Goal: Information Seeking & Learning: Learn about a topic

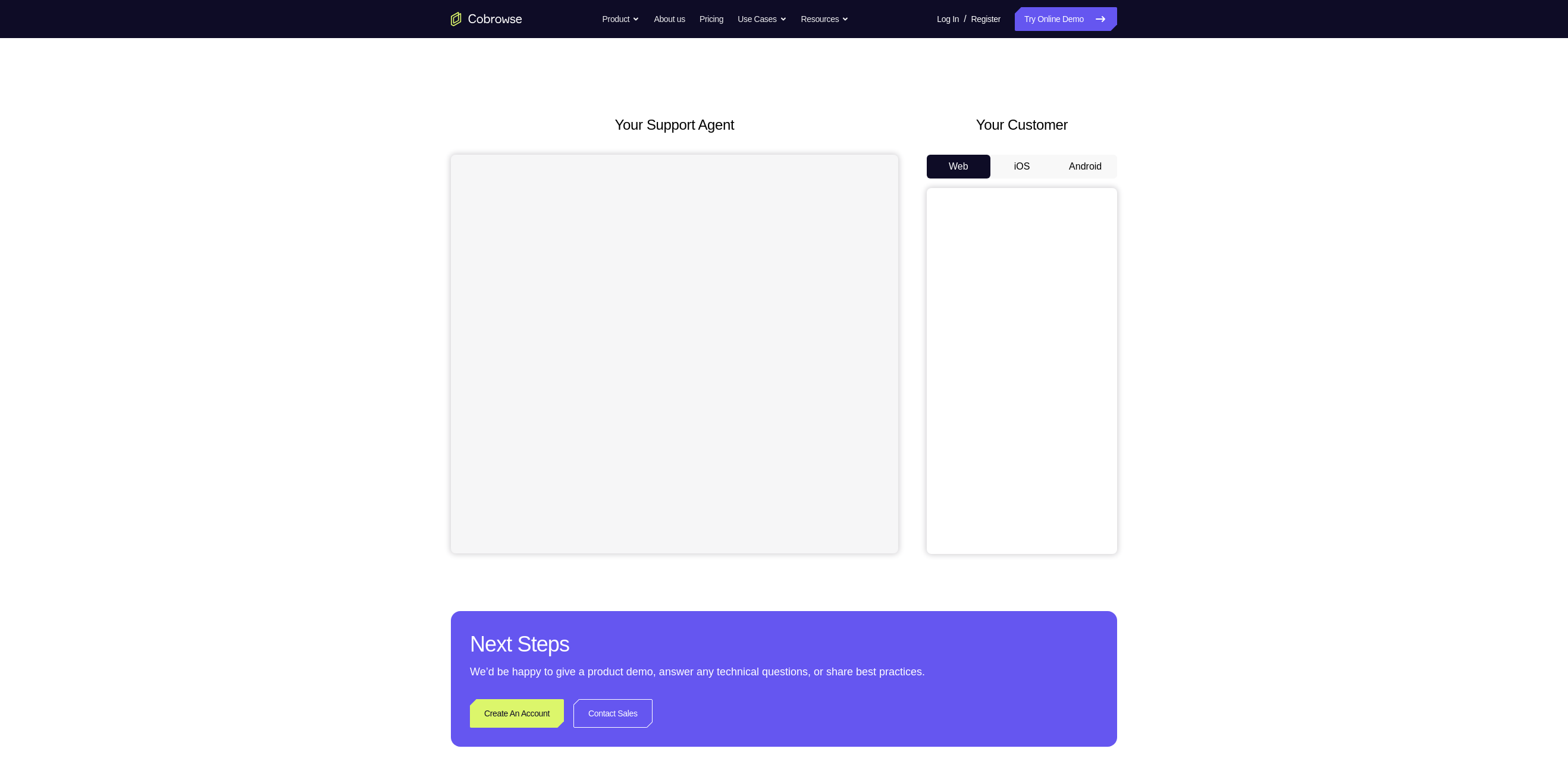
click at [1095, 158] on button "Android" at bounding box center [1085, 167] width 63 height 24
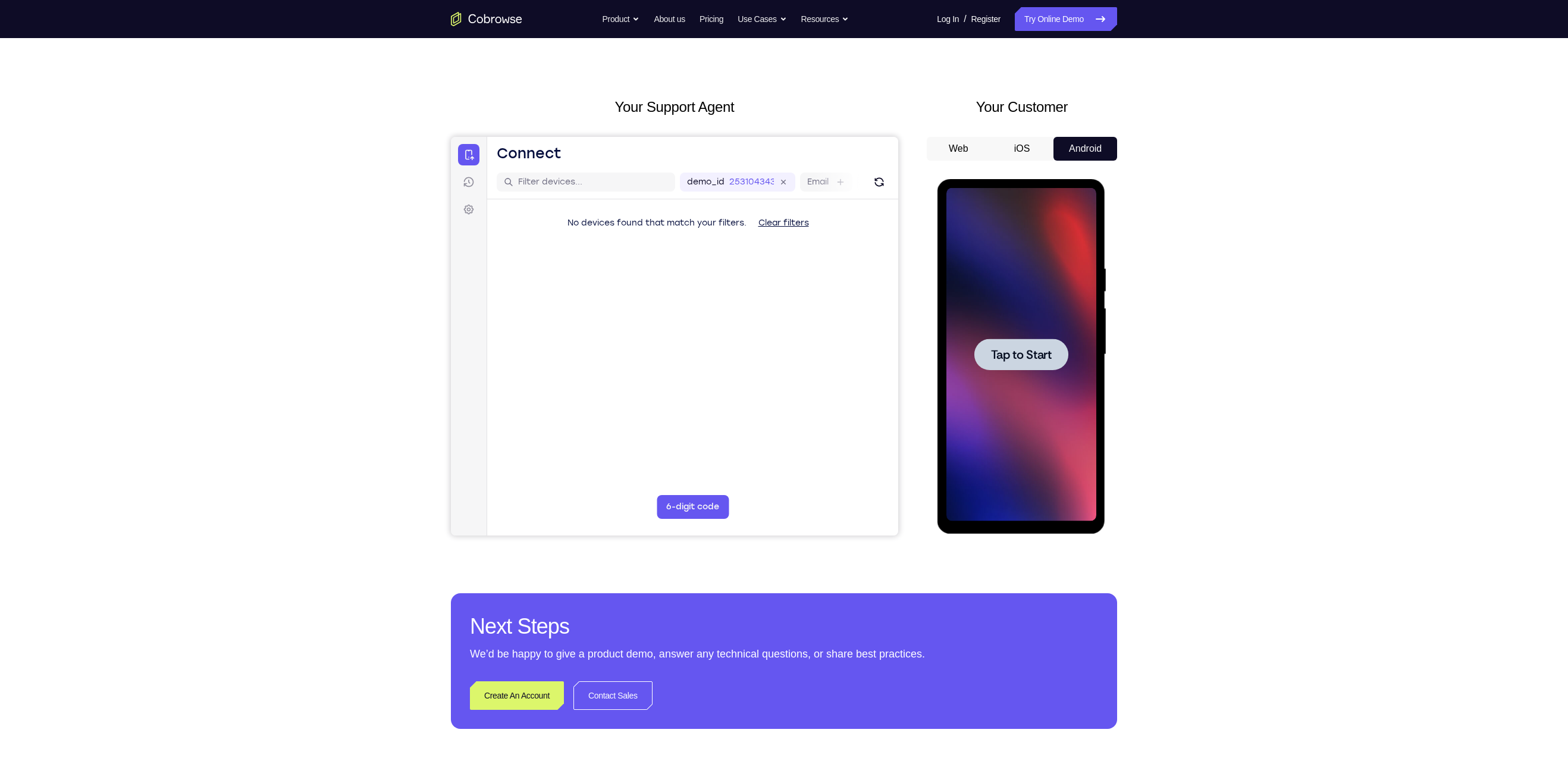
click at [1029, 351] on span "Tap to Start" at bounding box center [1020, 354] width 61 height 12
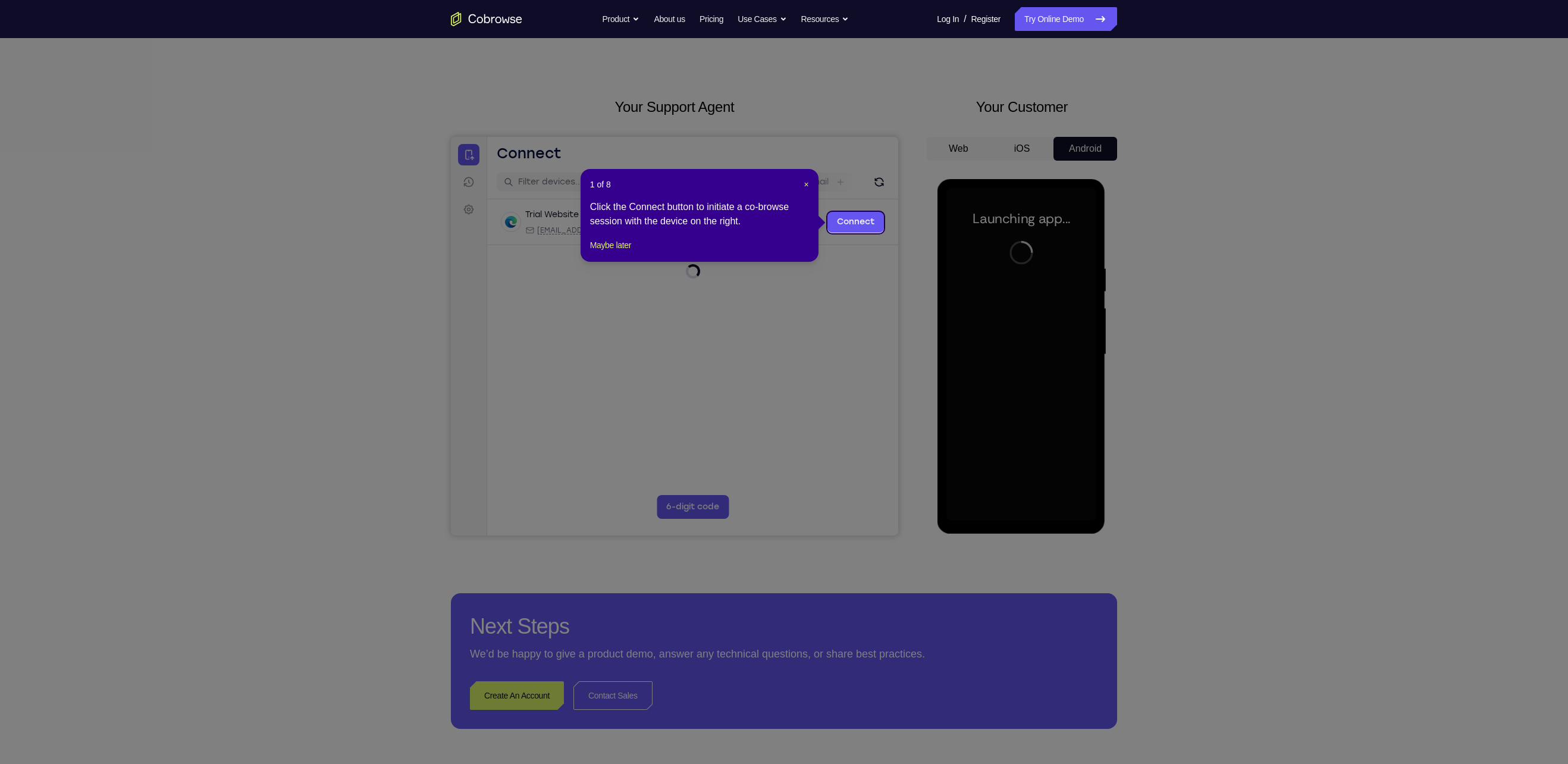
click at [809, 183] on div "1 of 8 × Click the Connect button to initiate a co-browse session with the devi…" at bounding box center [699, 215] width 238 height 93
click at [805, 184] on span "×" at bounding box center [806, 184] width 5 height 10
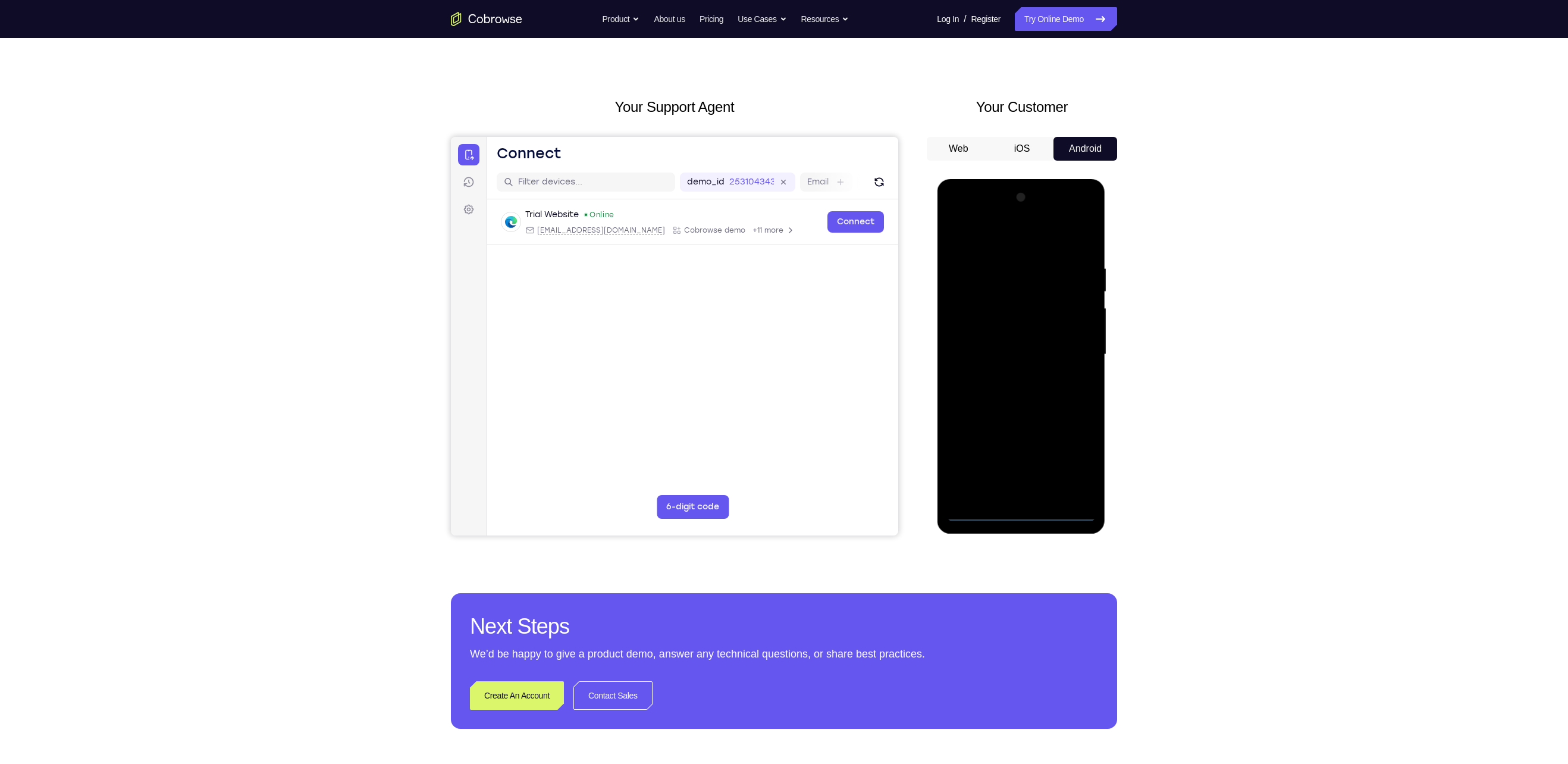
click at [1026, 516] on div at bounding box center [1021, 355] width 150 height 333
click at [1066, 471] on div at bounding box center [1021, 355] width 150 height 333
click at [988, 234] on div at bounding box center [1021, 355] width 150 height 333
click at [1070, 356] on div at bounding box center [1021, 355] width 150 height 333
click at [1005, 376] on div at bounding box center [1021, 355] width 150 height 333
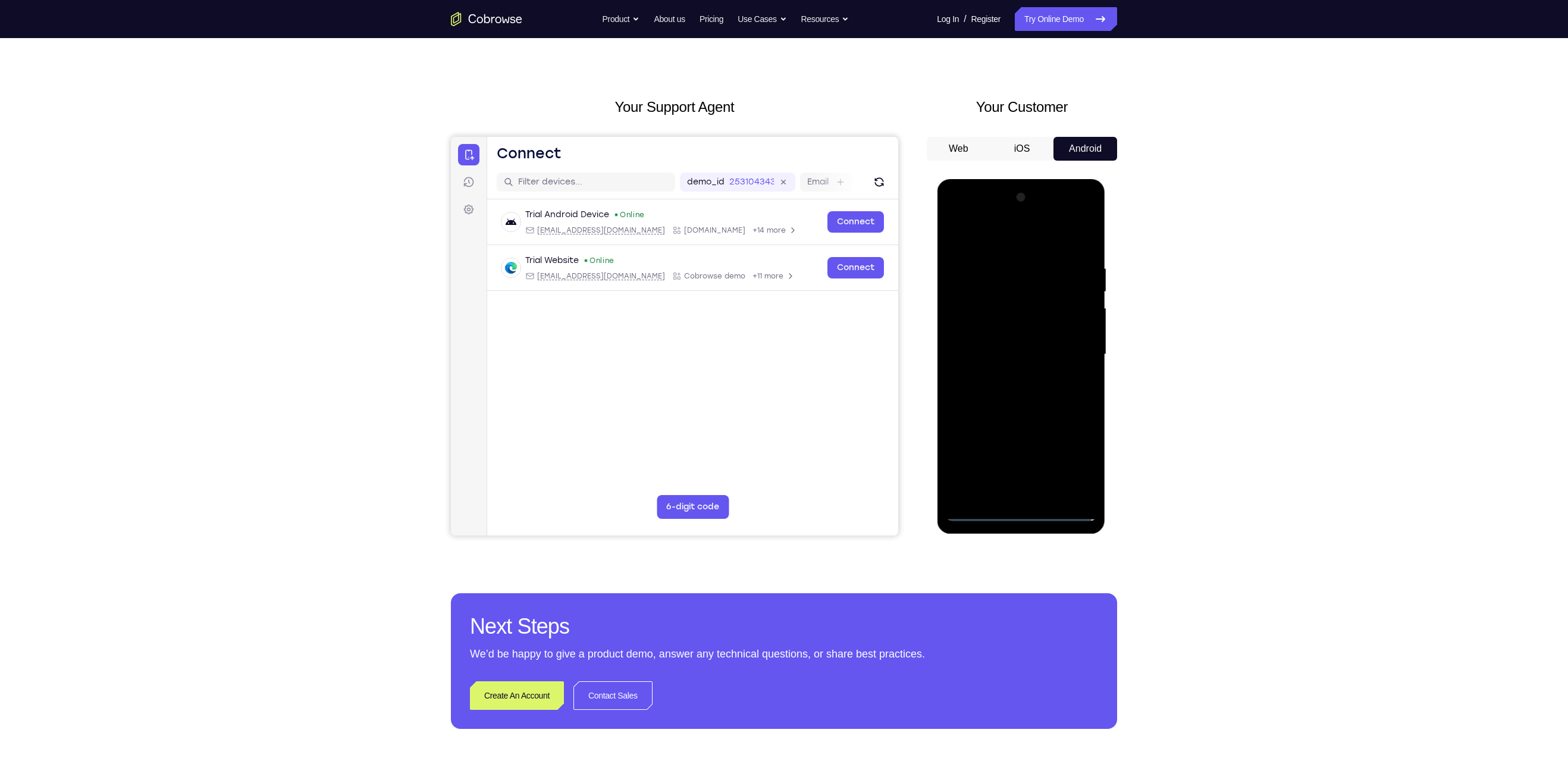
click at [990, 342] on div at bounding box center [1021, 355] width 150 height 333
click at [1007, 332] on div at bounding box center [1021, 355] width 150 height 333
click at [1018, 351] on div at bounding box center [1021, 355] width 150 height 333
click at [1024, 397] on div at bounding box center [1021, 355] width 150 height 333
click at [1024, 394] on div at bounding box center [1021, 355] width 150 height 333
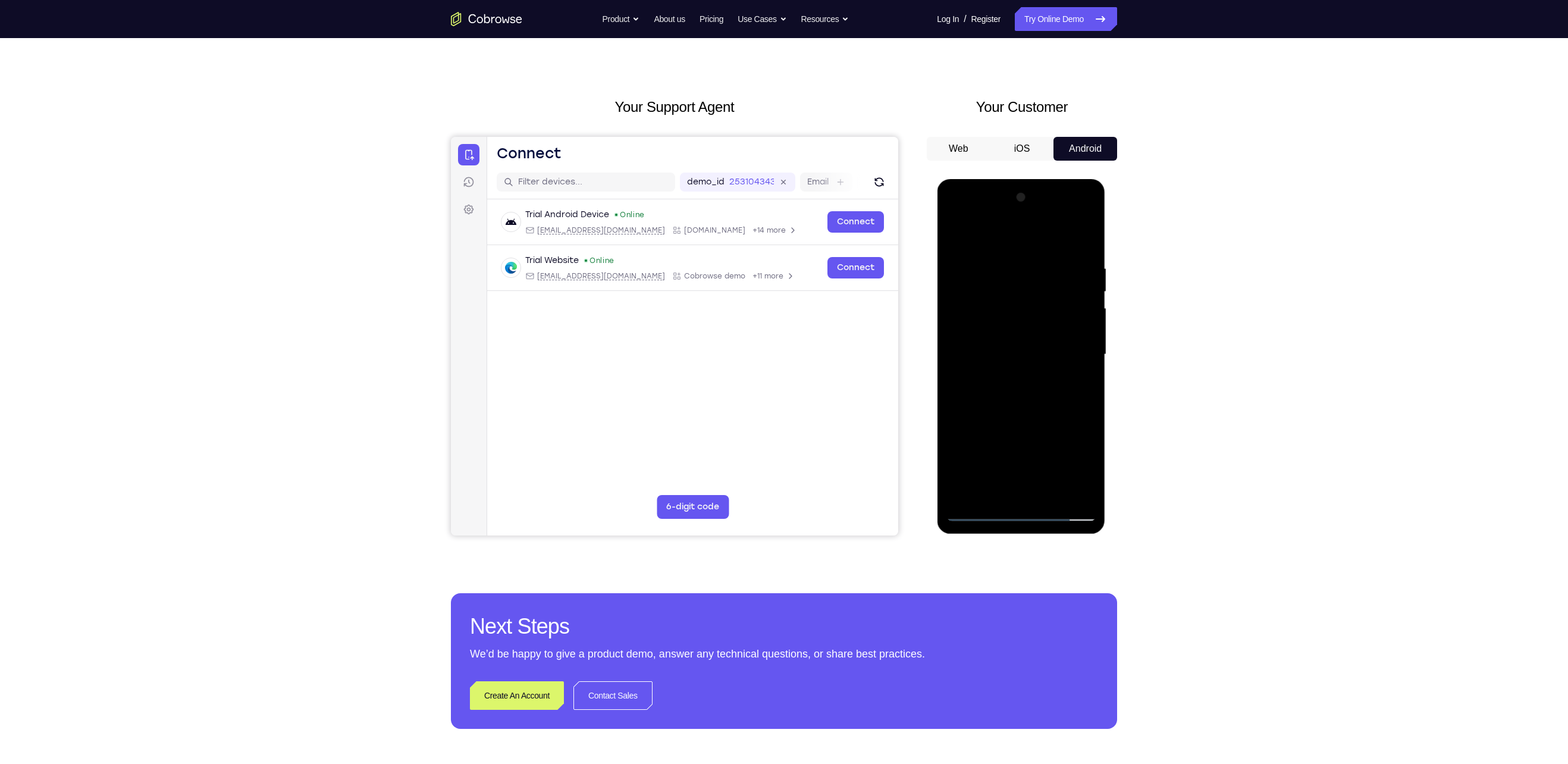
click at [1085, 253] on div at bounding box center [1021, 355] width 150 height 333
drag, startPoint x: 1049, startPoint y: 440, endPoint x: 1076, endPoint y: 214, distance: 227.6
click at [1076, 214] on div at bounding box center [1021, 355] width 150 height 333
click at [1051, 492] on div at bounding box center [1021, 355] width 150 height 333
click at [1030, 419] on div at bounding box center [1021, 355] width 150 height 333
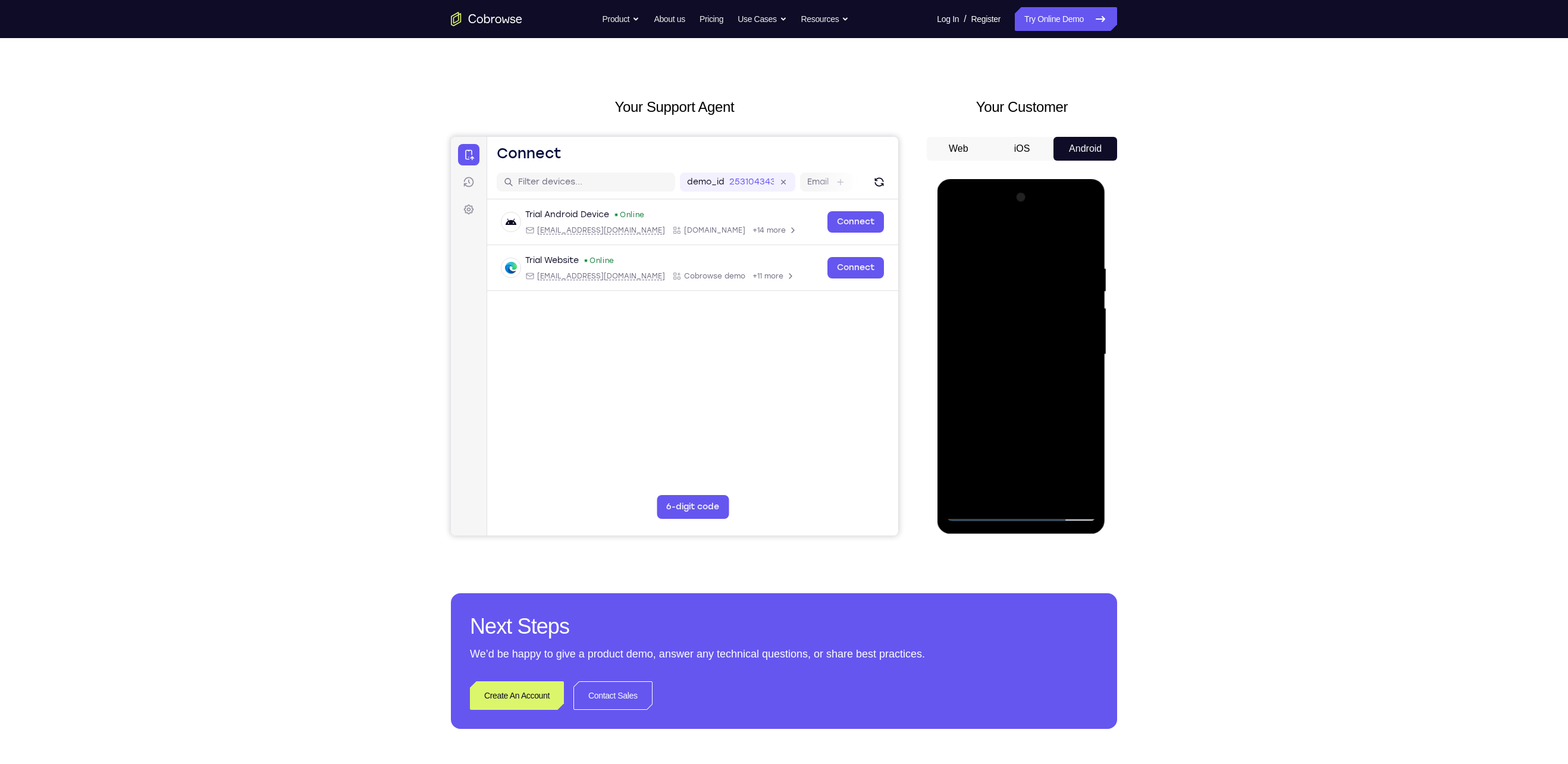
click at [961, 237] on div at bounding box center [1021, 355] width 150 height 333
drag, startPoint x: 1028, startPoint y: 404, endPoint x: 1028, endPoint y: 456, distance: 52.0
click at [1028, 456] on div at bounding box center [1021, 355] width 150 height 333
drag, startPoint x: 1028, startPoint y: 408, endPoint x: 1069, endPoint y: 124, distance: 286.9
click at [1069, 179] on html "Online web based iOS Simulators and Android Emulators. Run iPhone, iPad, Mobile…" at bounding box center [1021, 358] width 169 height 357
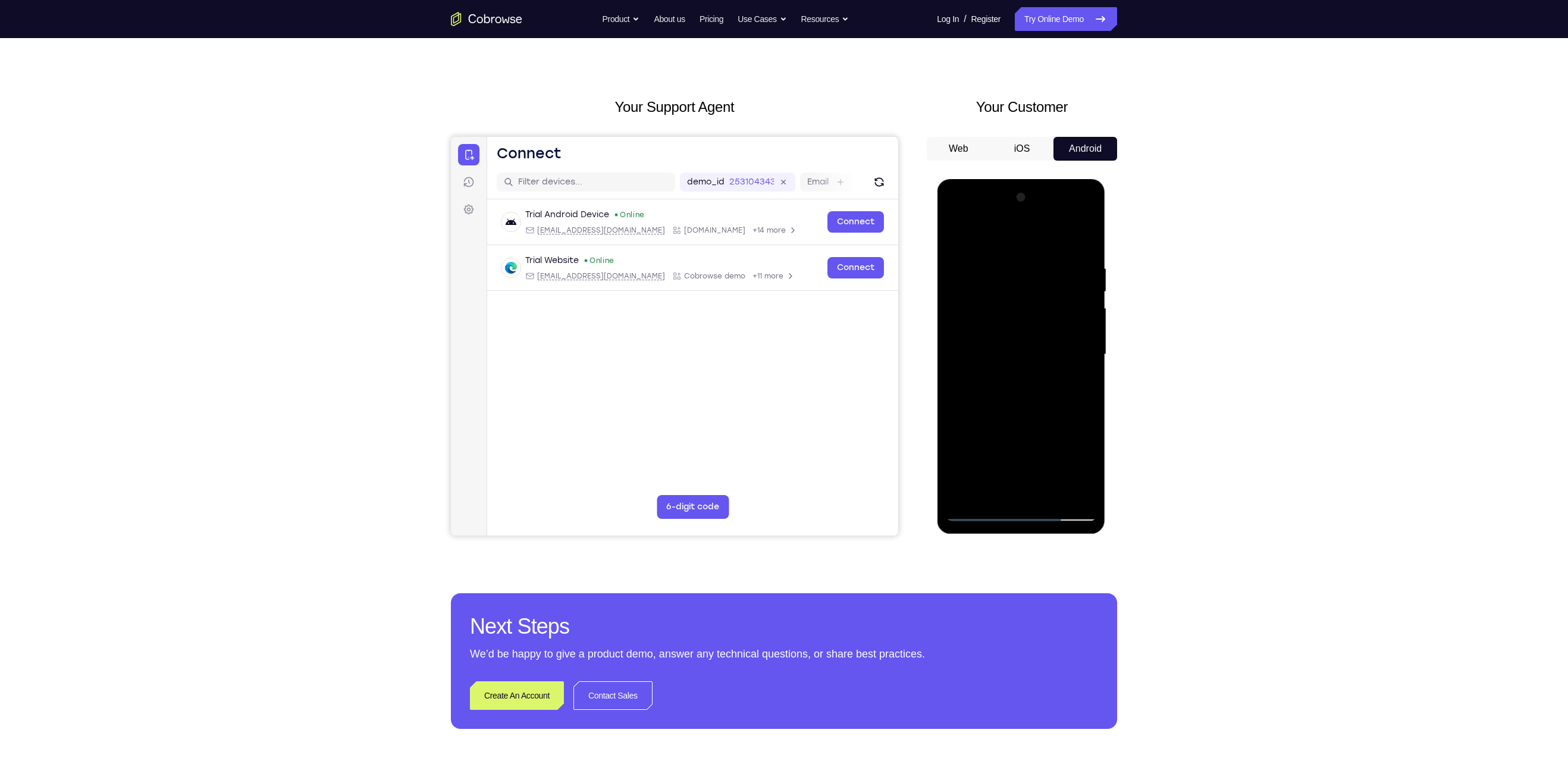
drag, startPoint x: 1030, startPoint y: 390, endPoint x: 1032, endPoint y: 369, distance: 21.1
click at [1032, 369] on div at bounding box center [1021, 355] width 150 height 333
drag, startPoint x: 1032, startPoint y: 369, endPoint x: 1037, endPoint y: 334, distance: 35.4
click at [1037, 334] on div at bounding box center [1021, 355] width 150 height 333
drag, startPoint x: 1028, startPoint y: 425, endPoint x: 1058, endPoint y: 192, distance: 234.9
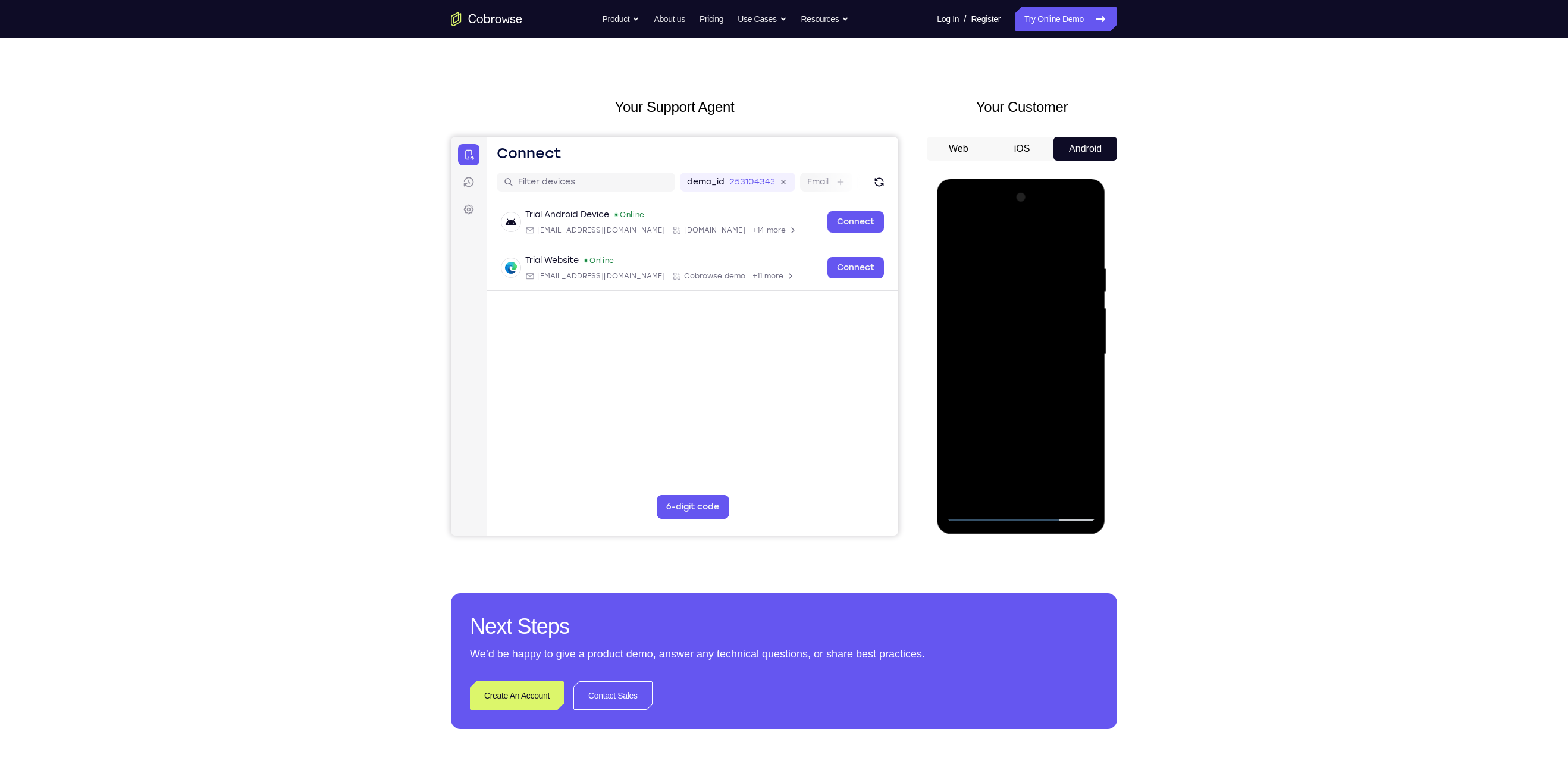
click at [1058, 192] on div at bounding box center [1021, 355] width 150 height 333
drag, startPoint x: 1031, startPoint y: 394, endPoint x: 1056, endPoint y: 124, distance: 271.2
click at [1056, 179] on html "Online web based iOS Simulators and Android Emulators. Run iPhone, iPad, Mobile…" at bounding box center [1021, 358] width 169 height 357
drag, startPoint x: 1036, startPoint y: 393, endPoint x: 1054, endPoint y: 182, distance: 211.8
click at [1054, 182] on div at bounding box center [1021, 357] width 168 height 355
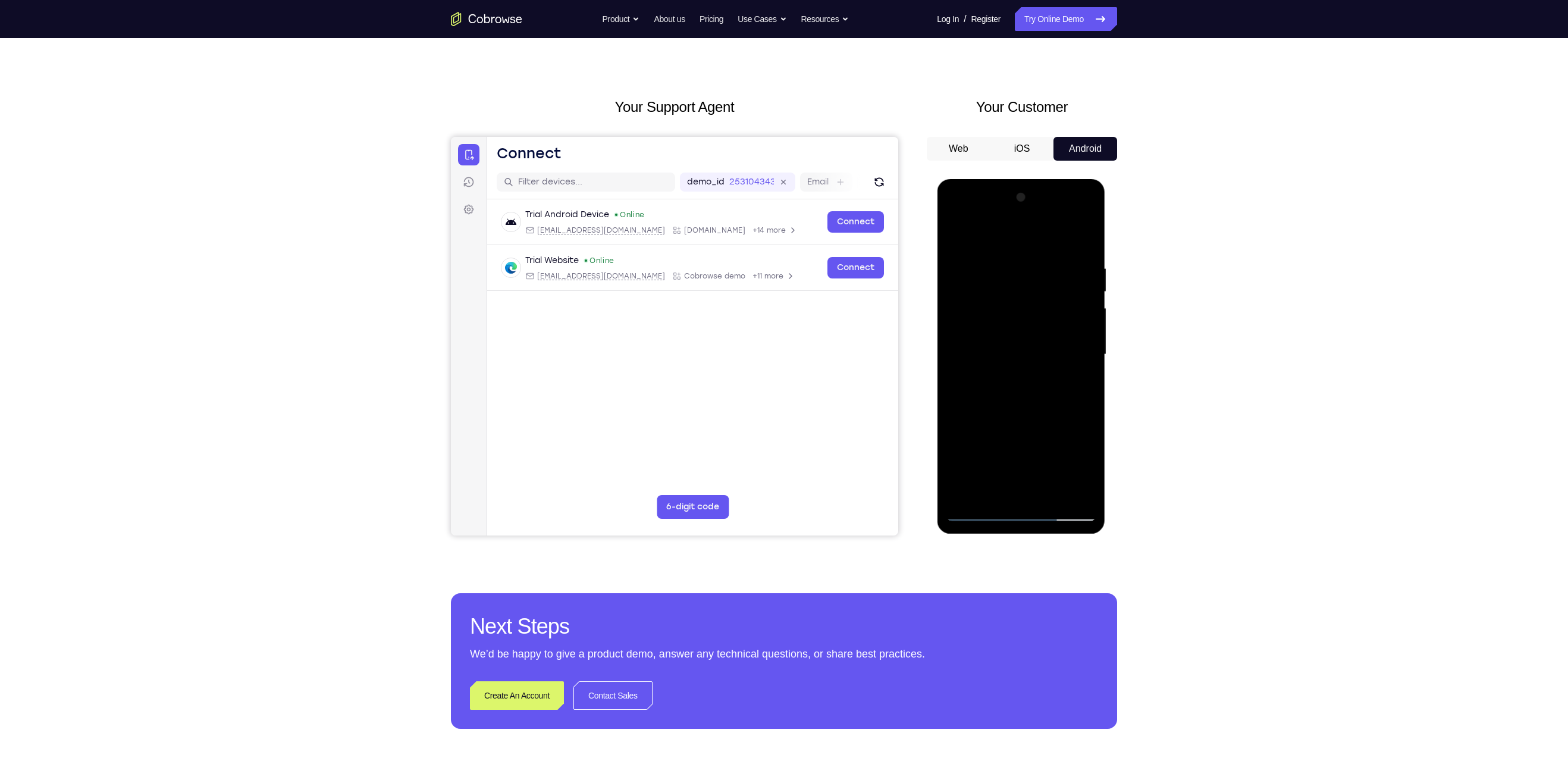
drag, startPoint x: 1025, startPoint y: 382, endPoint x: 1035, endPoint y: 268, distance: 114.4
click at [1035, 268] on div at bounding box center [1021, 355] width 150 height 333
click at [1082, 348] on div at bounding box center [1021, 355] width 150 height 333
click at [1088, 352] on div at bounding box center [1021, 355] width 150 height 333
drag, startPoint x: 1024, startPoint y: 407, endPoint x: 1031, endPoint y: 249, distance: 158.2
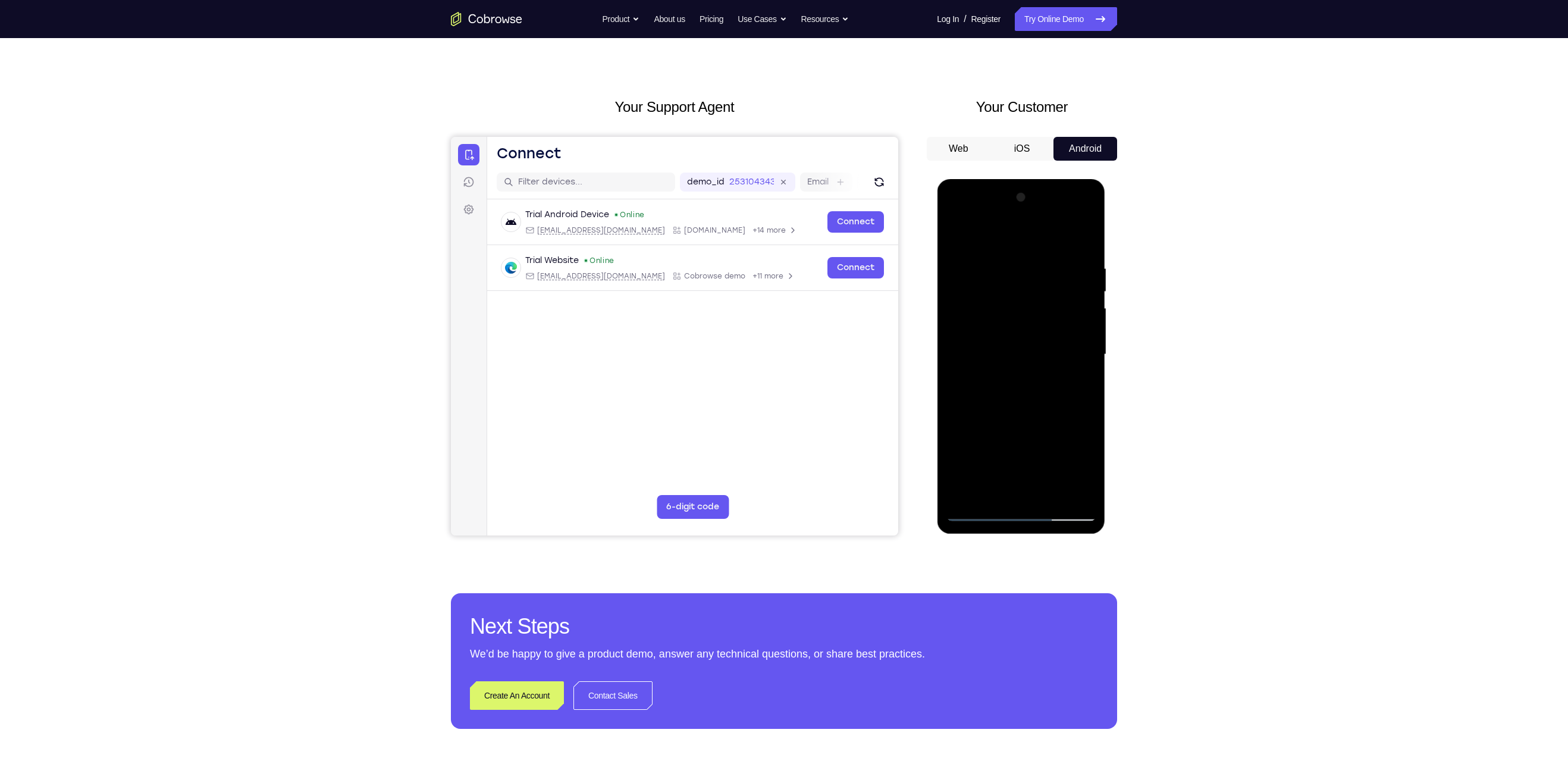
click at [1031, 249] on div at bounding box center [1021, 355] width 150 height 333
drag, startPoint x: 1015, startPoint y: 401, endPoint x: 1025, endPoint y: 275, distance: 126.4
click at [1025, 275] on div at bounding box center [1021, 355] width 150 height 333
drag, startPoint x: 1027, startPoint y: 361, endPoint x: 1048, endPoint y: 181, distance: 181.2
click at [1048, 181] on div at bounding box center [1021, 357] width 168 height 355
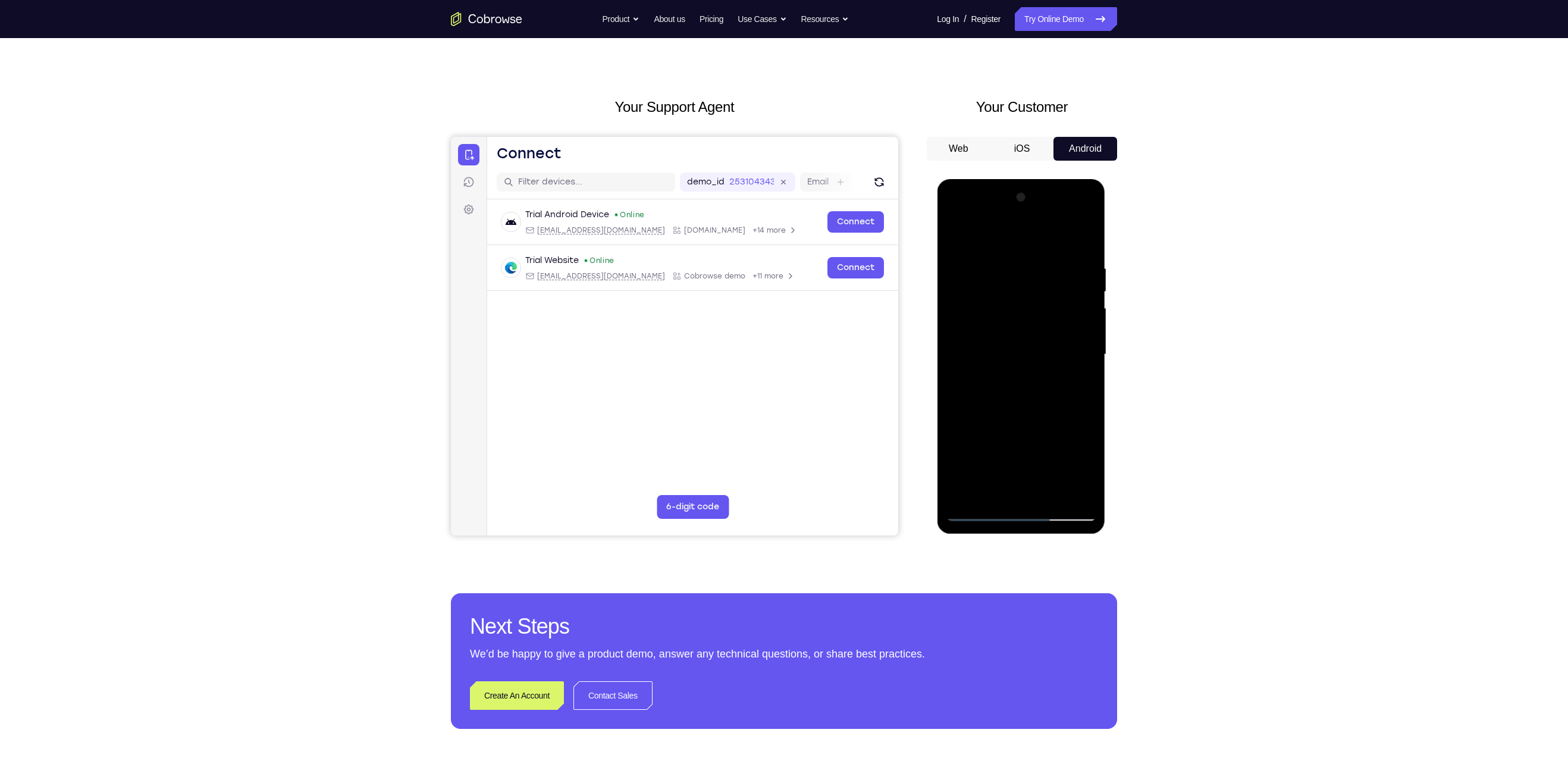
drag, startPoint x: 1037, startPoint y: 334, endPoint x: 1037, endPoint y: 317, distance: 17.0
click at [1037, 317] on div at bounding box center [1021, 355] width 150 height 333
click at [1086, 358] on div at bounding box center [1021, 355] width 150 height 333
click at [963, 361] on div at bounding box center [1021, 355] width 150 height 333
click at [957, 363] on div at bounding box center [1021, 355] width 150 height 333
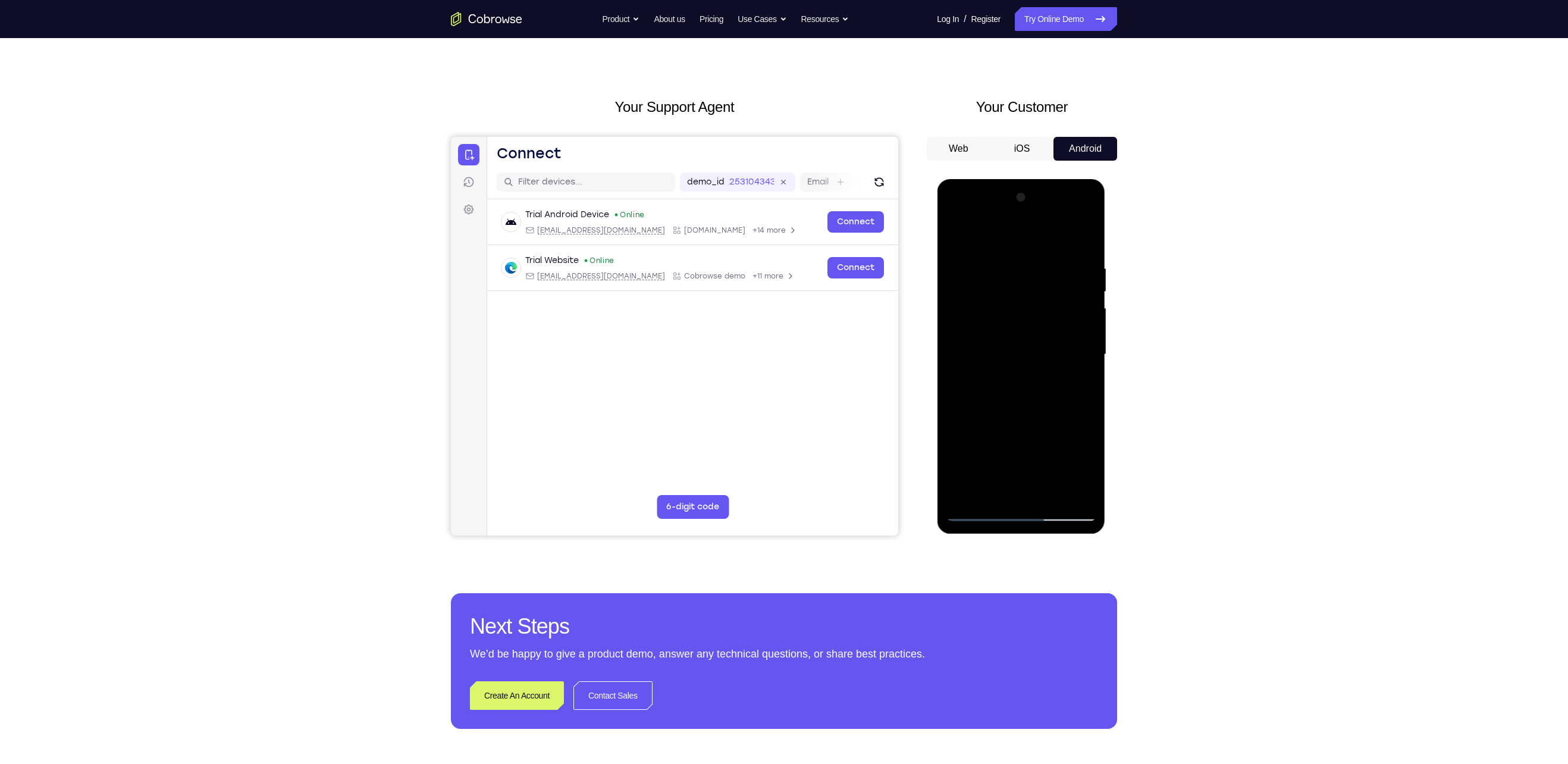
click at [1090, 360] on div at bounding box center [1021, 355] width 150 height 333
drag, startPoint x: 1038, startPoint y: 391, endPoint x: 1047, endPoint y: 124, distance: 267.2
click at [1047, 179] on html "Online web based iOS Simulators and Android Emulators. Run iPhone, iPad, Mobile…" at bounding box center [1021, 358] width 169 height 357
drag, startPoint x: 1040, startPoint y: 304, endPoint x: 1024, endPoint y: 484, distance: 180.7
click at [1024, 484] on div at bounding box center [1021, 355] width 150 height 333
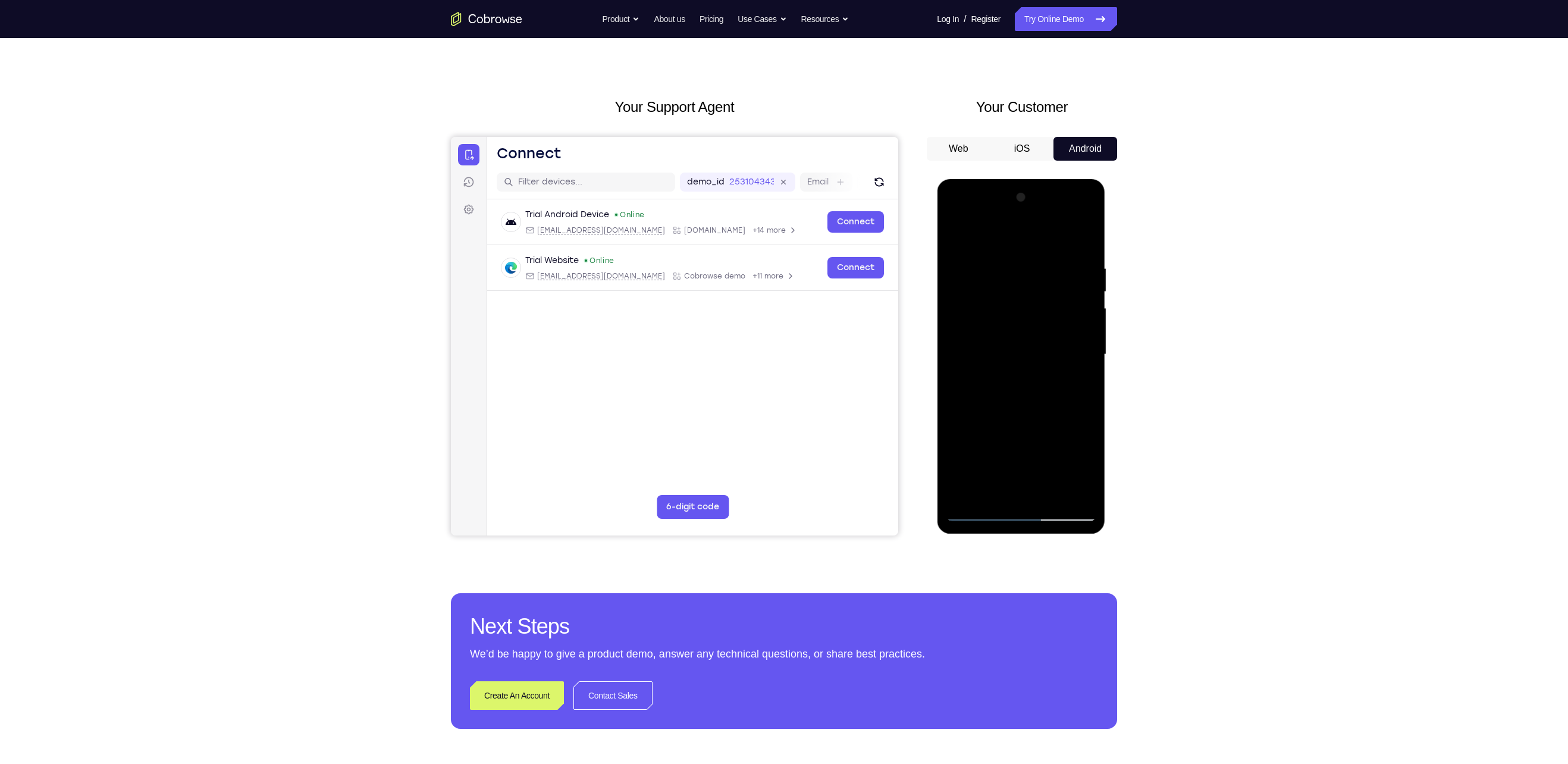
drag, startPoint x: 1023, startPoint y: 377, endPoint x: 1043, endPoint y: 124, distance: 253.8
click at [1043, 179] on html "Online web based iOS Simulators and Android Emulators. Run iPhone, iPad, Mobile…" at bounding box center [1021, 358] width 169 height 357
click at [1023, 215] on div at bounding box center [1021, 355] width 150 height 333
click at [1033, 450] on div at bounding box center [1021, 355] width 150 height 333
click at [963, 449] on div at bounding box center [1021, 355] width 150 height 333
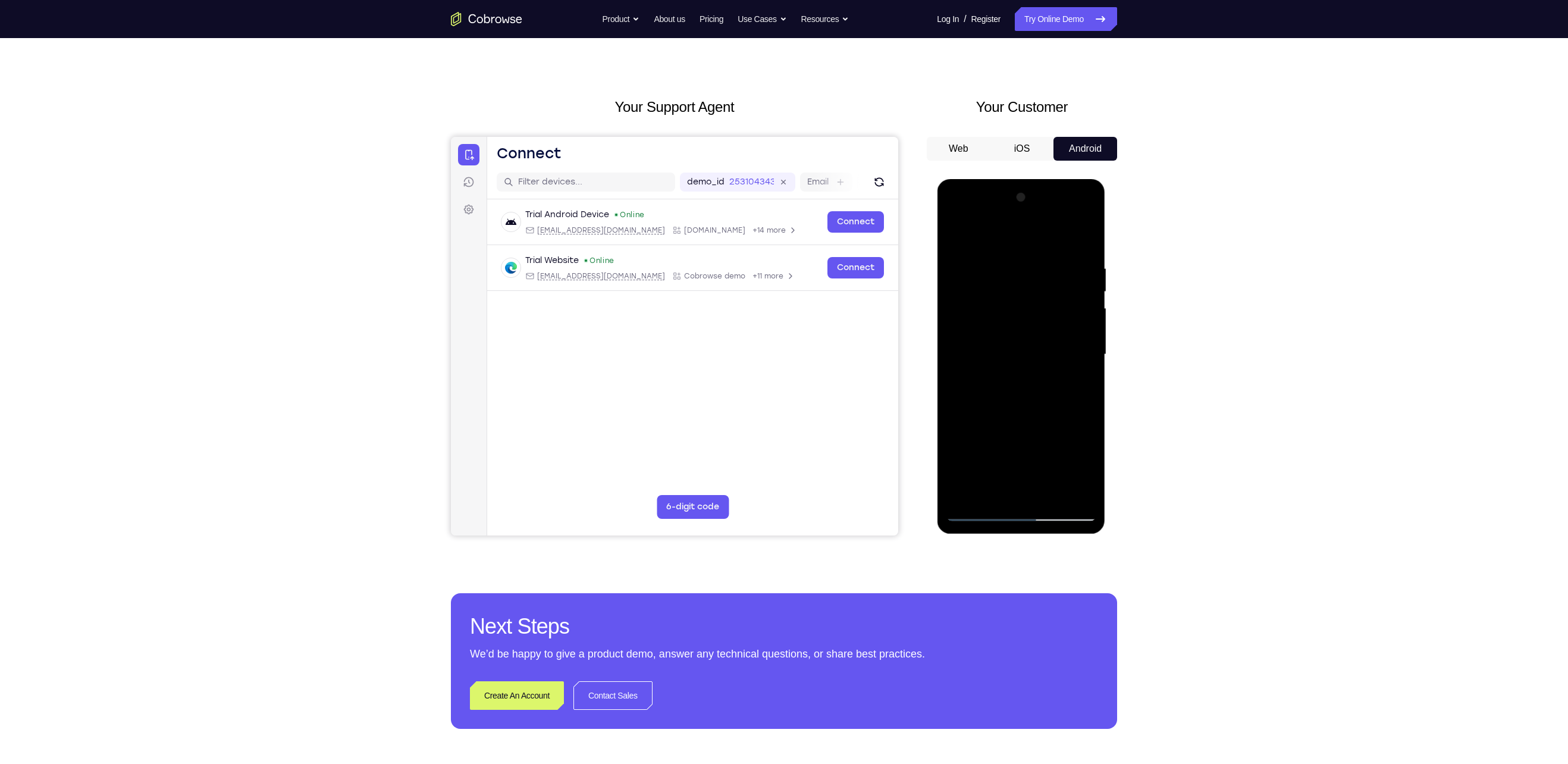
click at [993, 448] on div at bounding box center [1021, 355] width 150 height 333
click at [985, 425] on div at bounding box center [1021, 355] width 150 height 333
click at [996, 427] on div at bounding box center [1021, 355] width 150 height 333
click at [1006, 259] on div at bounding box center [1021, 355] width 150 height 333
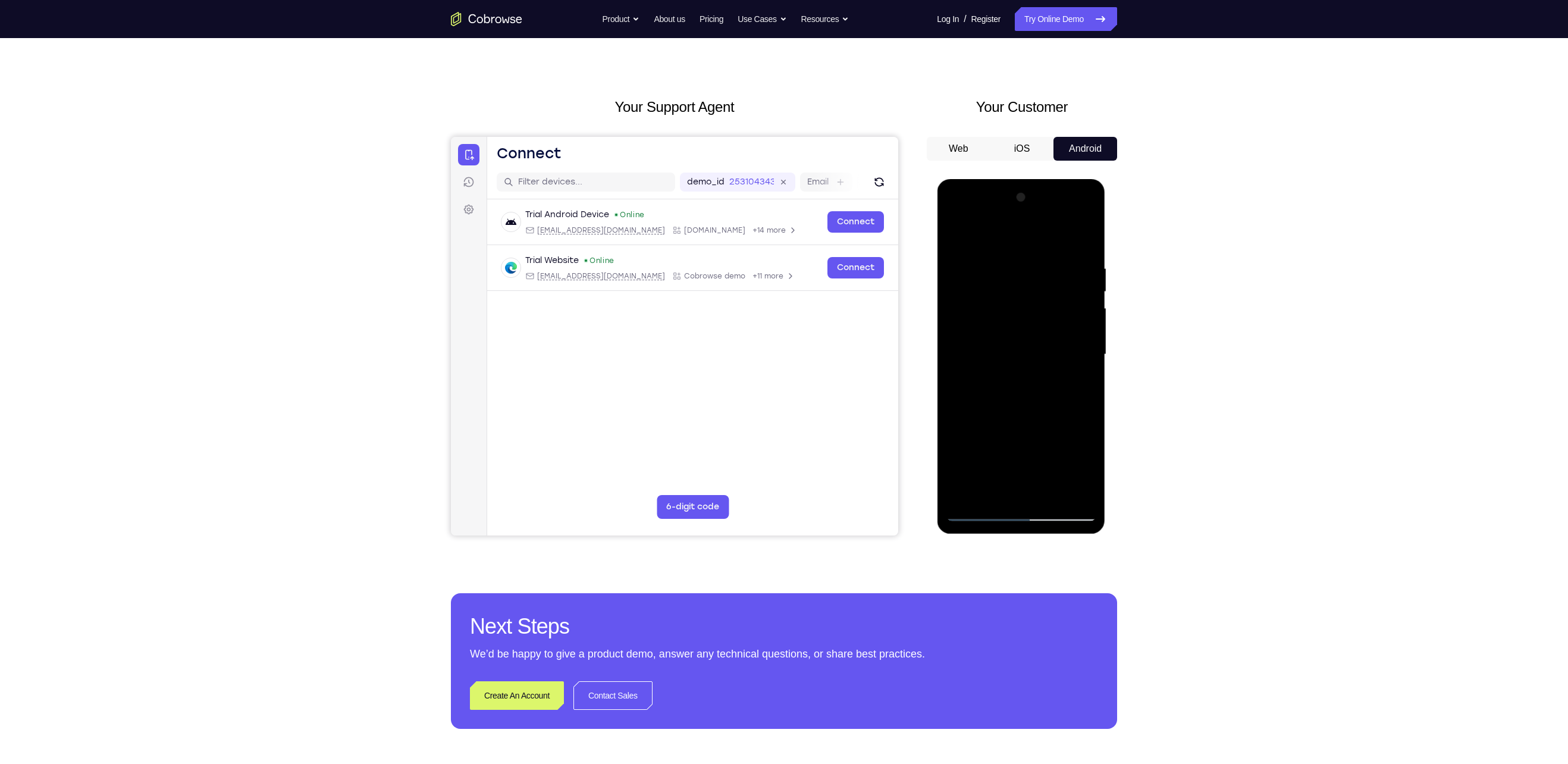
click at [1085, 238] on div at bounding box center [1021, 355] width 150 height 333
click at [1036, 408] on div at bounding box center [1021, 355] width 150 height 333
click at [993, 282] on div at bounding box center [1021, 355] width 150 height 333
click at [1009, 488] on div at bounding box center [1021, 355] width 150 height 333
click at [1088, 217] on div at bounding box center [1021, 355] width 150 height 333
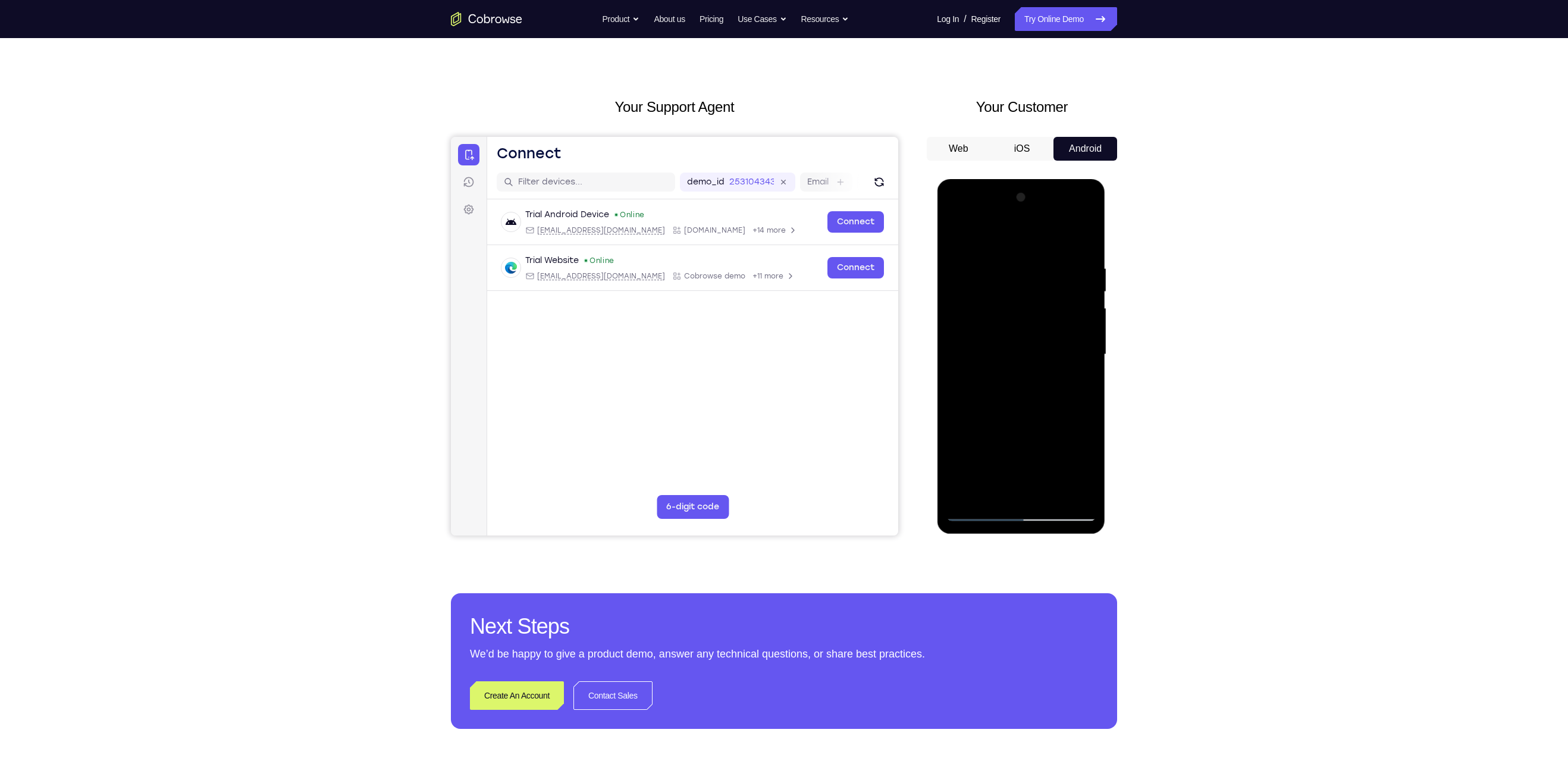
click at [1009, 306] on div at bounding box center [1021, 355] width 150 height 333
click at [1076, 488] on div at bounding box center [1021, 355] width 150 height 333
click at [954, 220] on div at bounding box center [1021, 355] width 150 height 333
click at [981, 238] on div at bounding box center [1021, 355] width 150 height 333
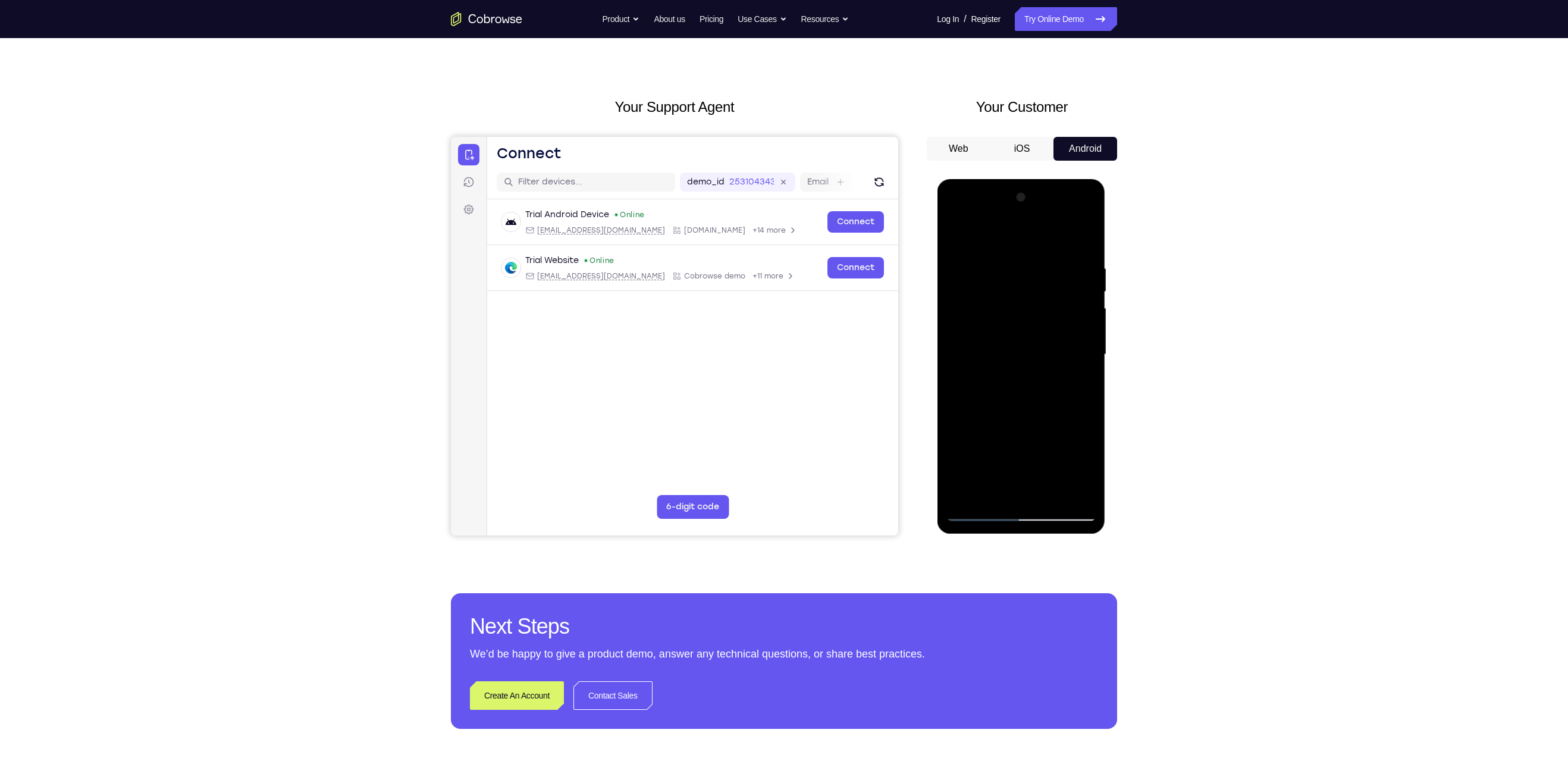
click at [992, 490] on div at bounding box center [1021, 355] width 150 height 333
click at [1050, 427] on div at bounding box center [1021, 355] width 150 height 333
click at [1076, 469] on div at bounding box center [1021, 355] width 150 height 333
click at [1007, 272] on div at bounding box center [1021, 355] width 150 height 333
drag, startPoint x: 1028, startPoint y: 408, endPoint x: 1040, endPoint y: 196, distance: 212.3
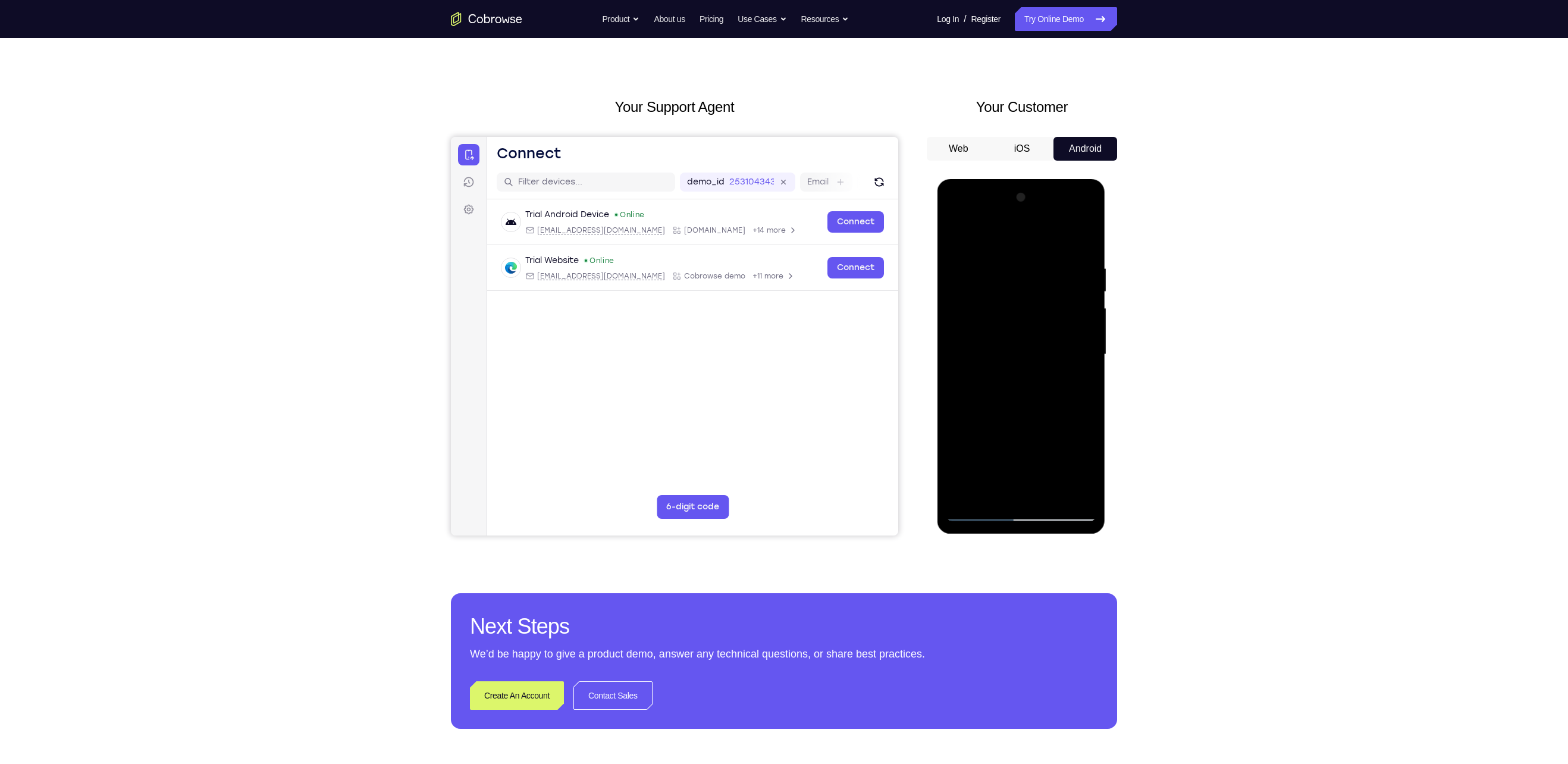
click at [1040, 196] on div at bounding box center [1021, 355] width 150 height 333
drag, startPoint x: 1001, startPoint y: 377, endPoint x: 1024, endPoint y: 217, distance: 161.6
click at [1024, 217] on div at bounding box center [1021, 355] width 150 height 333
drag, startPoint x: 1016, startPoint y: 311, endPoint x: 993, endPoint y: 584, distance: 274.0
click at [993, 536] on html "Online web based iOS Simulators and Android Emulators. Run iPhone, iPad, Mobile…" at bounding box center [1021, 358] width 169 height 357
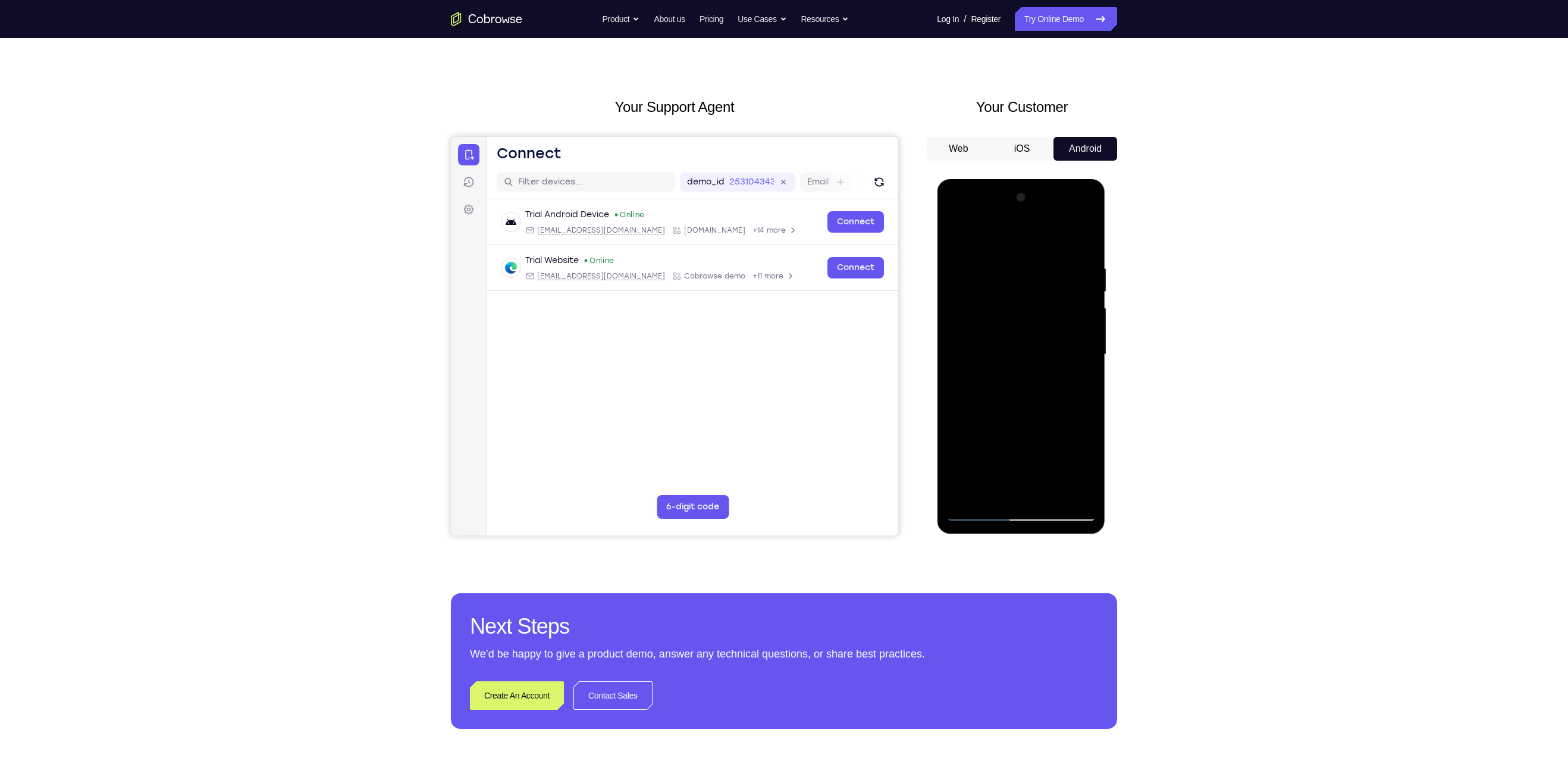
click at [1013, 261] on div at bounding box center [1021, 355] width 150 height 333
click at [1028, 254] on div at bounding box center [1021, 355] width 150 height 333
click at [998, 319] on div at bounding box center [1021, 355] width 150 height 333
click at [1022, 332] on div at bounding box center [1021, 355] width 150 height 333
click at [1024, 301] on div at bounding box center [1021, 355] width 150 height 333
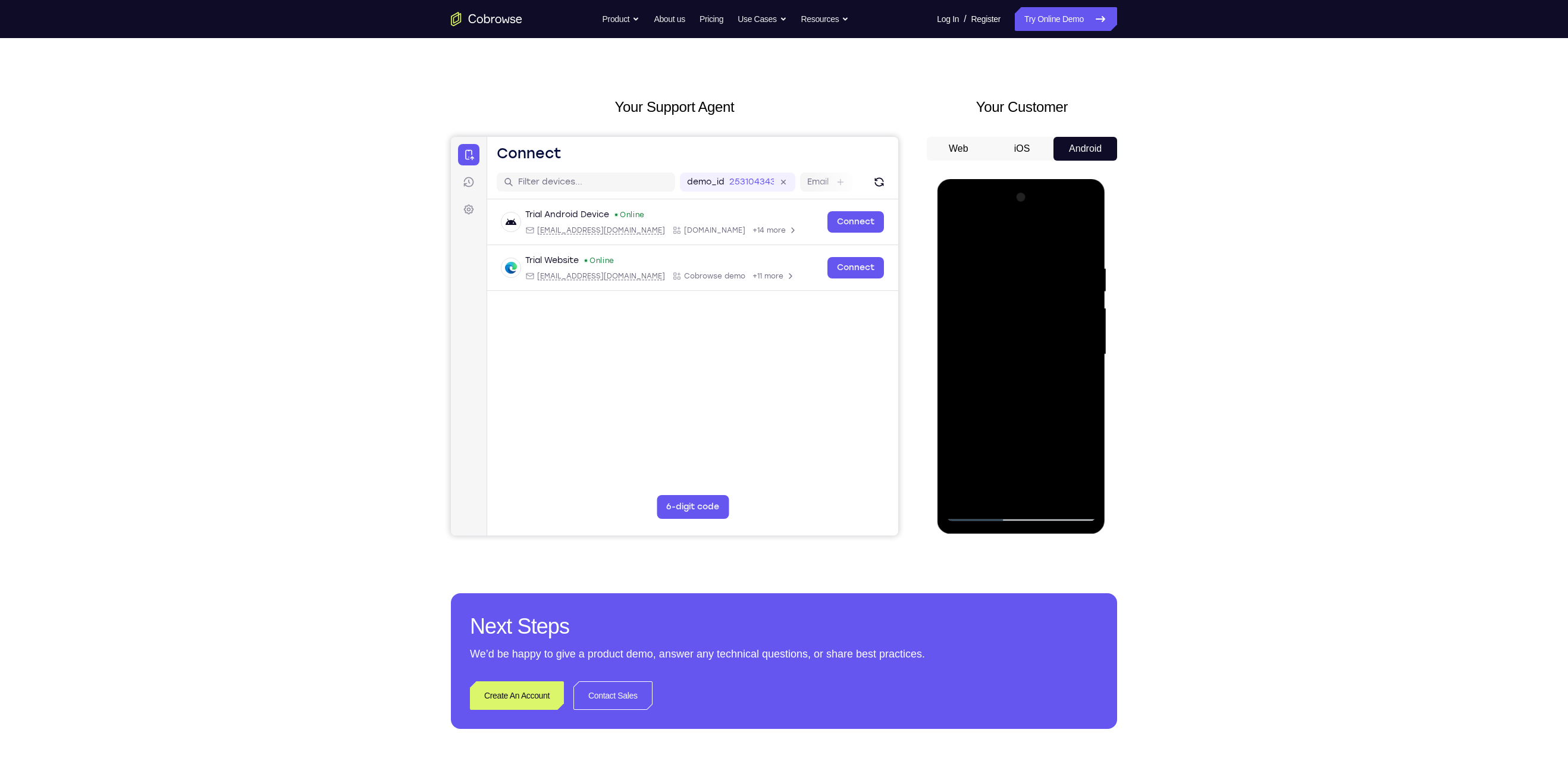
click at [1045, 377] on div at bounding box center [1021, 355] width 150 height 333
click at [1091, 341] on div at bounding box center [1021, 355] width 150 height 333
click at [983, 381] on div at bounding box center [1021, 355] width 150 height 333
click at [1091, 344] on div at bounding box center [1021, 355] width 150 height 333
click at [1018, 306] on div at bounding box center [1021, 355] width 150 height 333
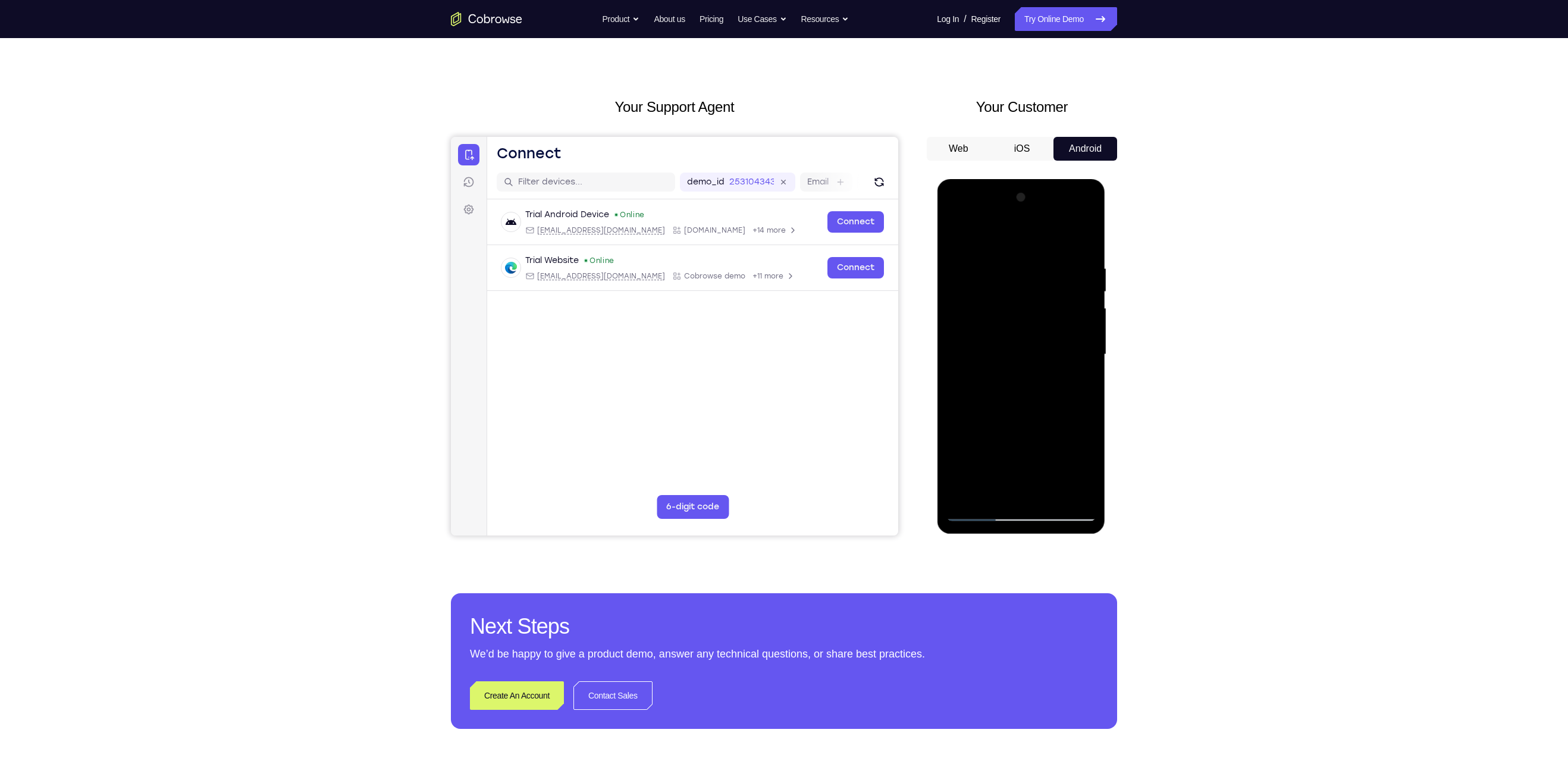
click at [1088, 269] on div at bounding box center [1021, 355] width 150 height 333
click at [1088, 242] on div at bounding box center [1021, 355] width 150 height 333
click at [978, 379] on div at bounding box center [1021, 355] width 150 height 333
click at [1091, 344] on div at bounding box center [1021, 355] width 150 height 333
click at [1016, 300] on div at bounding box center [1021, 355] width 150 height 333
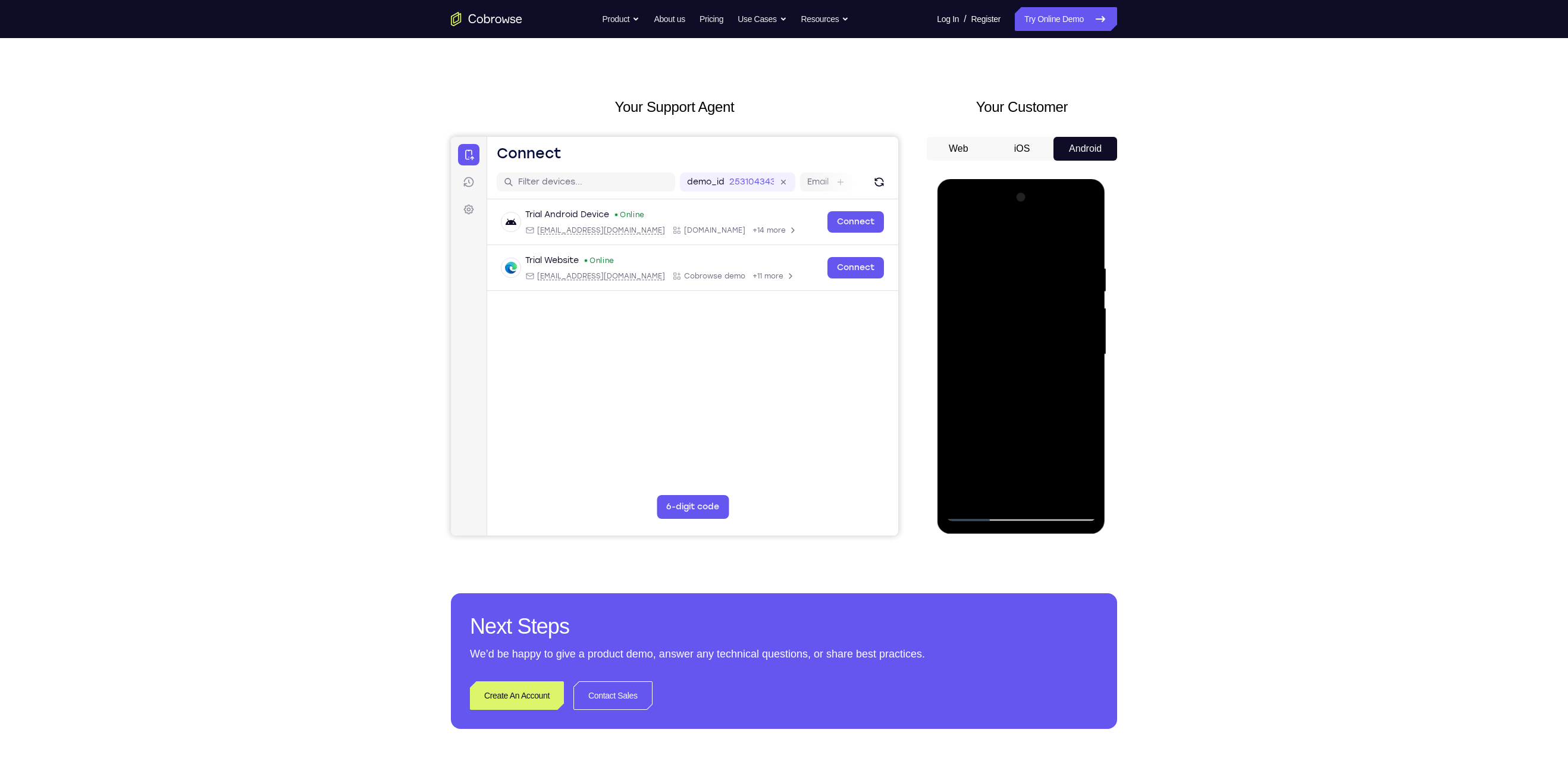
click at [1088, 240] on div at bounding box center [1021, 355] width 150 height 333
click at [1025, 387] on div at bounding box center [1021, 355] width 150 height 333
click at [980, 509] on div at bounding box center [1021, 355] width 150 height 333
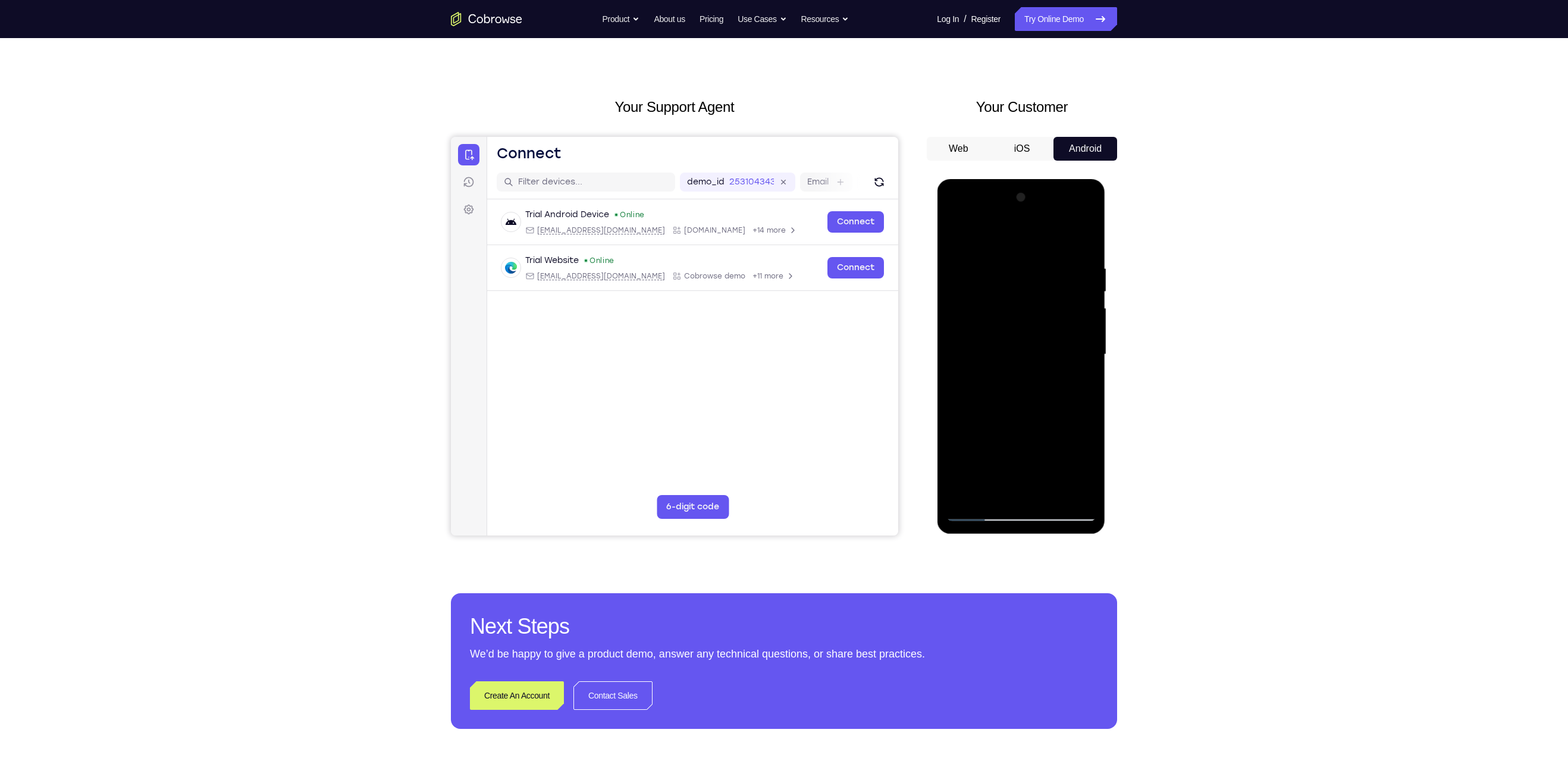
click at [1064, 459] on div at bounding box center [1021, 355] width 150 height 333
drag, startPoint x: 1019, startPoint y: 396, endPoint x: 1028, endPoint y: 254, distance: 142.3
click at [1028, 254] on div at bounding box center [1021, 355] width 150 height 333
drag, startPoint x: 1028, startPoint y: 462, endPoint x: 1040, endPoint y: 263, distance: 199.4
click at [1040, 263] on div at bounding box center [1021, 355] width 150 height 333
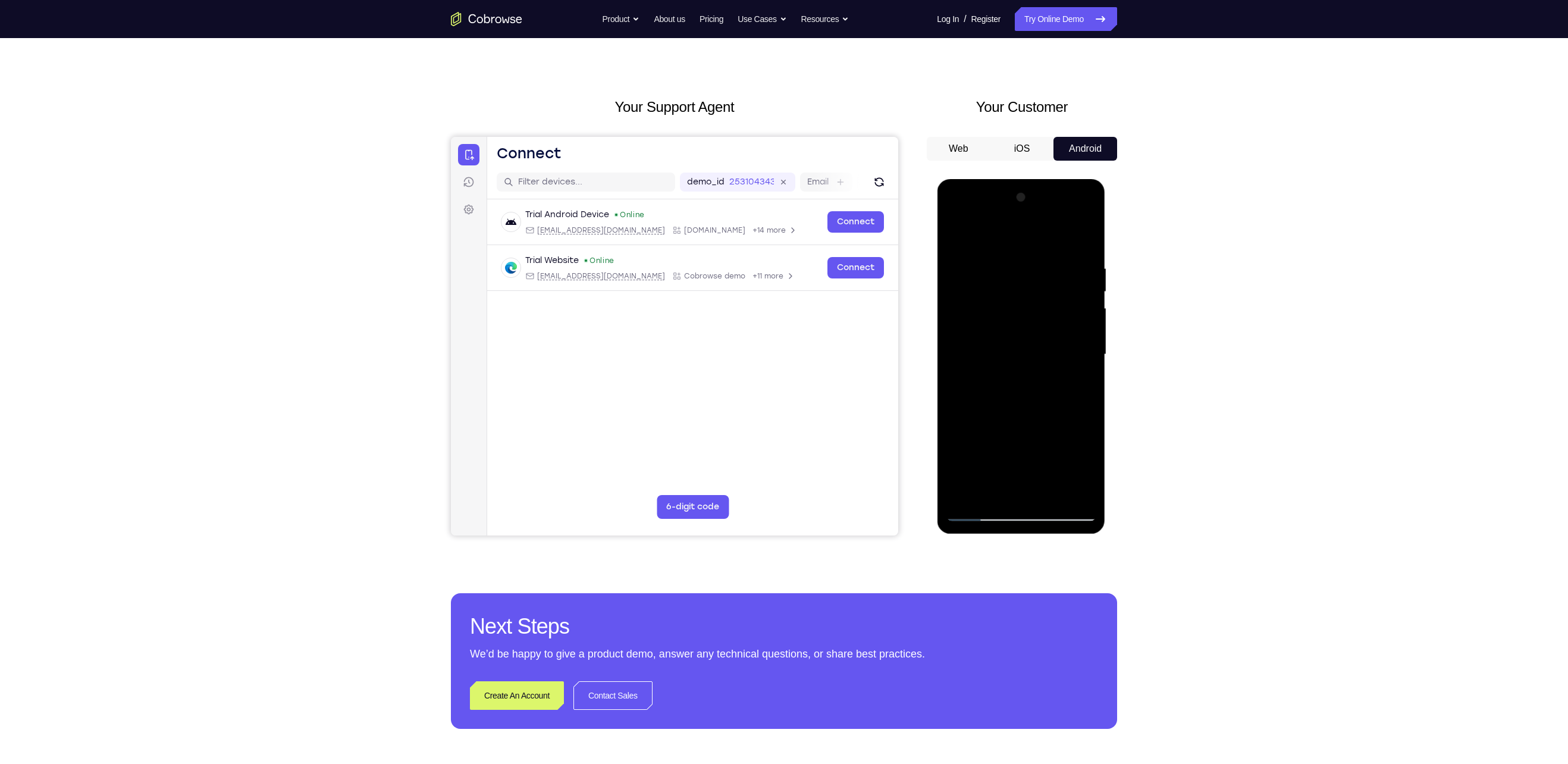
click at [1007, 349] on div at bounding box center [1021, 355] width 150 height 333
drag, startPoint x: 1037, startPoint y: 431, endPoint x: 1047, endPoint y: 228, distance: 203.2
click at [1047, 228] on div at bounding box center [1021, 355] width 150 height 333
drag, startPoint x: 1052, startPoint y: 386, endPoint x: 1050, endPoint y: 272, distance: 114.0
click at [1050, 272] on div at bounding box center [1021, 355] width 150 height 333
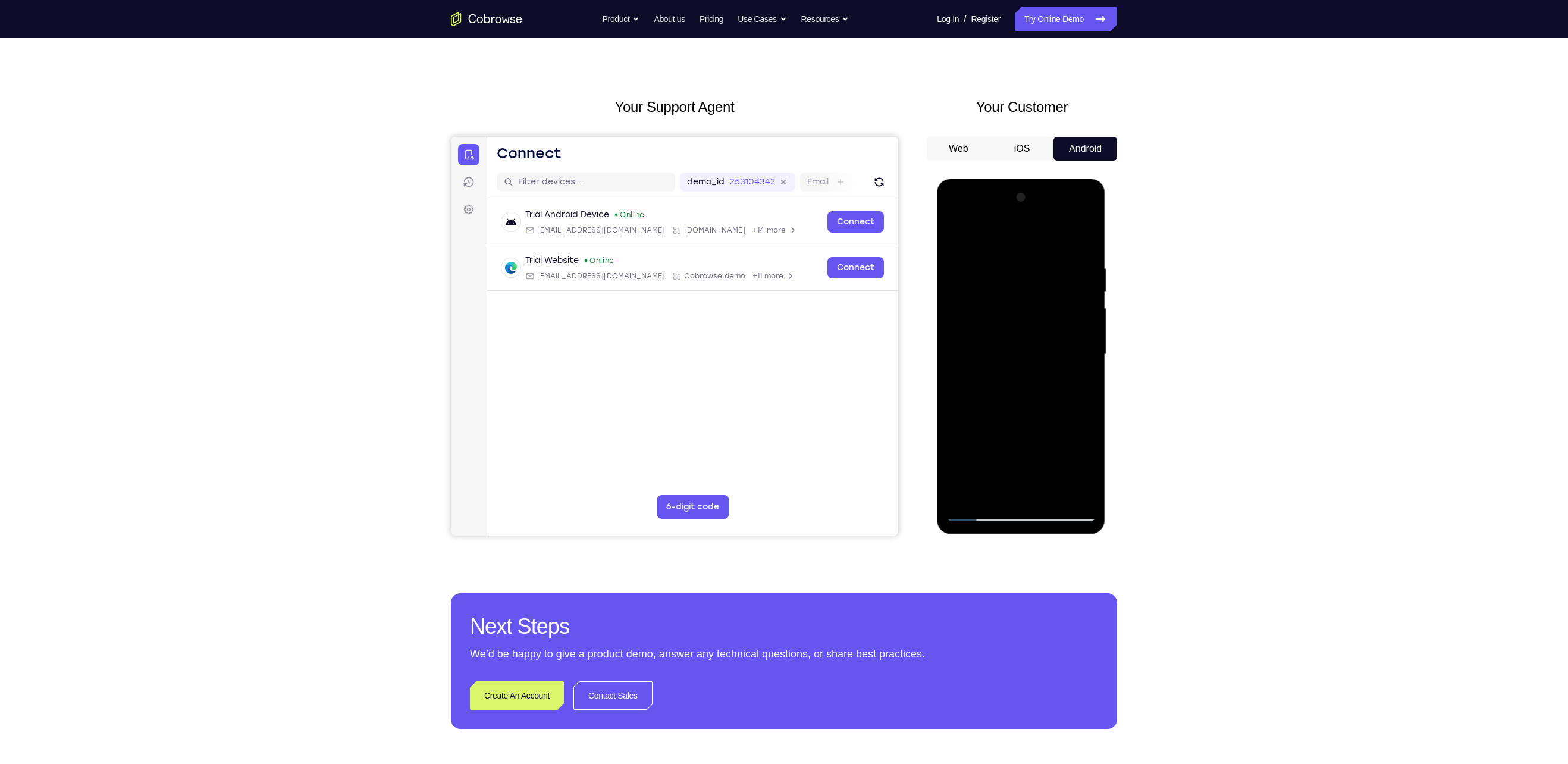
click at [980, 513] on div at bounding box center [1021, 355] width 150 height 333
drag, startPoint x: 1033, startPoint y: 435, endPoint x: 1064, endPoint y: 148, distance: 288.7
click at [1064, 179] on html "Online web based iOS Simulators and Android Emulators. Run iPhone, iPad, Mobile…" at bounding box center [1021, 358] width 169 height 357
drag, startPoint x: 1018, startPoint y: 301, endPoint x: 1022, endPoint y: 438, distance: 137.1
click at [1022, 438] on div at bounding box center [1021, 355] width 150 height 333
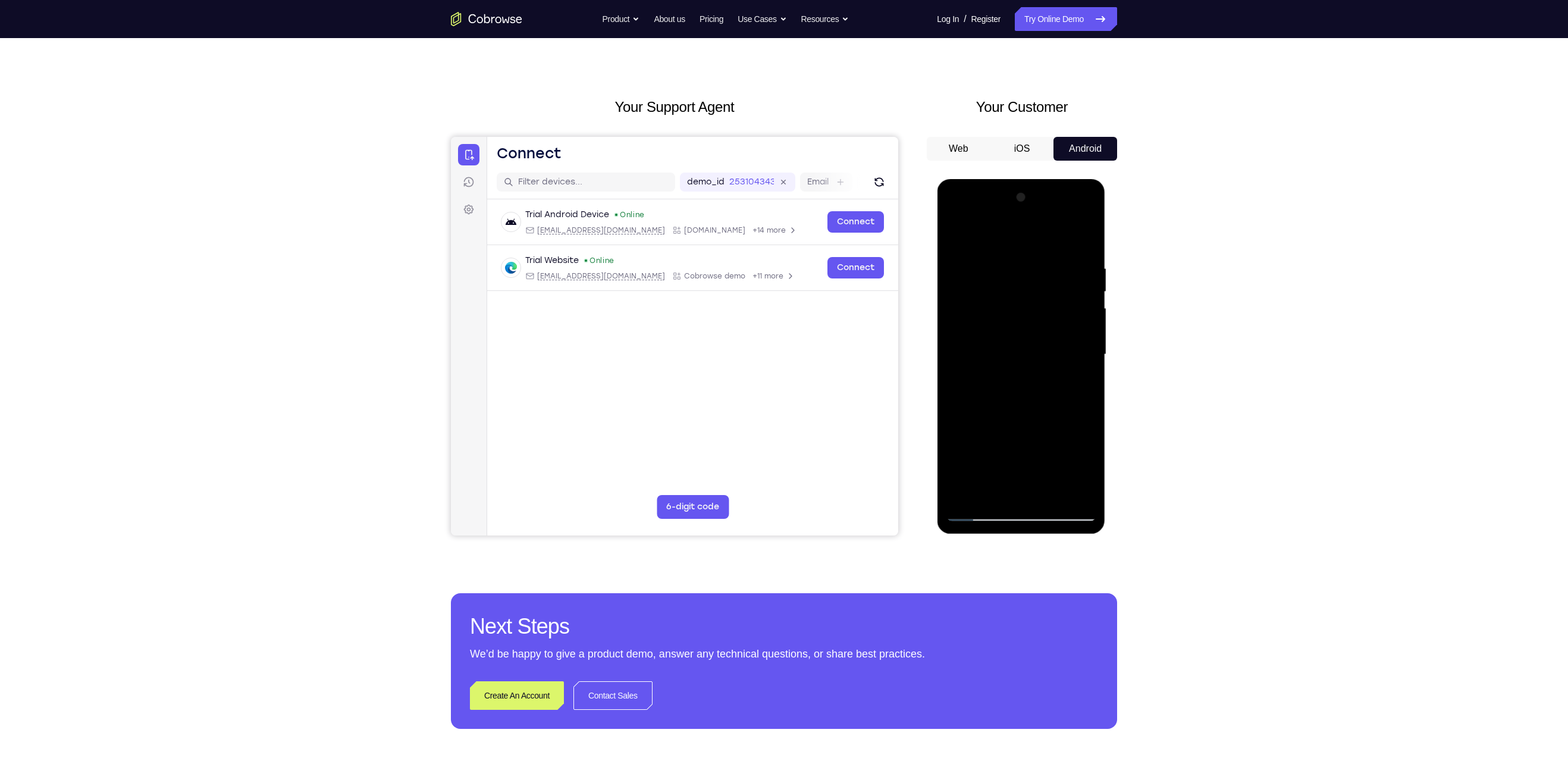
click at [1018, 368] on div at bounding box center [1021, 355] width 150 height 333
click at [986, 511] on div at bounding box center [1021, 355] width 150 height 333
drag, startPoint x: 1016, startPoint y: 251, endPoint x: 1001, endPoint y: 584, distance: 333.3
click at [1001, 536] on html "Online web based iOS Simulators and Android Emulators. Run iPhone, iPad, Mobile…" at bounding box center [1021, 358] width 169 height 357
click at [1018, 262] on div at bounding box center [1021, 355] width 150 height 333
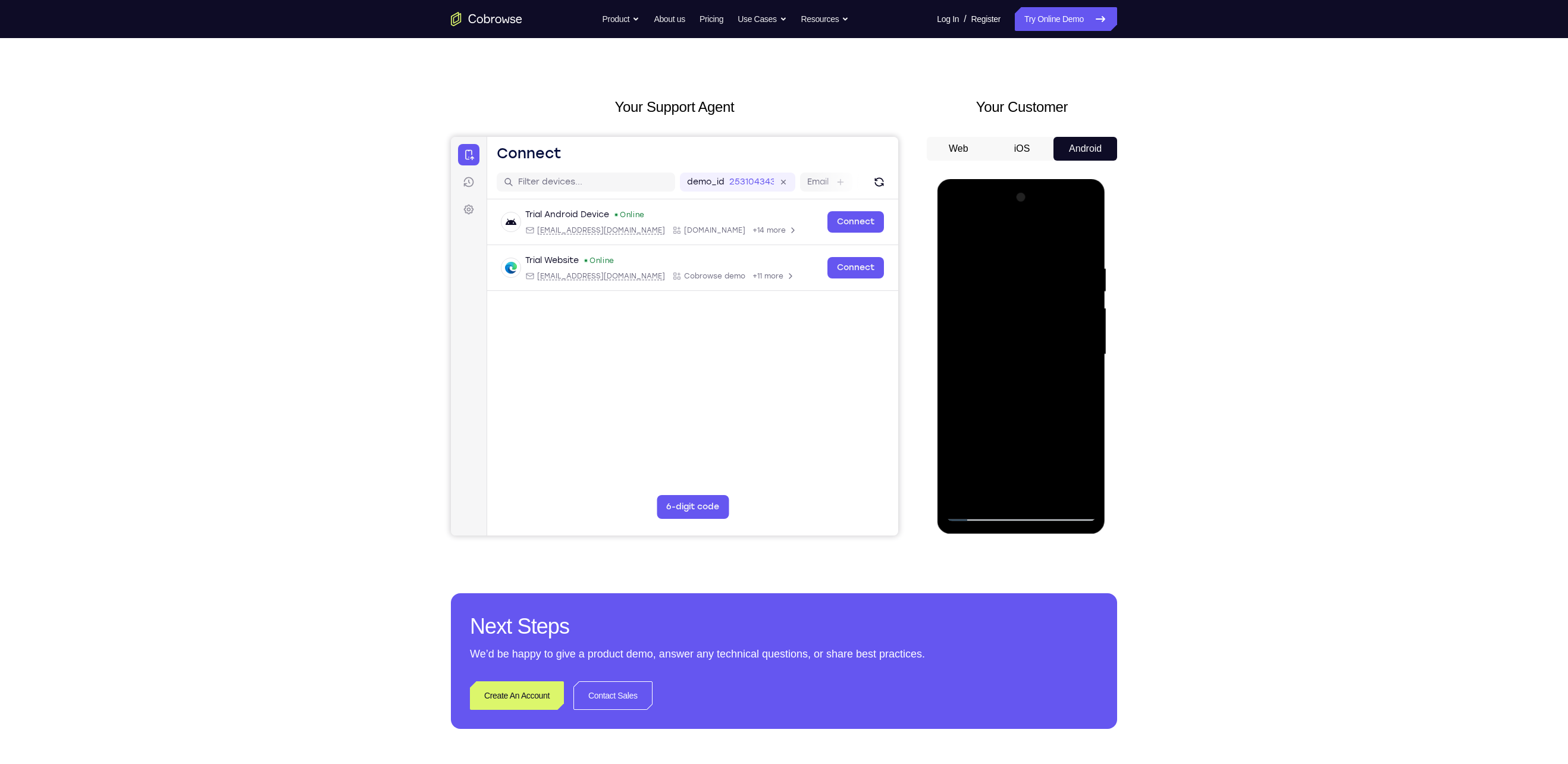
click at [1048, 235] on div at bounding box center [1021, 355] width 150 height 333
click at [969, 454] on div at bounding box center [1021, 355] width 150 height 333
click at [1073, 450] on div at bounding box center [1021, 355] width 150 height 333
click at [968, 452] on div at bounding box center [1021, 355] width 150 height 333
click at [980, 235] on div at bounding box center [1021, 355] width 150 height 333
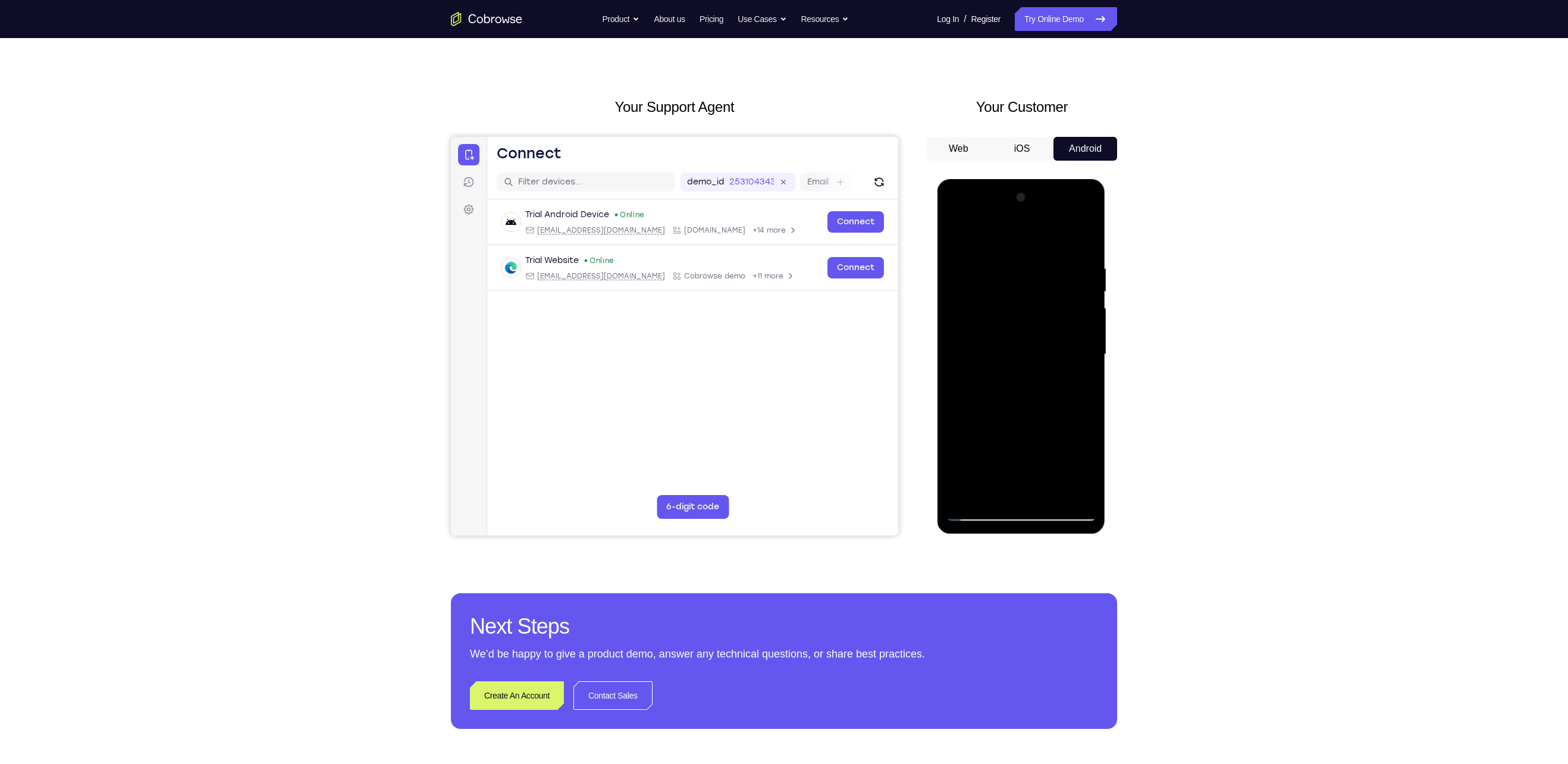
click at [979, 235] on div at bounding box center [1021, 355] width 150 height 333
click at [1086, 498] on div at bounding box center [1021, 355] width 150 height 333
click at [999, 463] on div at bounding box center [1021, 355] width 150 height 333
drag, startPoint x: 1018, startPoint y: 444, endPoint x: 1029, endPoint y: 129, distance: 315.2
click at [1029, 179] on html "Online web based iOS Simulators and Android Emulators. Run iPhone, iPad, Mobile…" at bounding box center [1021, 358] width 169 height 357
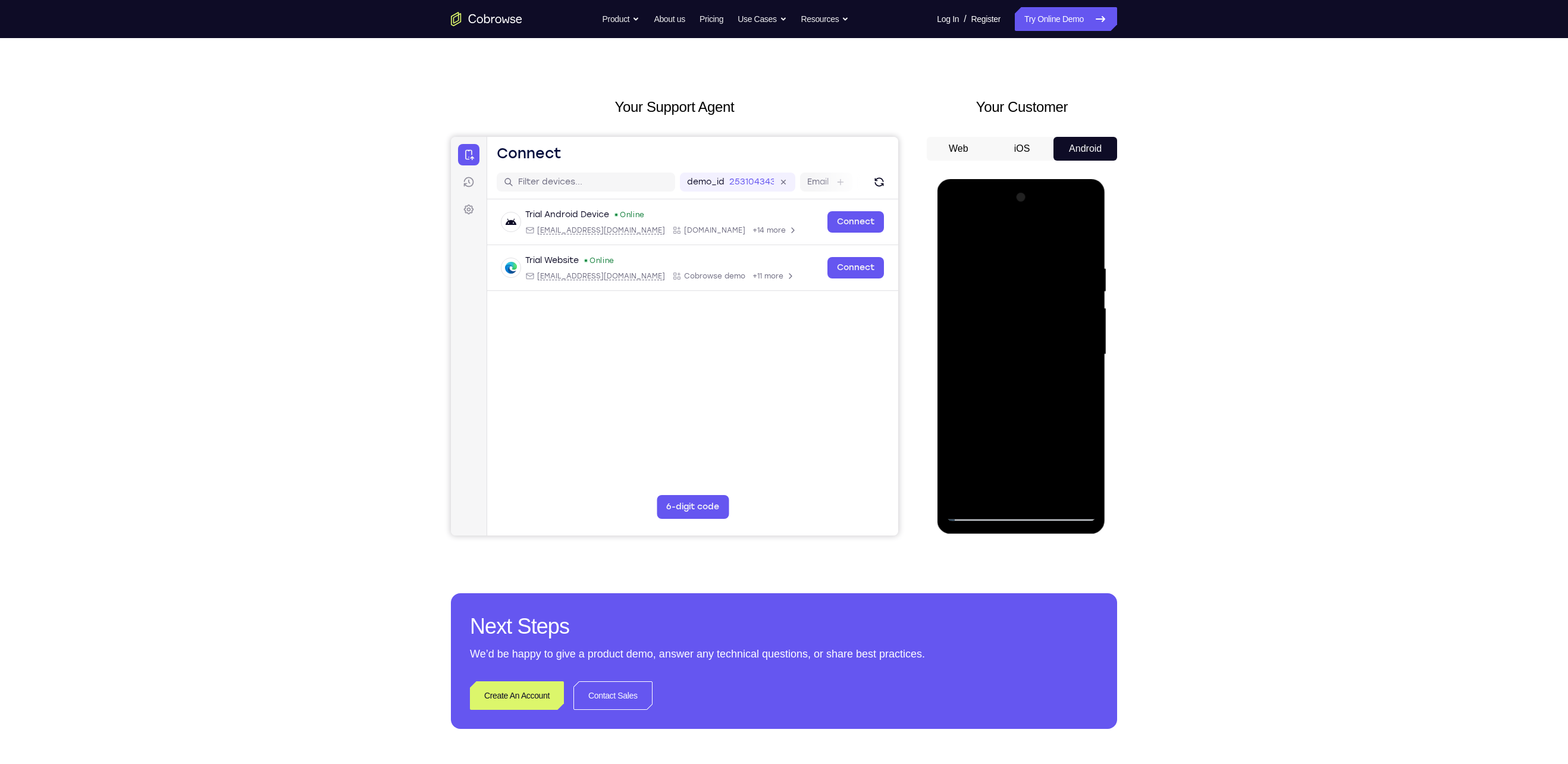
click at [978, 509] on div at bounding box center [1021, 355] width 150 height 333
drag, startPoint x: 1024, startPoint y: 426, endPoint x: 1033, endPoint y: 280, distance: 146.3
click at [1033, 280] on div at bounding box center [1021, 355] width 150 height 333
click at [1016, 474] on div at bounding box center [1021, 355] width 150 height 333
click at [1018, 334] on div at bounding box center [1021, 355] width 150 height 333
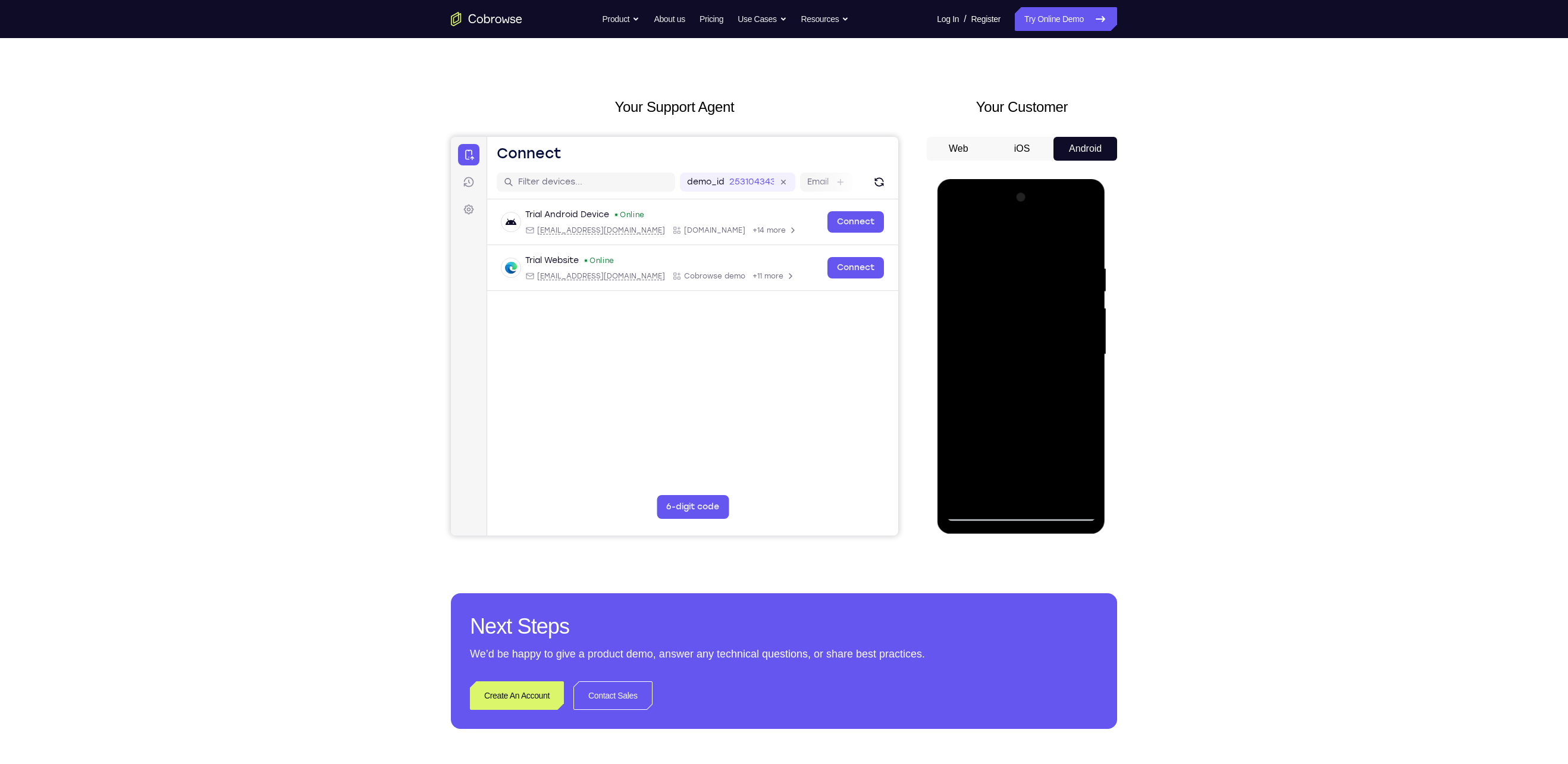
click at [1021, 349] on div at bounding box center [1021, 355] width 150 height 333
click at [1021, 179] on div "Tap to Start" at bounding box center [1021, 179] width 168 height 0
click at [1021, 349] on span "Tap to Start" at bounding box center [1020, 354] width 61 height 12
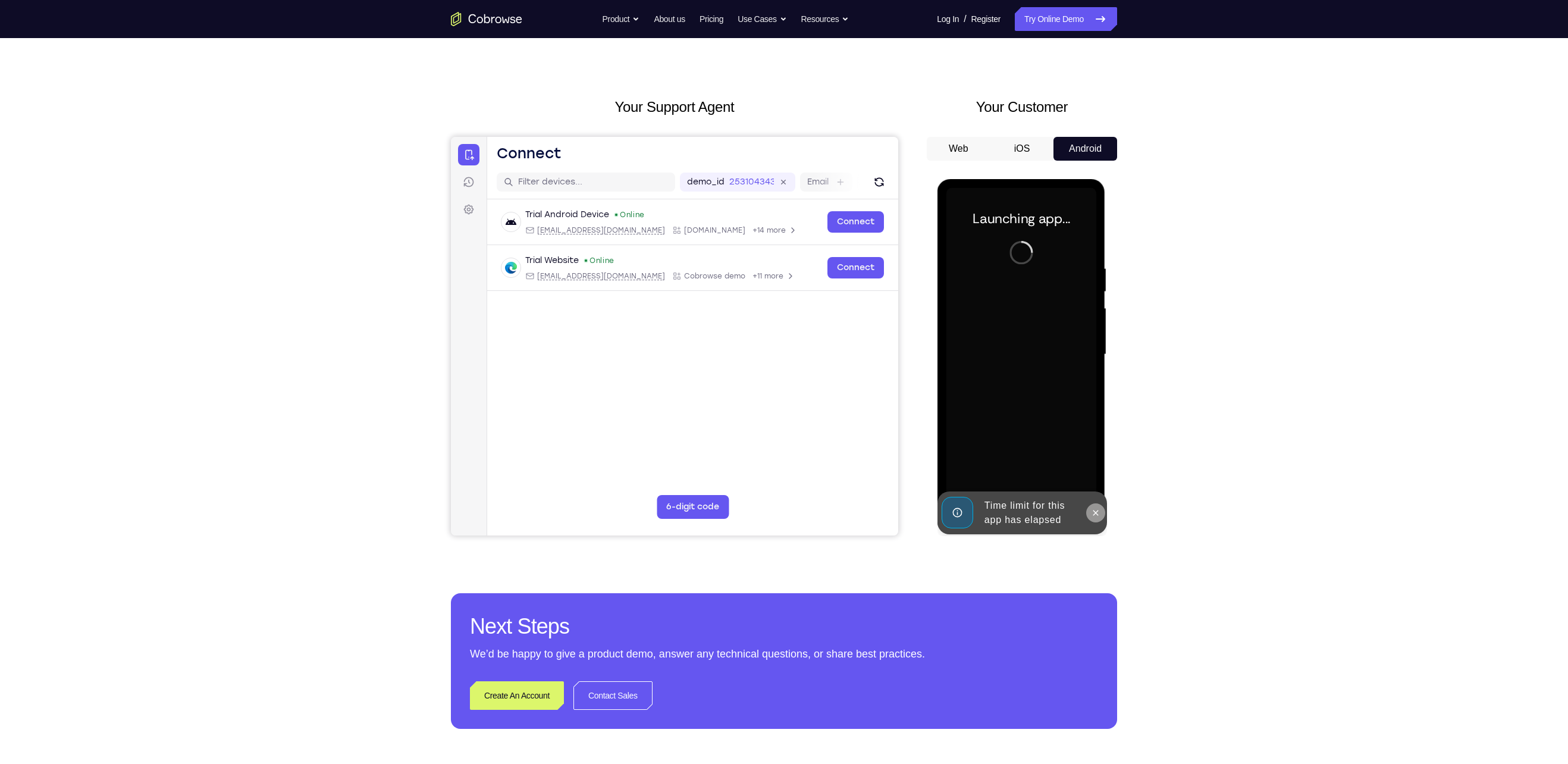
click at [1094, 519] on button at bounding box center [1095, 512] width 19 height 19
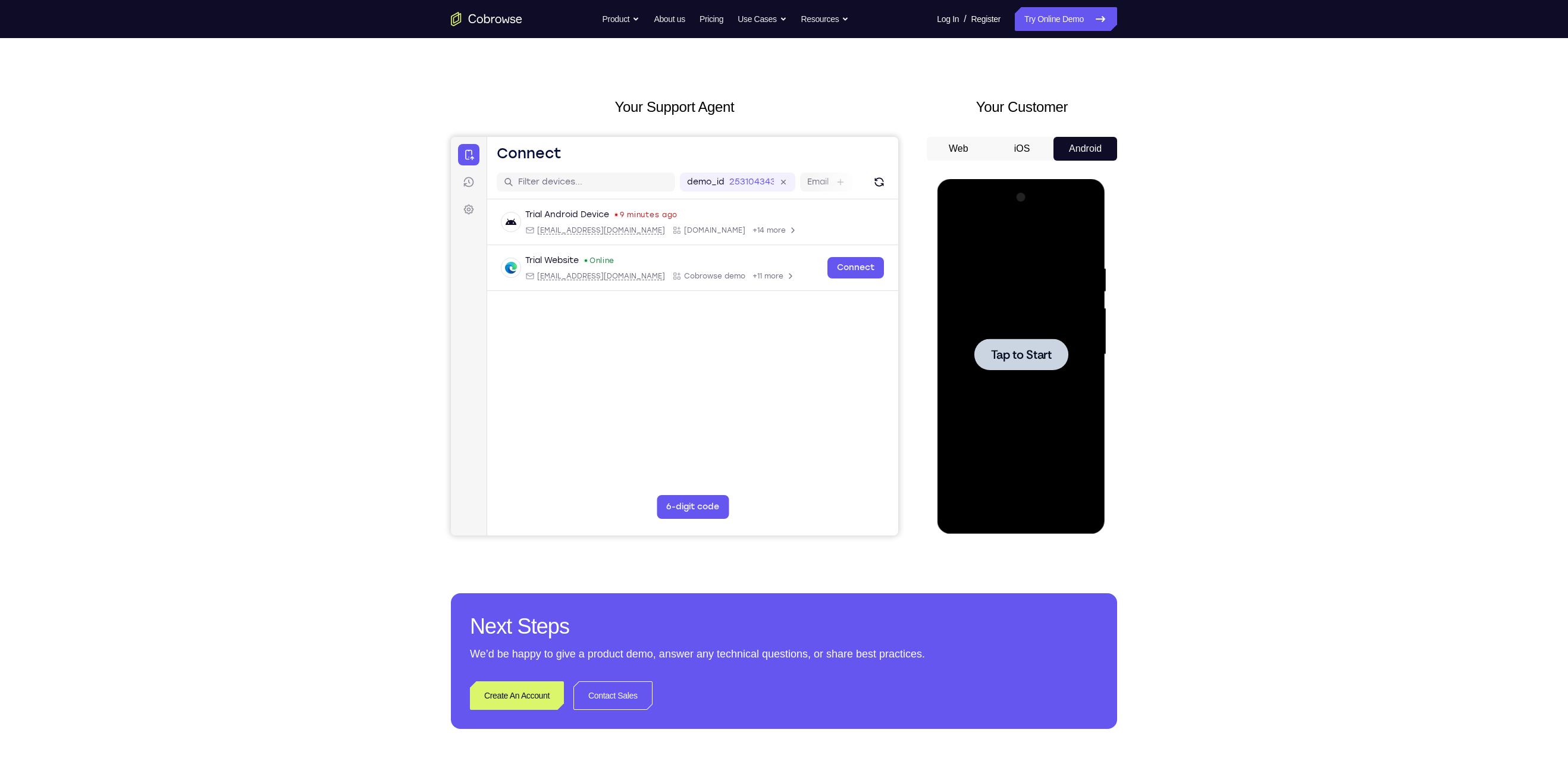
click at [1016, 349] on span "Tap to Start" at bounding box center [1020, 354] width 61 height 12
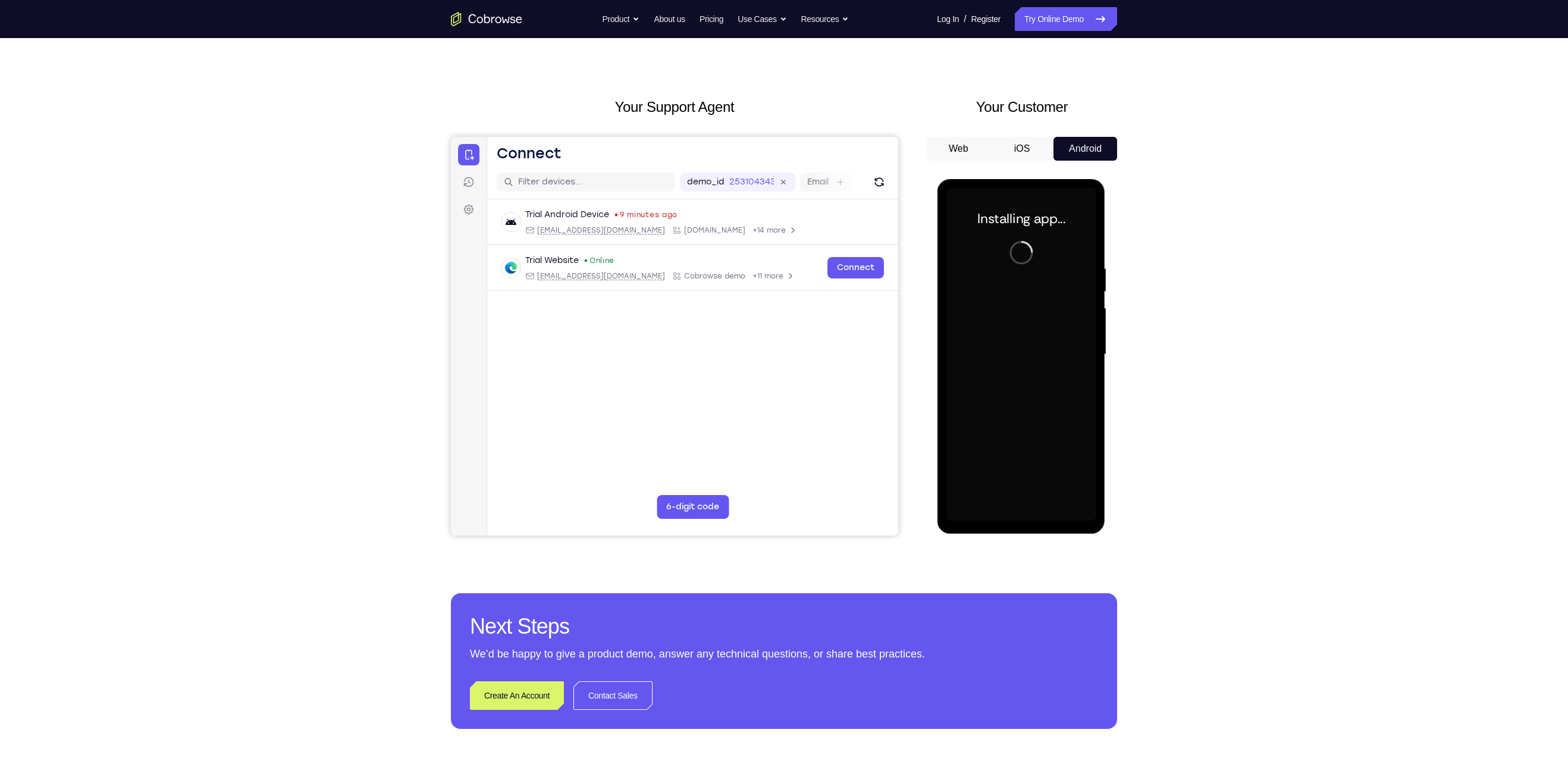
scroll to position [12, 0]
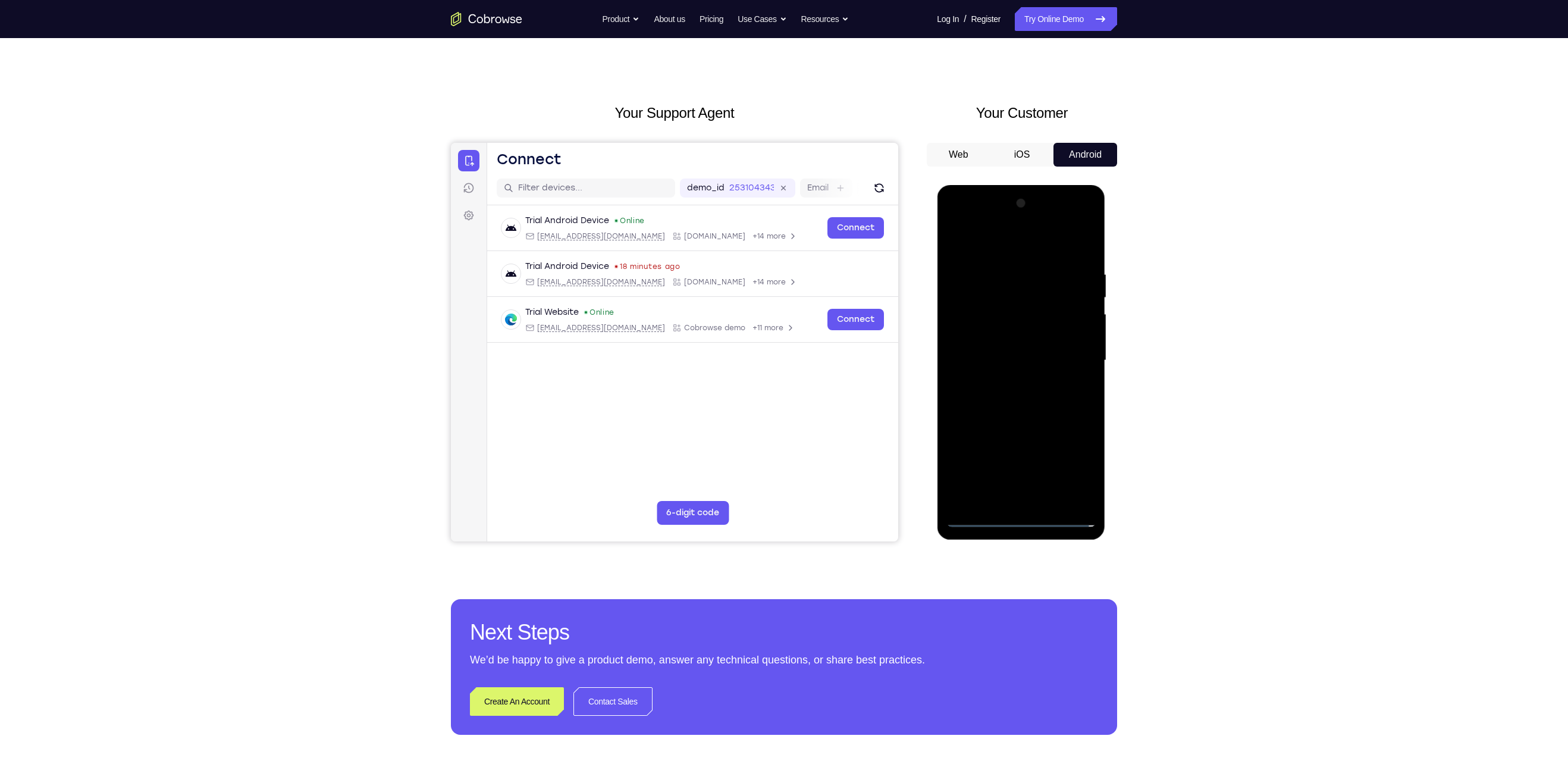
click at [1224, 412] on div "Your Support Agent Your Customer Web iOS Android Next Steps We’d be happy to gi…" at bounding box center [784, 418] width 1568 height 785
click at [1022, 518] on div at bounding box center [1021, 360] width 150 height 333
click at [1069, 465] on div at bounding box center [1021, 360] width 150 height 333
click at [1030, 252] on div at bounding box center [1021, 360] width 150 height 333
click at [1066, 361] on div at bounding box center [1021, 360] width 150 height 333
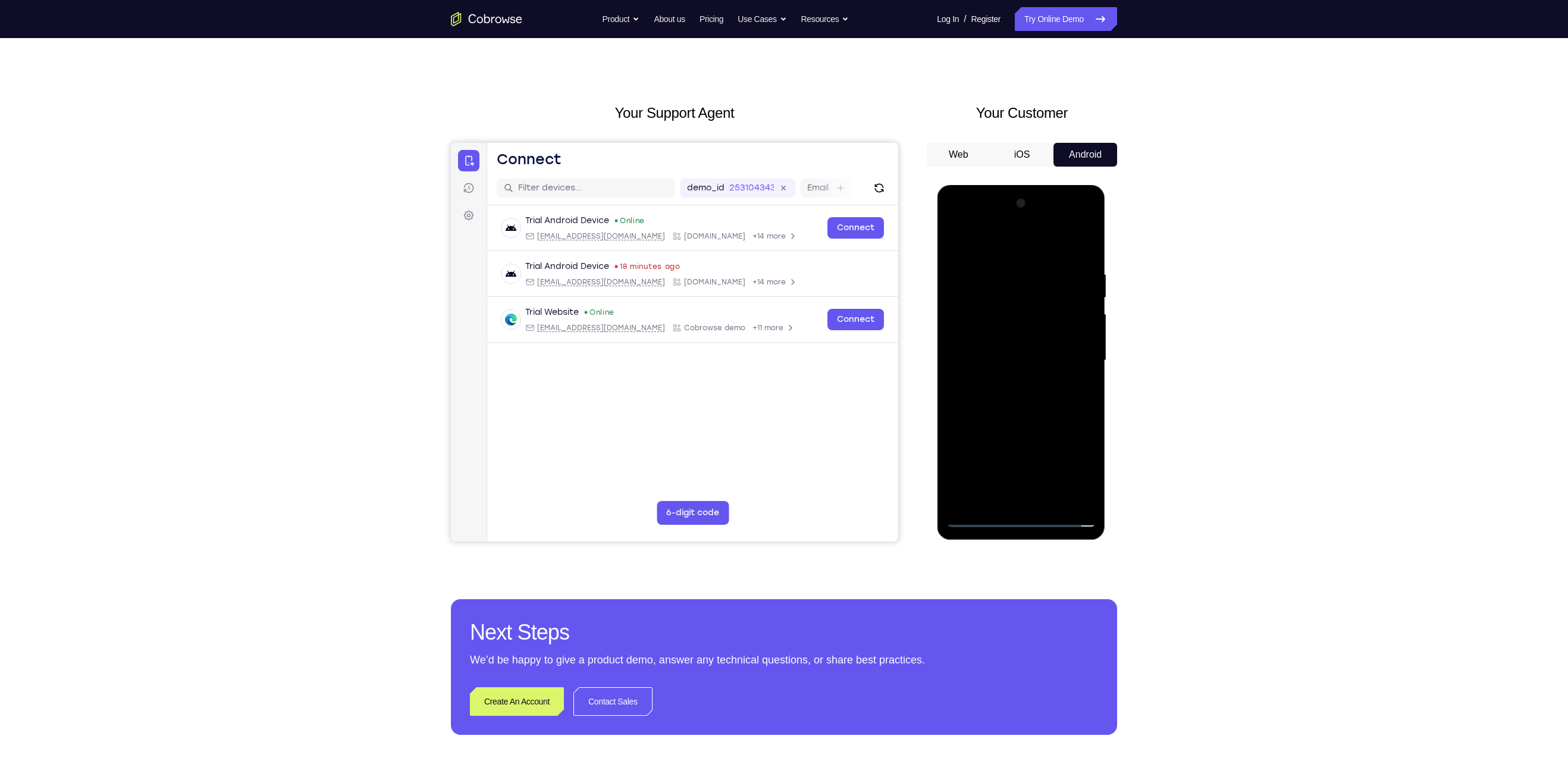
click at [1006, 382] on div at bounding box center [1021, 360] width 150 height 333
click at [1018, 346] on div at bounding box center [1021, 360] width 150 height 333
click at [1018, 340] on div at bounding box center [1021, 360] width 150 height 333
click at [1020, 360] on div at bounding box center [1021, 360] width 150 height 333
click at [1021, 401] on div at bounding box center [1021, 360] width 150 height 333
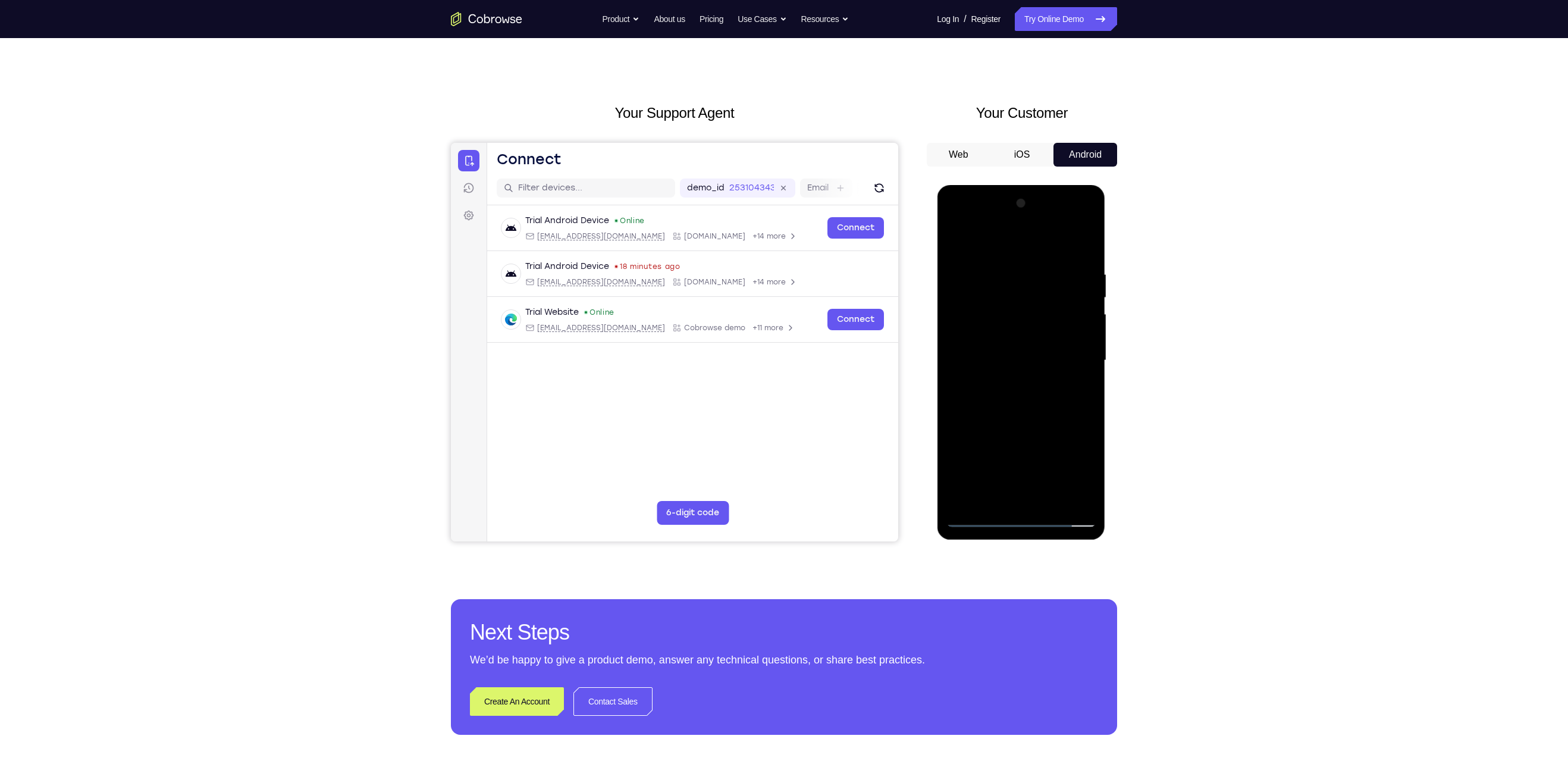
click at [1025, 395] on div at bounding box center [1021, 360] width 150 height 333
click at [1022, 403] on div at bounding box center [1021, 360] width 150 height 333
click at [1016, 415] on div at bounding box center [1021, 360] width 150 height 333
click at [1050, 501] on div at bounding box center [1021, 360] width 150 height 333
click at [1018, 428] on div at bounding box center [1021, 360] width 150 height 333
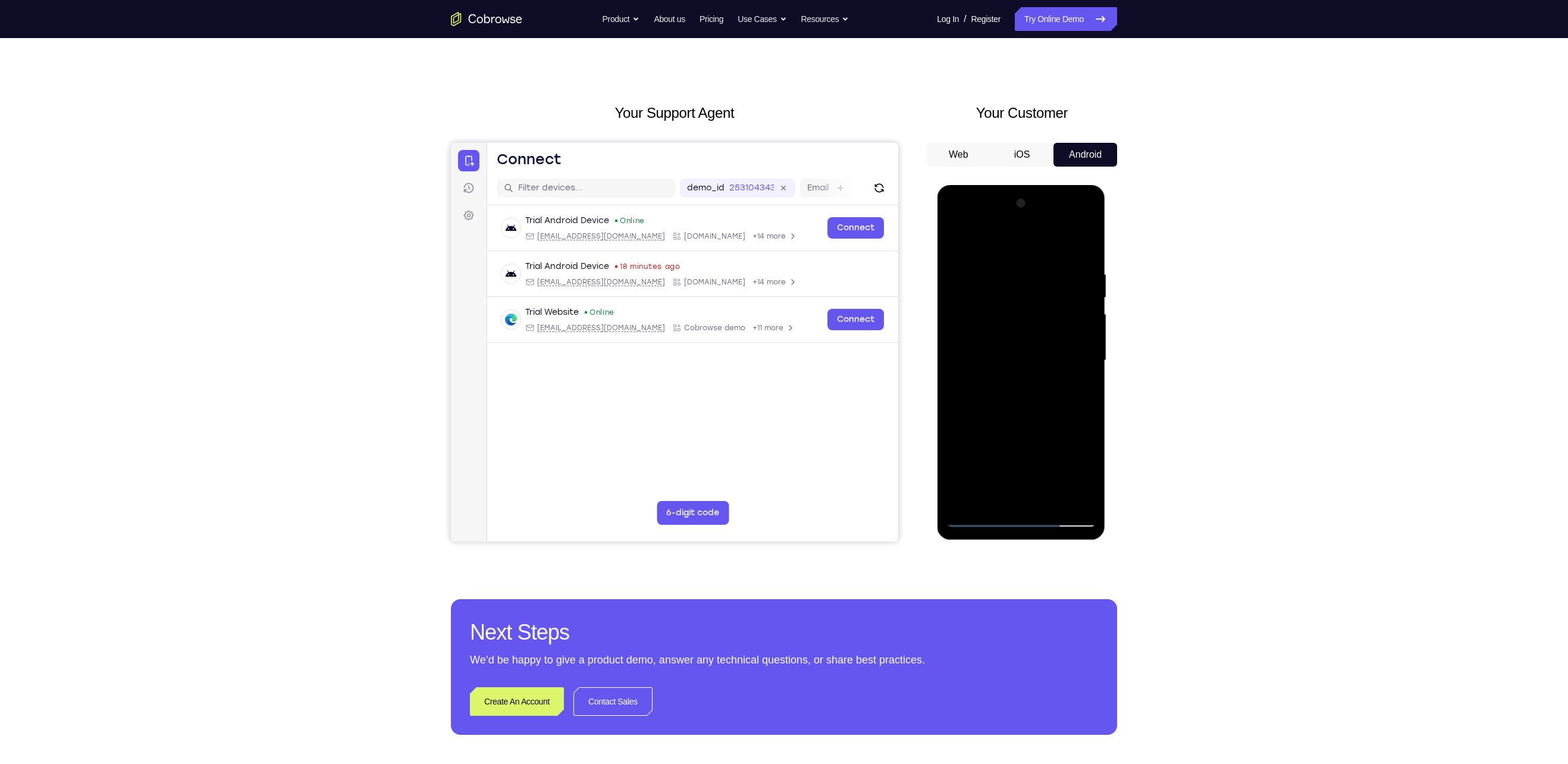
click at [977, 521] on div at bounding box center [1021, 360] width 150 height 333
drag, startPoint x: 1010, startPoint y: 424, endPoint x: 1037, endPoint y: 140, distance: 285.3
click at [1037, 185] on html "Online web based iOS Simulators and Android Emulators. Run iPhone, iPad, Mobile…" at bounding box center [1021, 363] width 169 height 357
drag, startPoint x: 1014, startPoint y: 413, endPoint x: 1016, endPoint y: 299, distance: 114.0
click at [1016, 299] on div at bounding box center [1021, 360] width 150 height 333
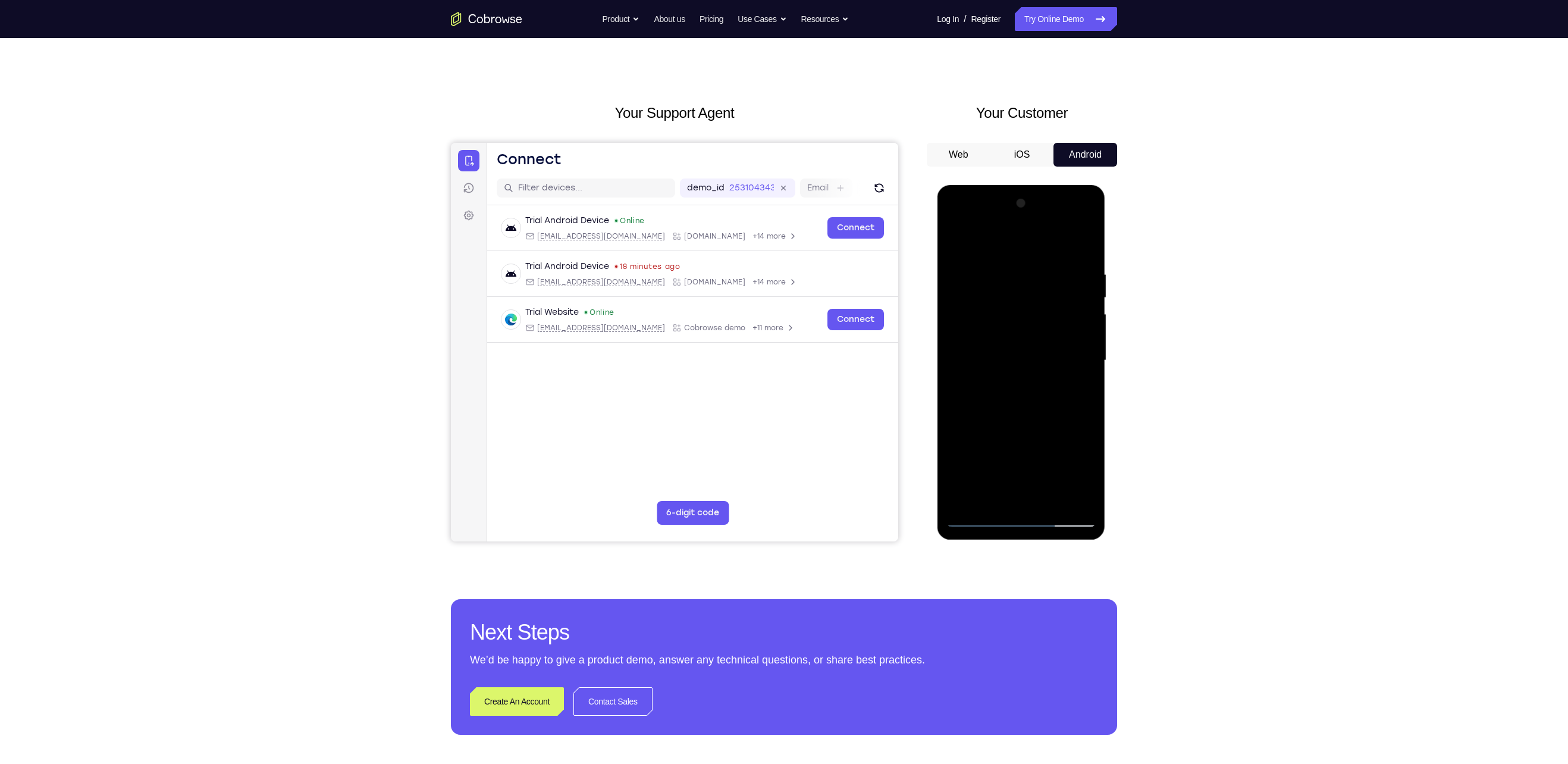
drag, startPoint x: 1016, startPoint y: 384, endPoint x: 1038, endPoint y: 245, distance: 140.7
click at [1038, 245] on div at bounding box center [1021, 360] width 150 height 333
drag, startPoint x: 1025, startPoint y: 393, endPoint x: 1026, endPoint y: 340, distance: 53.0
click at [1026, 340] on div at bounding box center [1021, 360] width 150 height 333
click at [1090, 336] on div at bounding box center [1021, 360] width 150 height 333
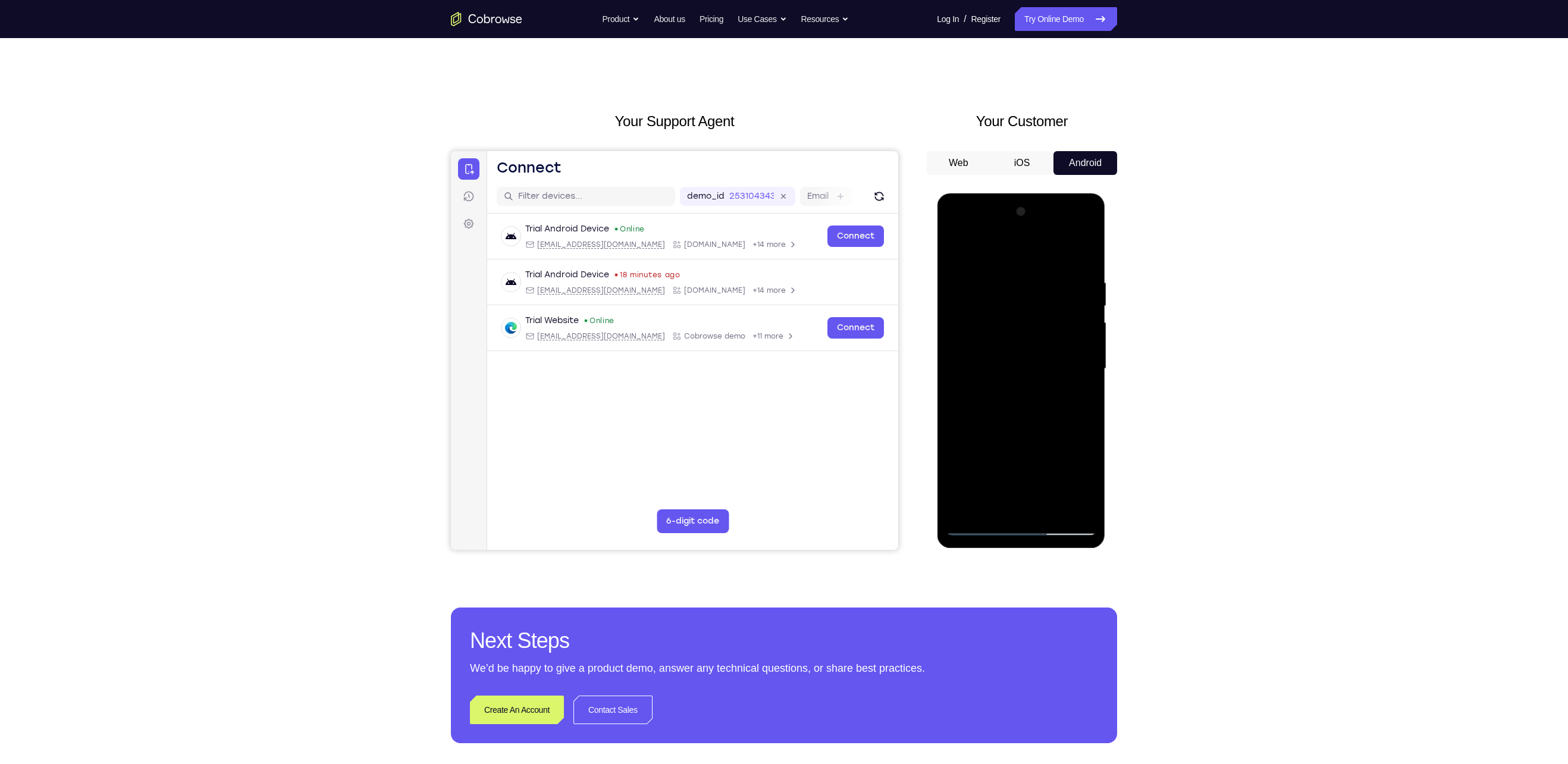
scroll to position [0, 0]
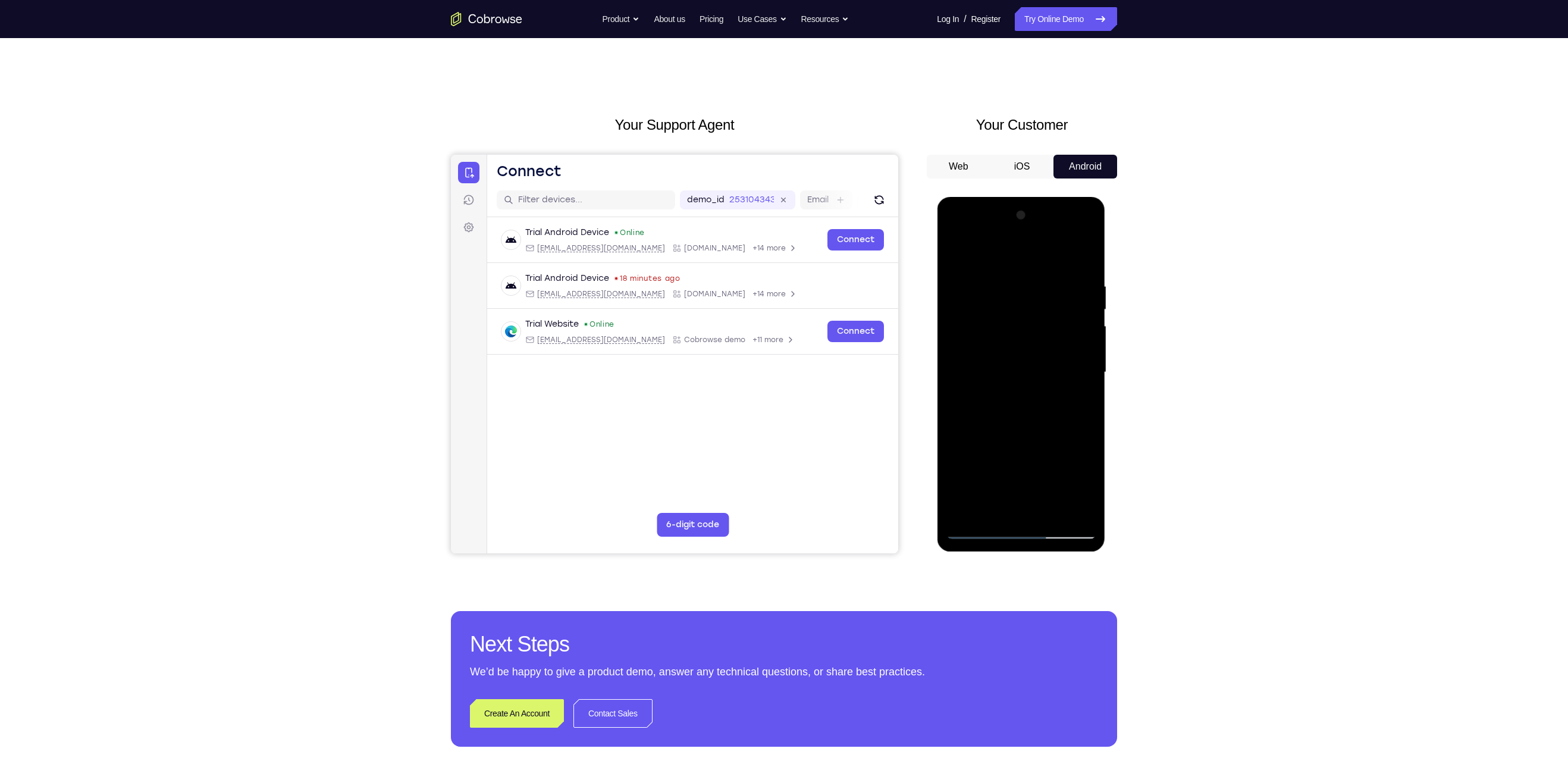
drag, startPoint x: 1026, startPoint y: 406, endPoint x: 1019, endPoint y: 273, distance: 133.2
click at [1019, 273] on div at bounding box center [1021, 372] width 150 height 333
drag, startPoint x: 1029, startPoint y: 403, endPoint x: 1036, endPoint y: 300, distance: 103.2
click at [1036, 300] on div at bounding box center [1021, 372] width 150 height 333
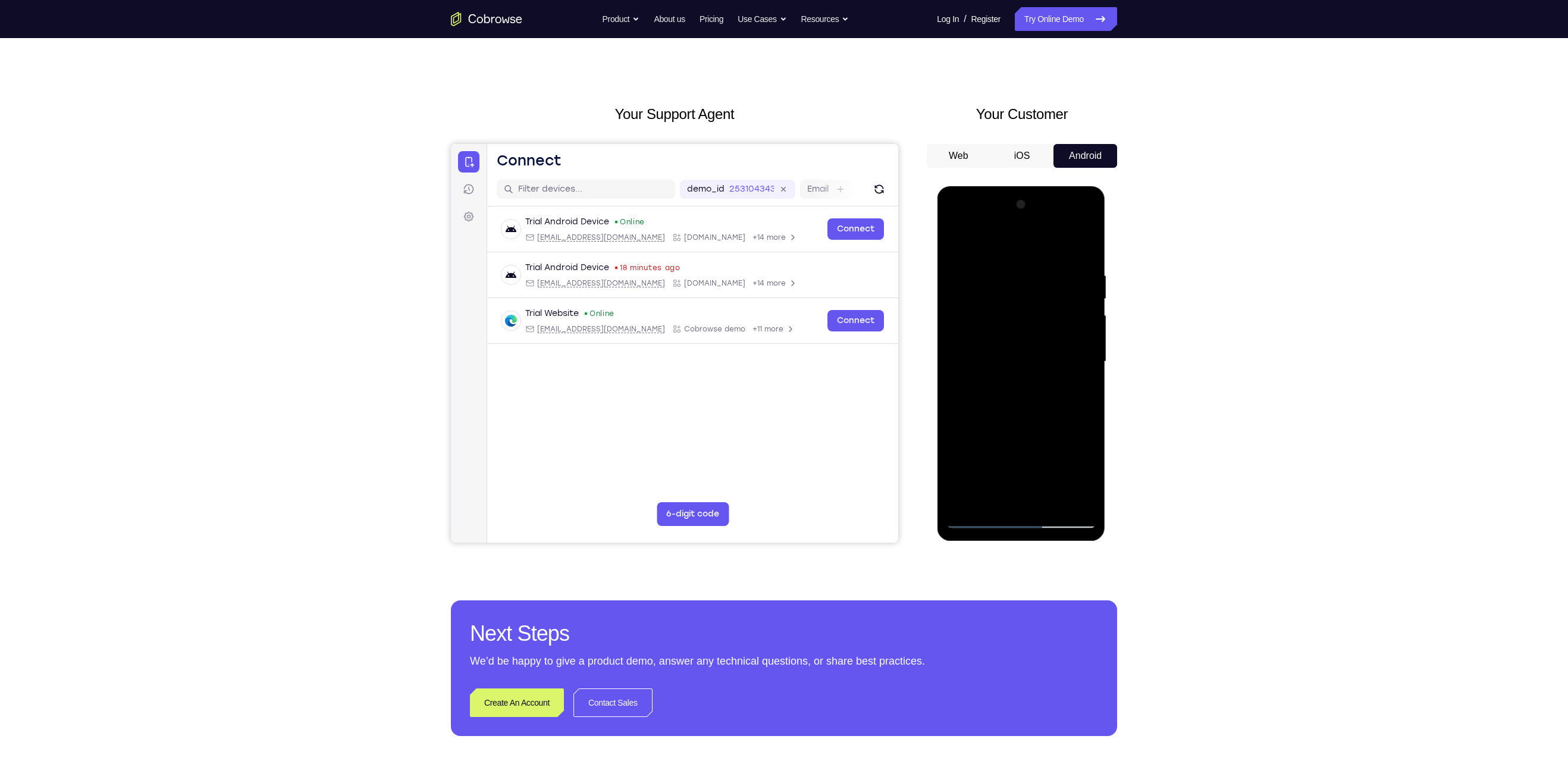
scroll to position [12, 0]
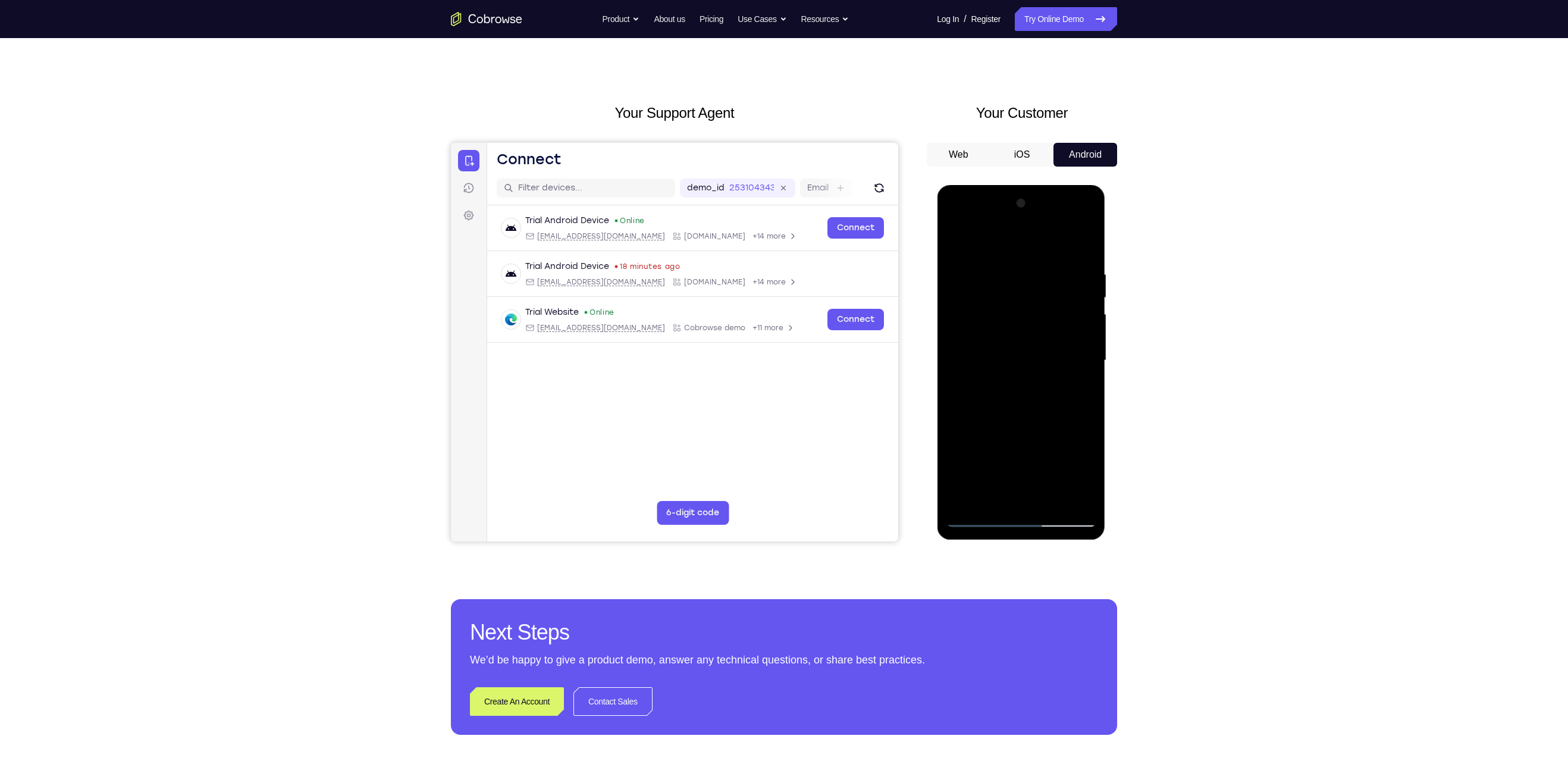
click at [1088, 374] on div at bounding box center [1021, 360] width 150 height 333
click at [1090, 377] on div at bounding box center [1021, 360] width 150 height 333
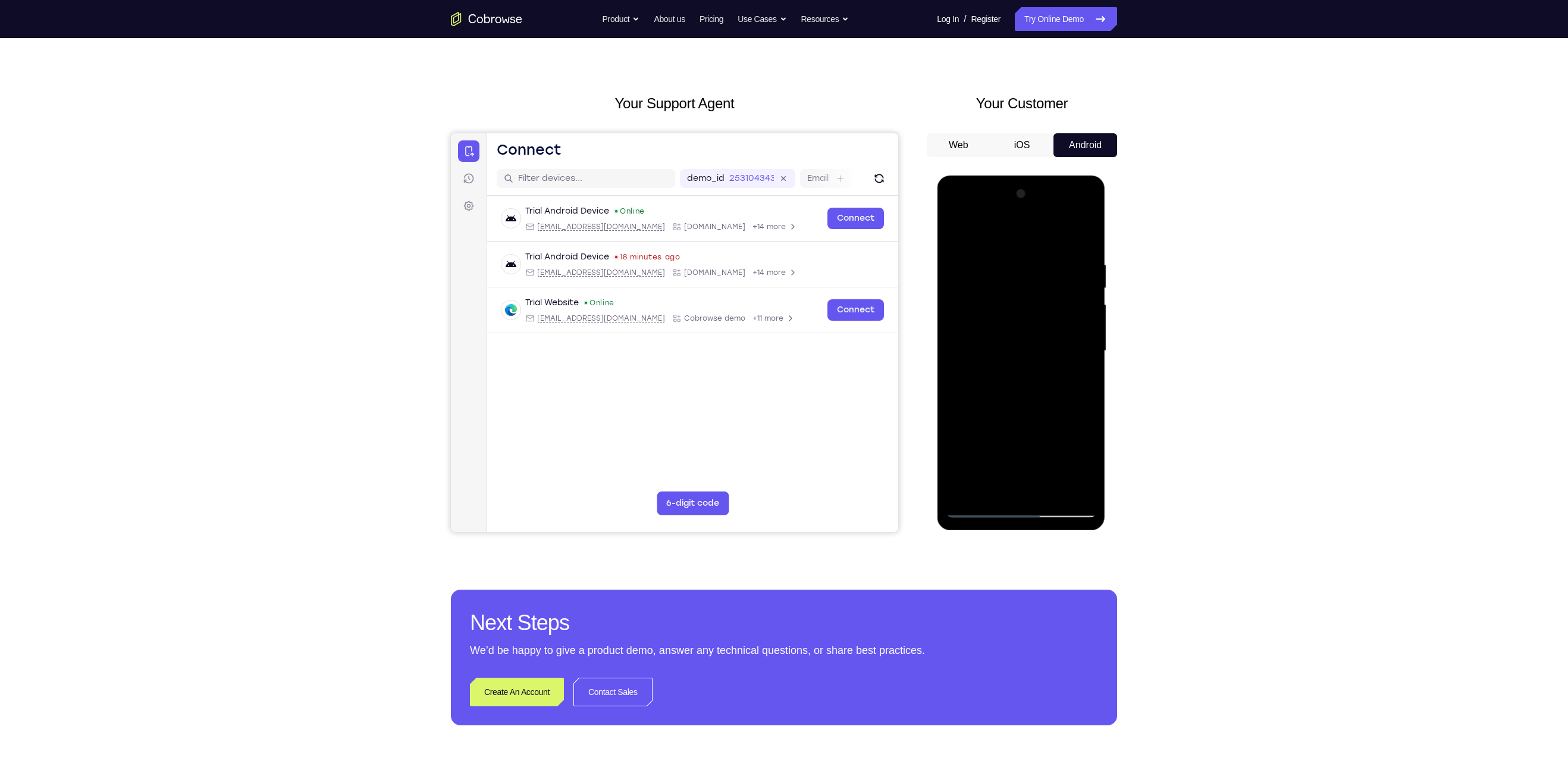
scroll to position [24, 0]
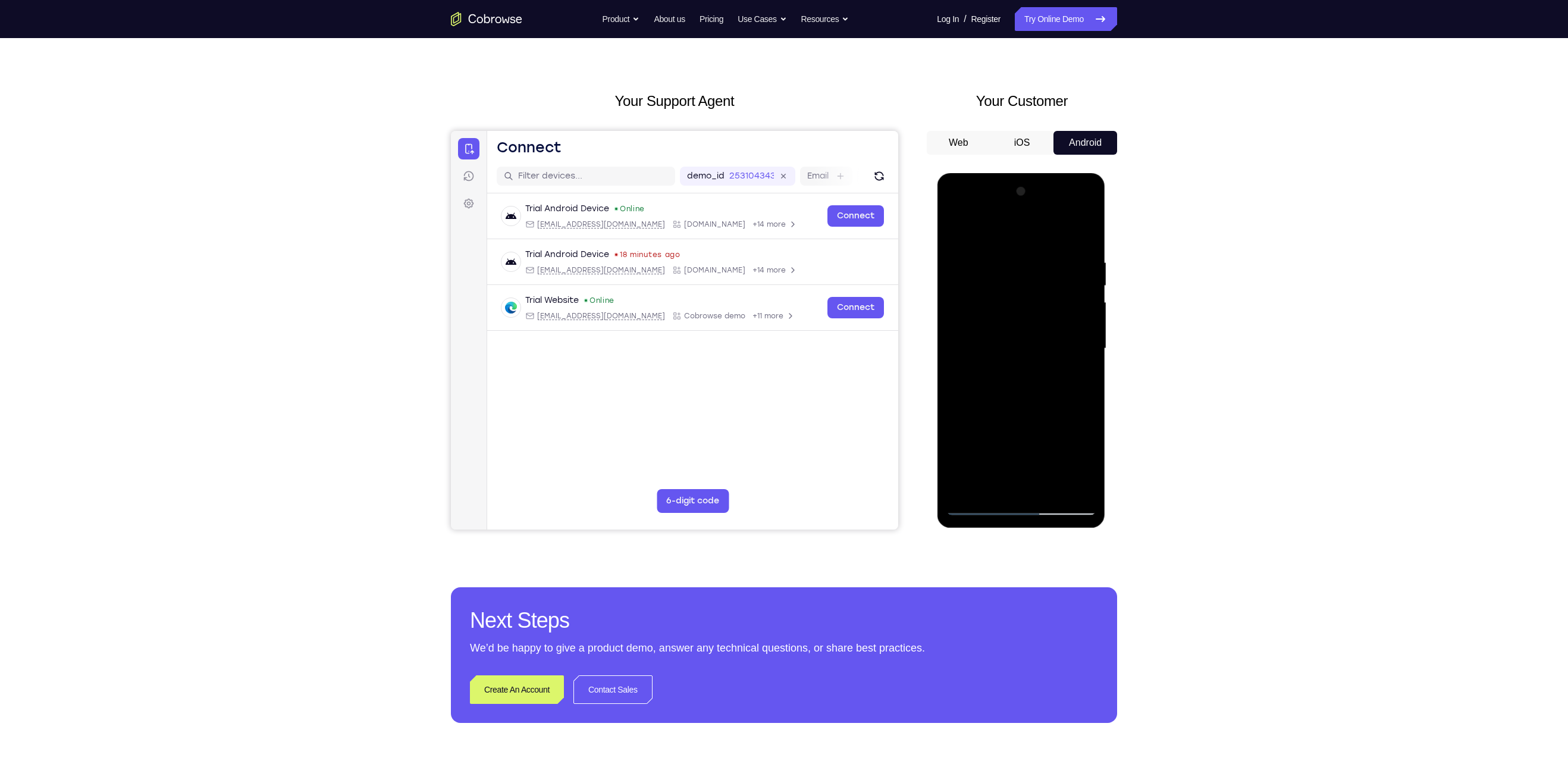
drag, startPoint x: 1024, startPoint y: 379, endPoint x: 1030, endPoint y: 285, distance: 94.2
click at [1030, 285] on div at bounding box center [1021, 349] width 150 height 333
drag, startPoint x: 1026, startPoint y: 377, endPoint x: 1021, endPoint y: 462, distance: 85.1
click at [1021, 462] on div at bounding box center [1021, 349] width 150 height 333
click at [959, 442] on div at bounding box center [1021, 349] width 150 height 333
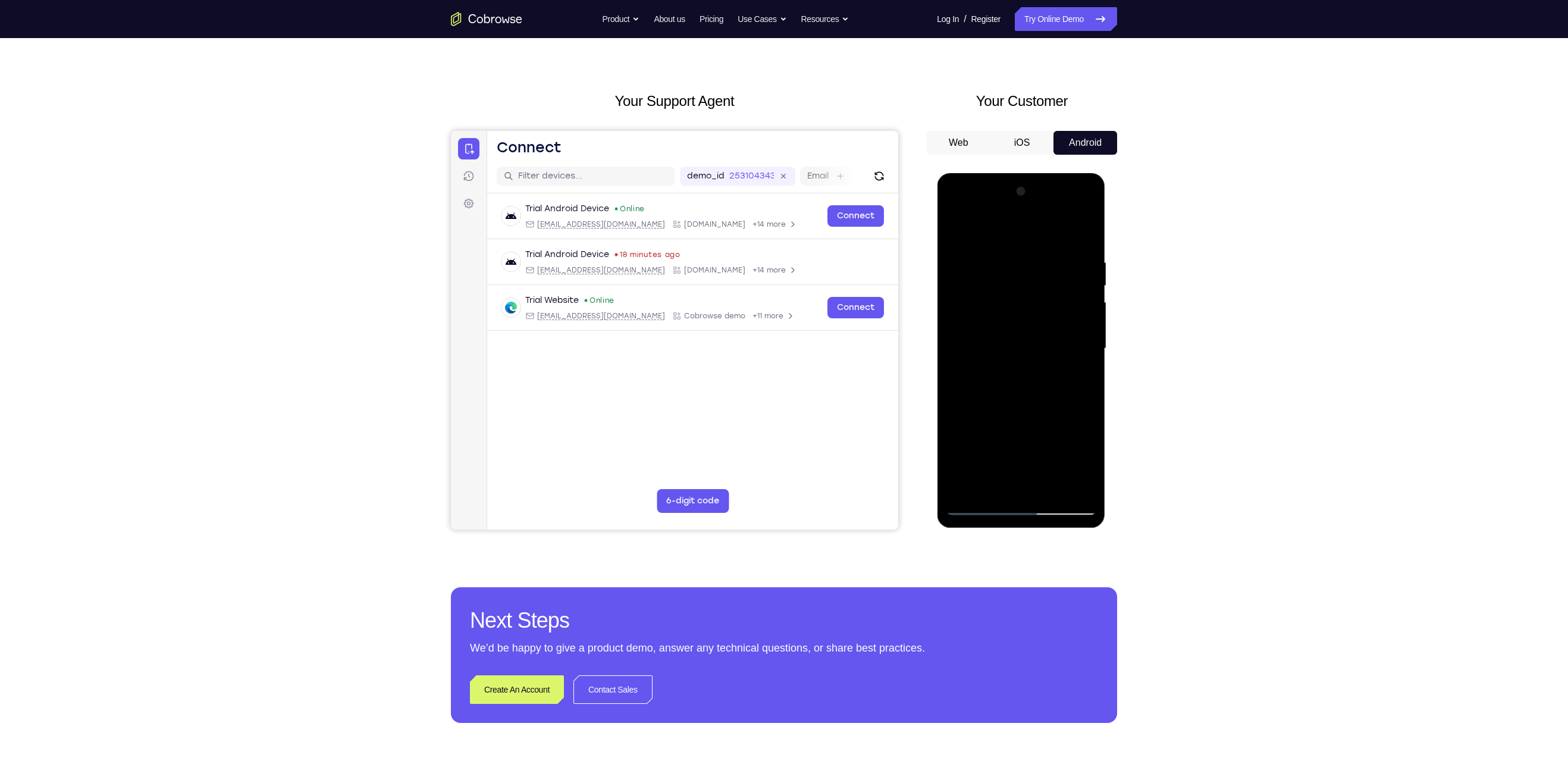
drag, startPoint x: 1022, startPoint y: 415, endPoint x: 1030, endPoint y: 154, distance: 261.1
click at [1030, 173] on html "Online web based iOS Simulators and Android Emulators. Run iPhone, iPad, Mobile…" at bounding box center [1021, 351] width 169 height 357
click at [1086, 308] on div at bounding box center [1021, 349] width 150 height 333
drag, startPoint x: 1003, startPoint y: 335, endPoint x: 1008, endPoint y: 383, distance: 48.3
click at [1008, 383] on div at bounding box center [1021, 349] width 150 height 333
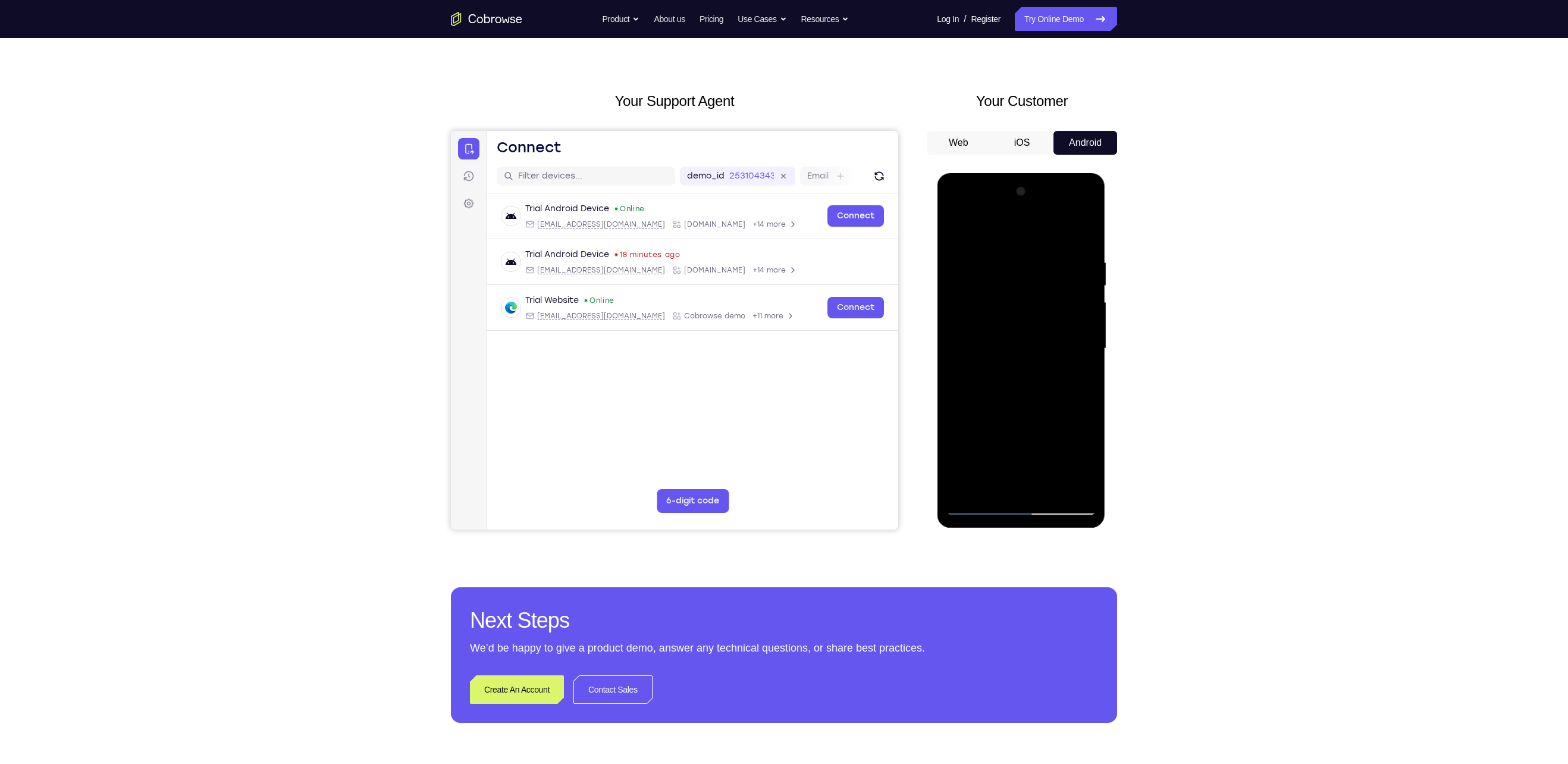
click at [1087, 344] on div at bounding box center [1021, 349] width 150 height 333
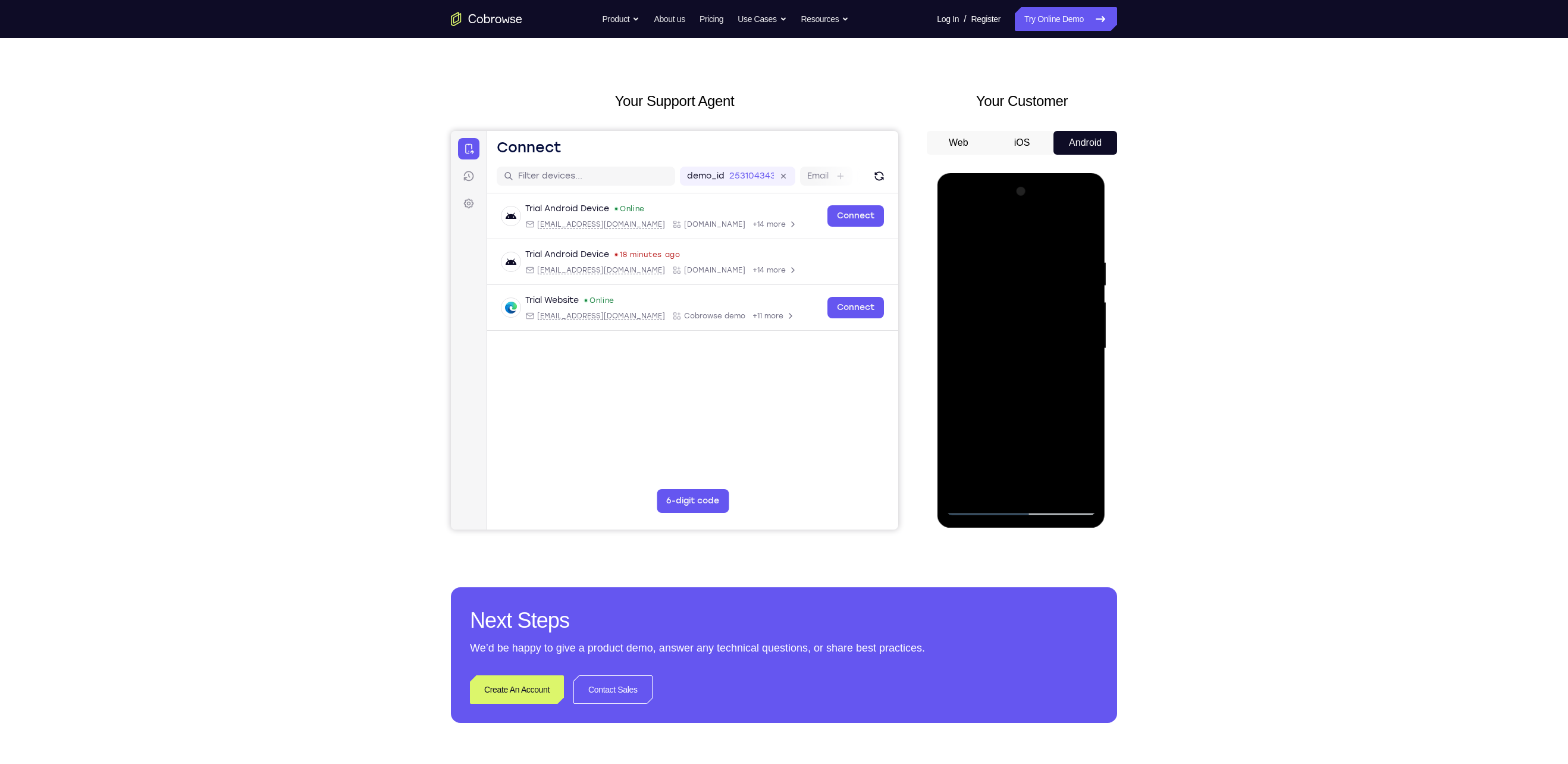
click at [1087, 345] on div at bounding box center [1021, 349] width 150 height 333
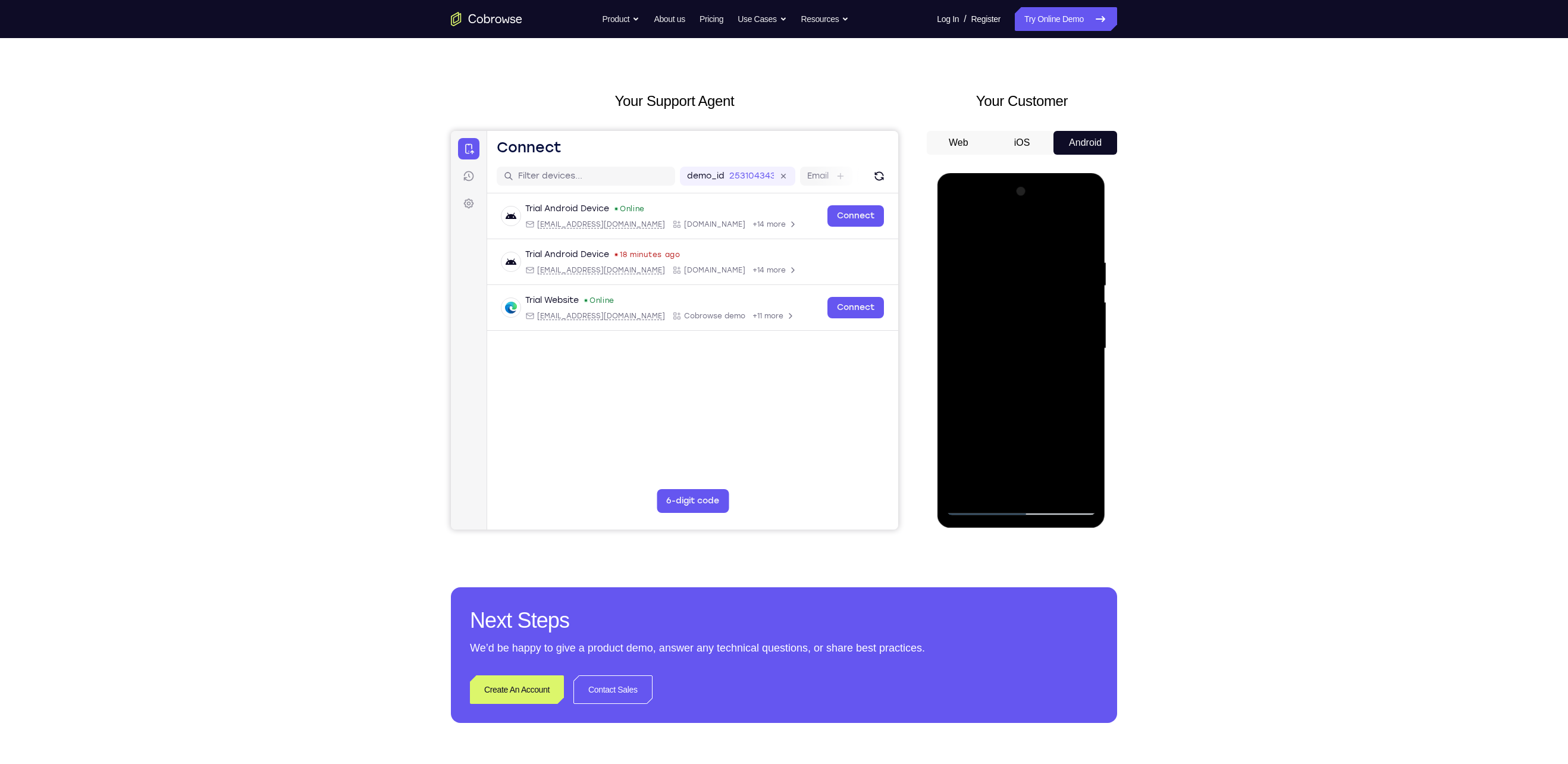
click at [1087, 345] on div at bounding box center [1021, 349] width 150 height 333
drag, startPoint x: 1049, startPoint y: 398, endPoint x: 1057, endPoint y: 133, distance: 265.1
click at [1057, 173] on html "Online web based iOS Simulators and Android Emulators. Run iPhone, iPad, Mobile…" at bounding box center [1021, 351] width 169 height 357
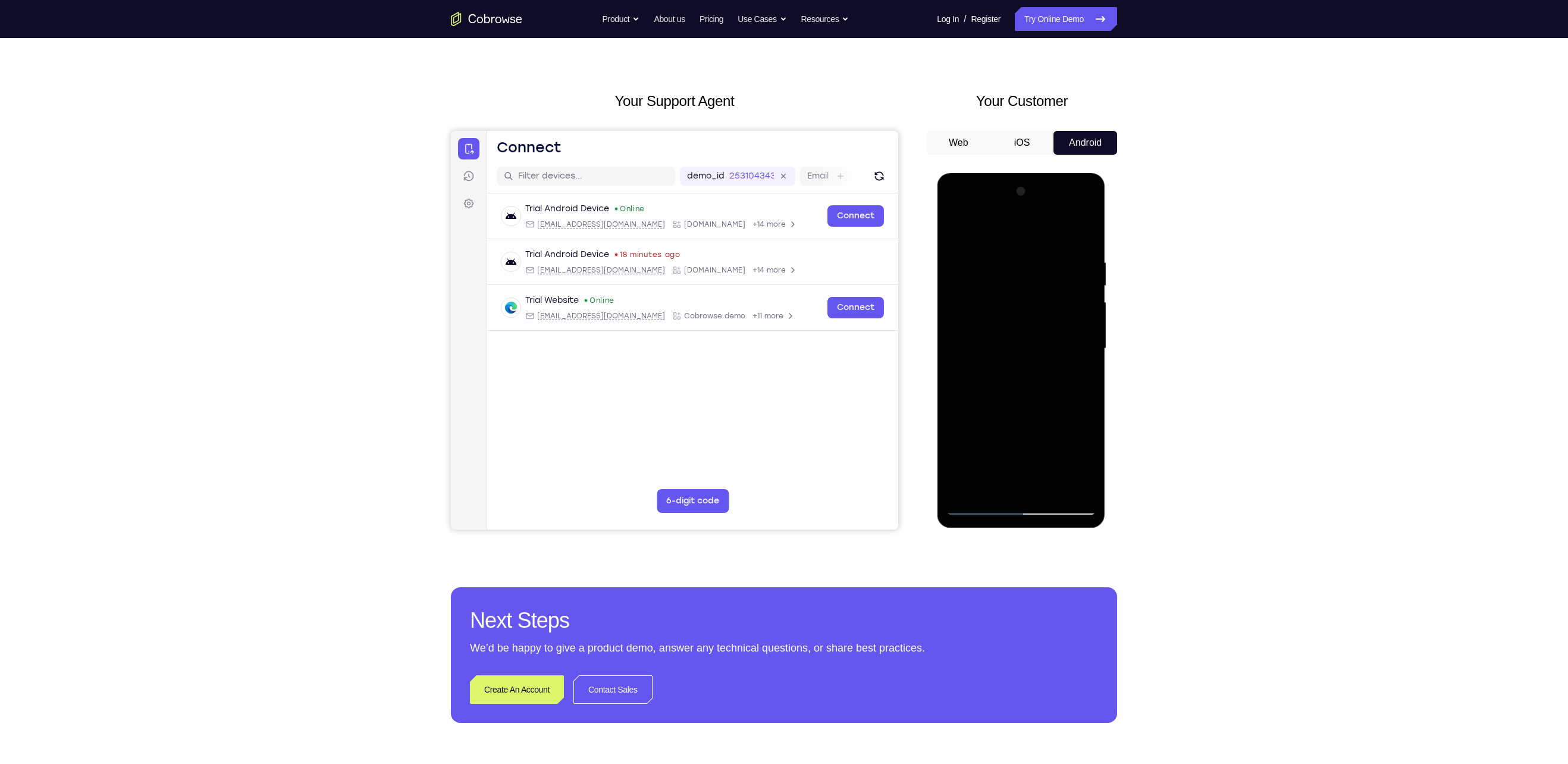
drag, startPoint x: 1040, startPoint y: 395, endPoint x: 1040, endPoint y: 340, distance: 55.0
click at [1040, 340] on div at bounding box center [1021, 349] width 150 height 333
click at [1085, 349] on div at bounding box center [1021, 349] width 150 height 333
drag, startPoint x: 1029, startPoint y: 411, endPoint x: 1030, endPoint y: 216, distance: 195.0
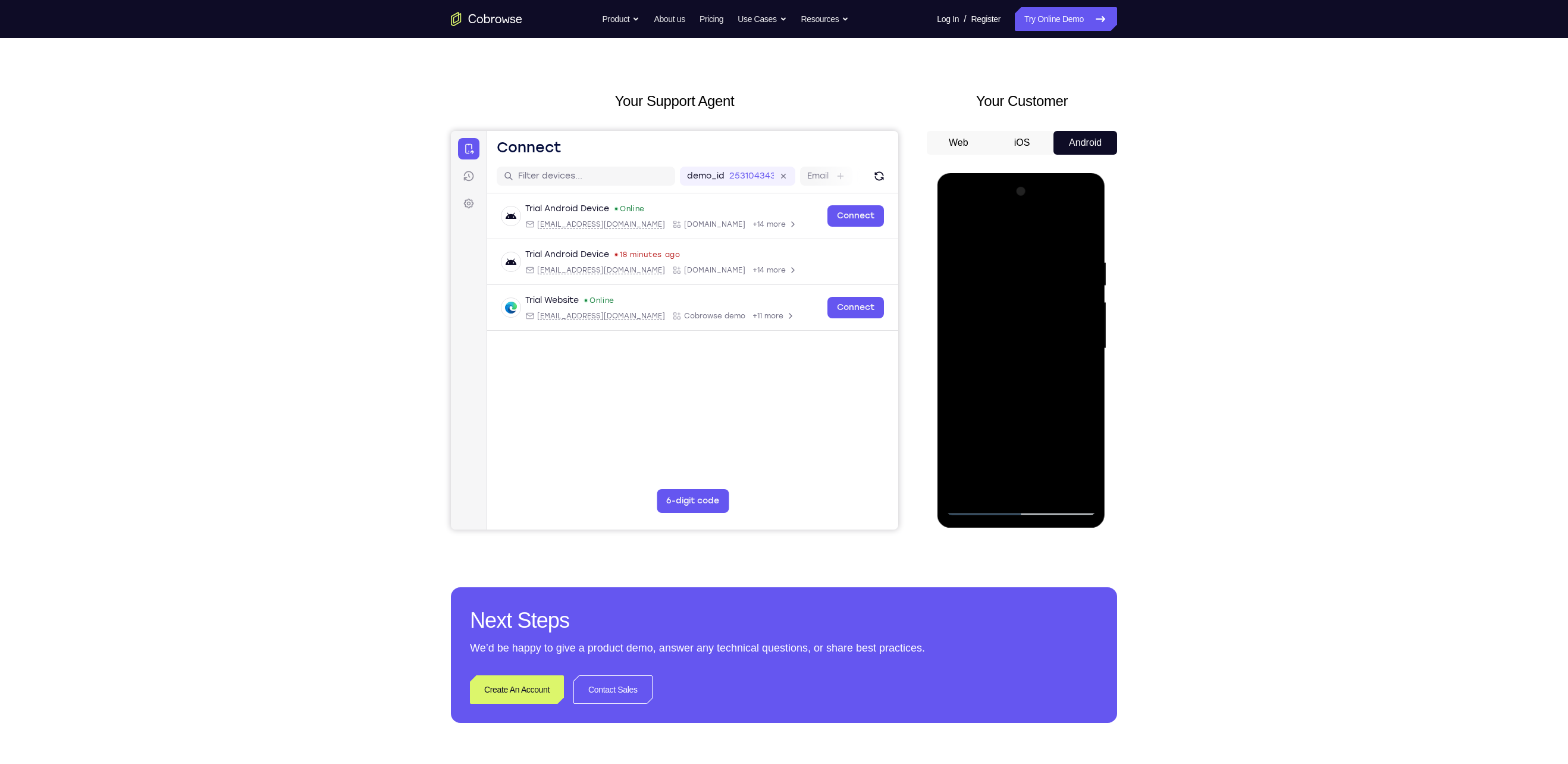
click at [1030, 216] on div at bounding box center [1021, 349] width 150 height 333
drag, startPoint x: 1001, startPoint y: 405, endPoint x: 1021, endPoint y: 189, distance: 216.9
click at [1021, 189] on div at bounding box center [1021, 349] width 150 height 333
drag, startPoint x: 1009, startPoint y: 436, endPoint x: 1022, endPoint y: 244, distance: 192.4
click at [1022, 244] on div at bounding box center [1021, 349] width 150 height 333
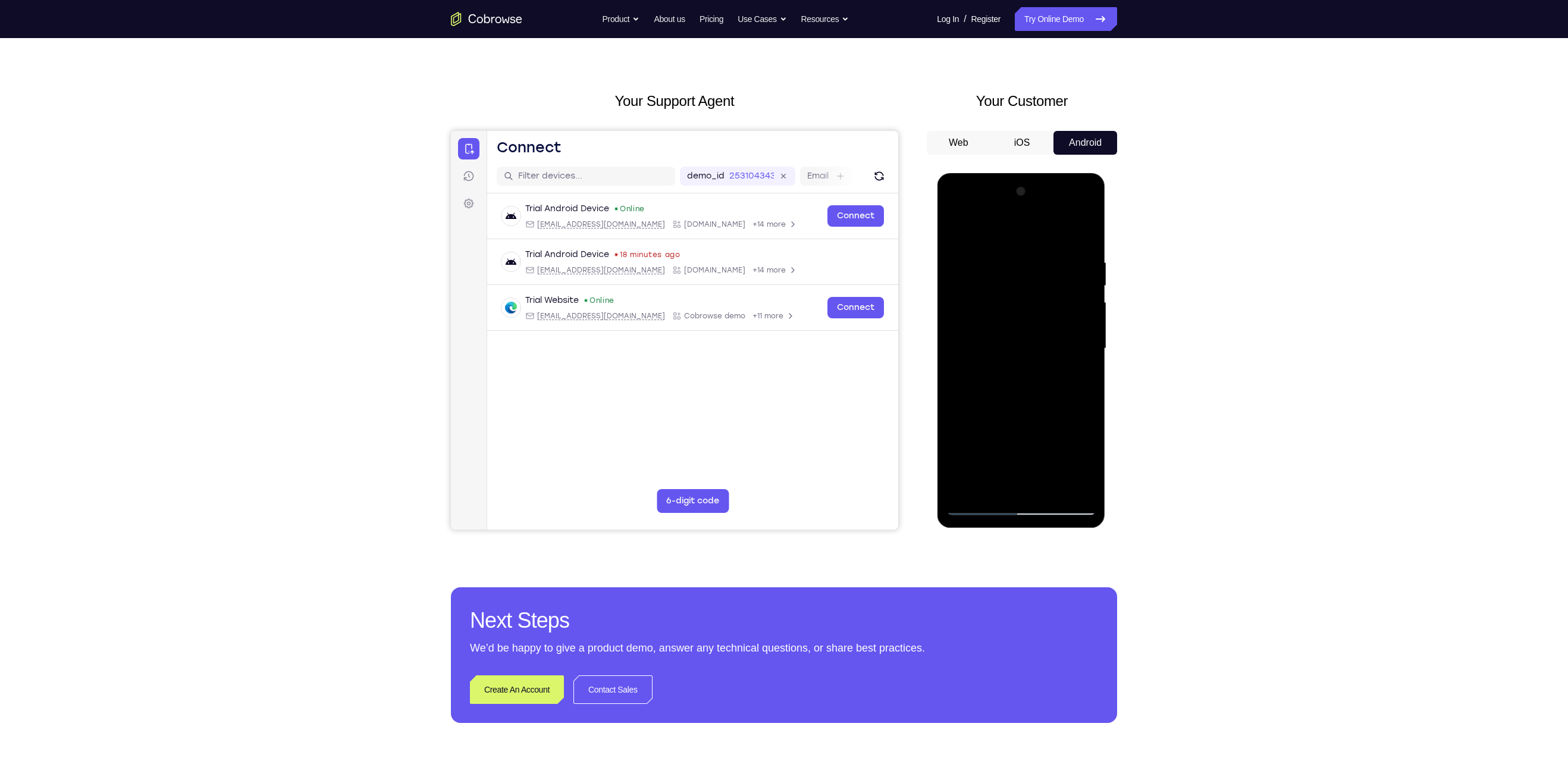
click at [1033, 389] on div at bounding box center [1021, 349] width 150 height 333
click at [952, 408] on div at bounding box center [1021, 349] width 150 height 333
click at [963, 446] on div at bounding box center [1021, 349] width 150 height 333
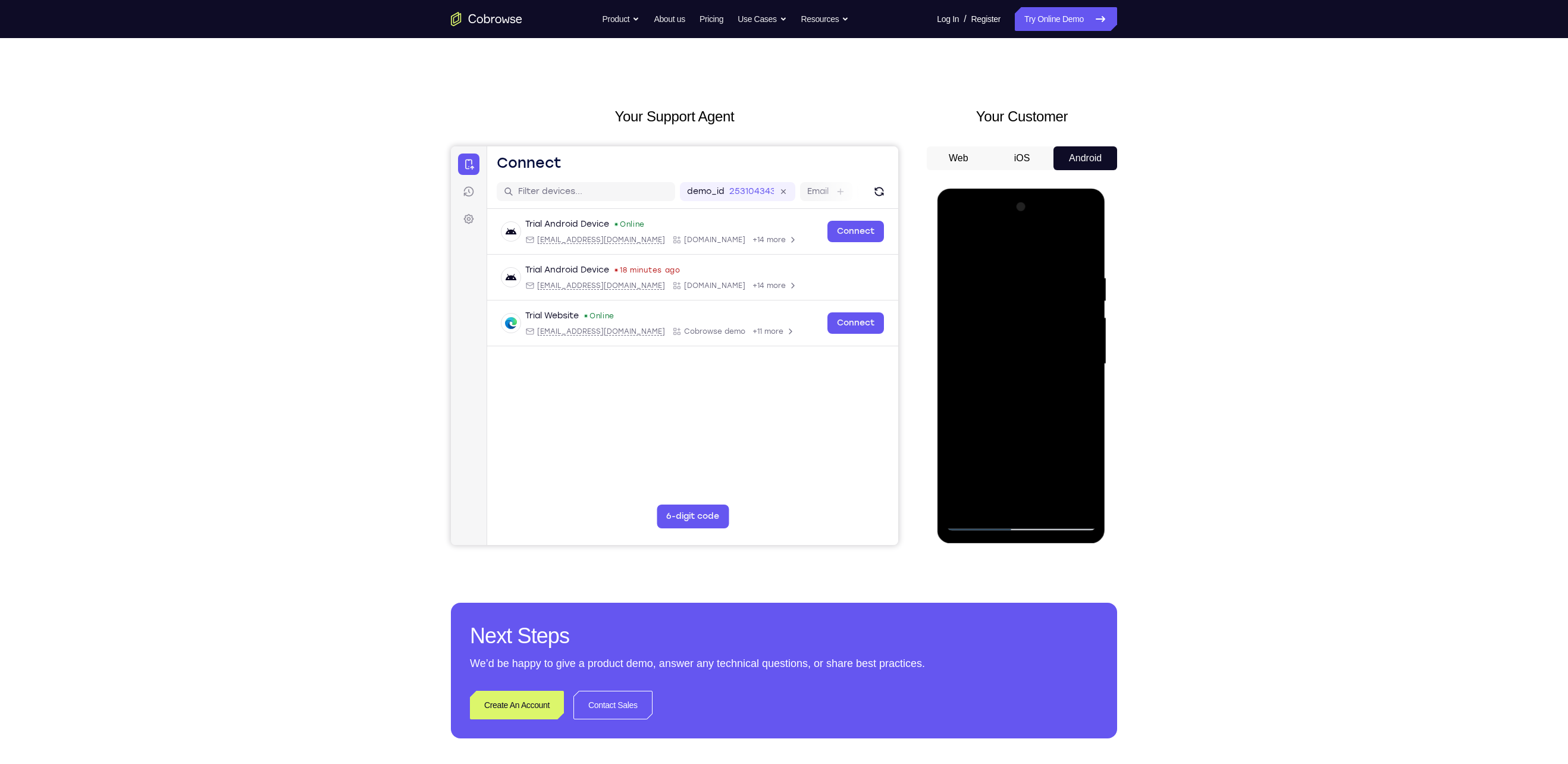
scroll to position [4, 0]
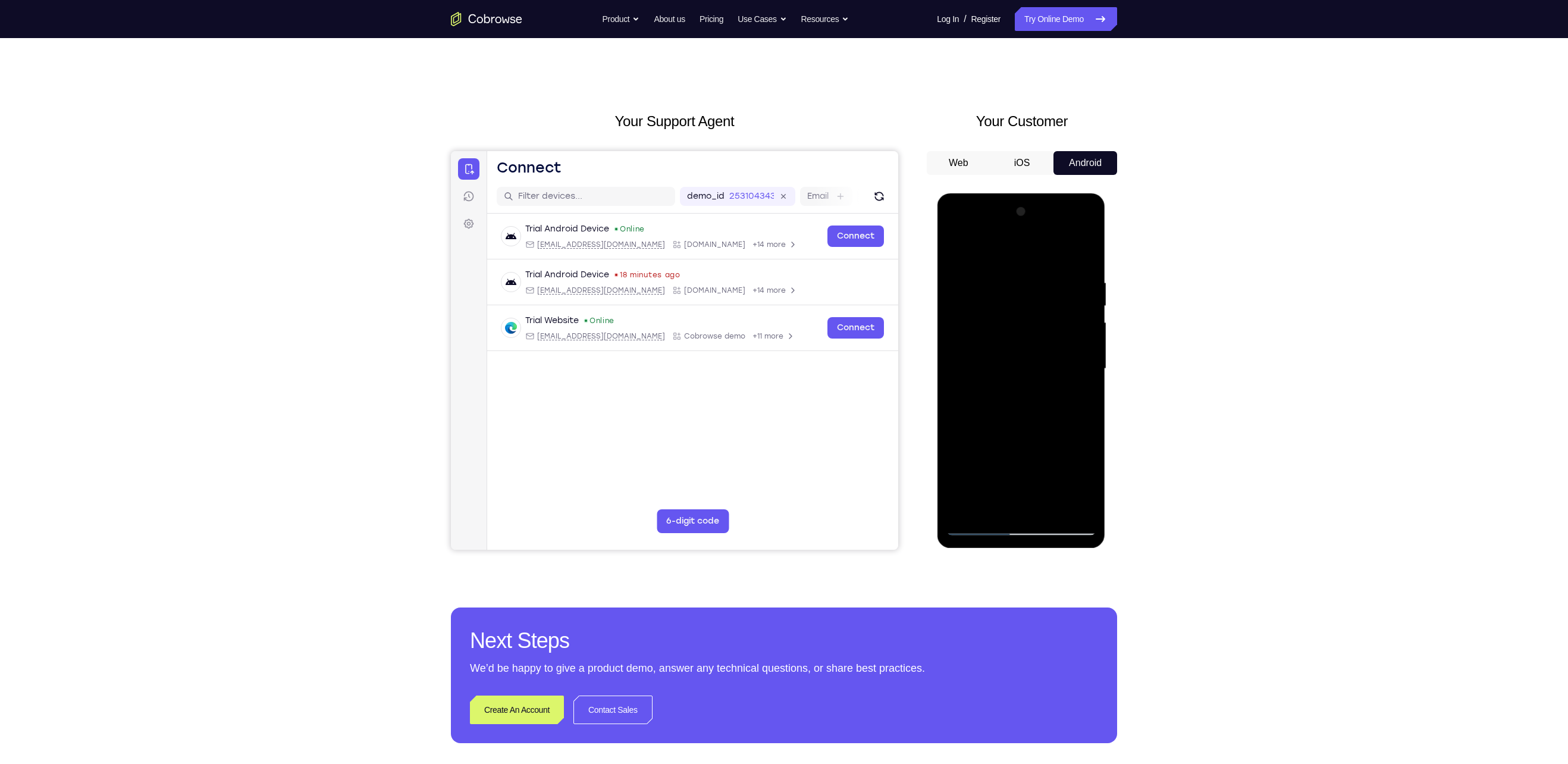
drag, startPoint x: 1007, startPoint y: 435, endPoint x: 1019, endPoint y: 234, distance: 201.4
click at [1019, 234] on div at bounding box center [1021, 368] width 150 height 333
drag, startPoint x: 1037, startPoint y: 398, endPoint x: 1048, endPoint y: 160, distance: 238.3
click at [1048, 194] on html "Online web based iOS Simulators and Android Emulators. Run iPhone, iPad, Mobile…" at bounding box center [1021, 372] width 169 height 357
drag, startPoint x: 1029, startPoint y: 353, endPoint x: 1019, endPoint y: 497, distance: 144.3
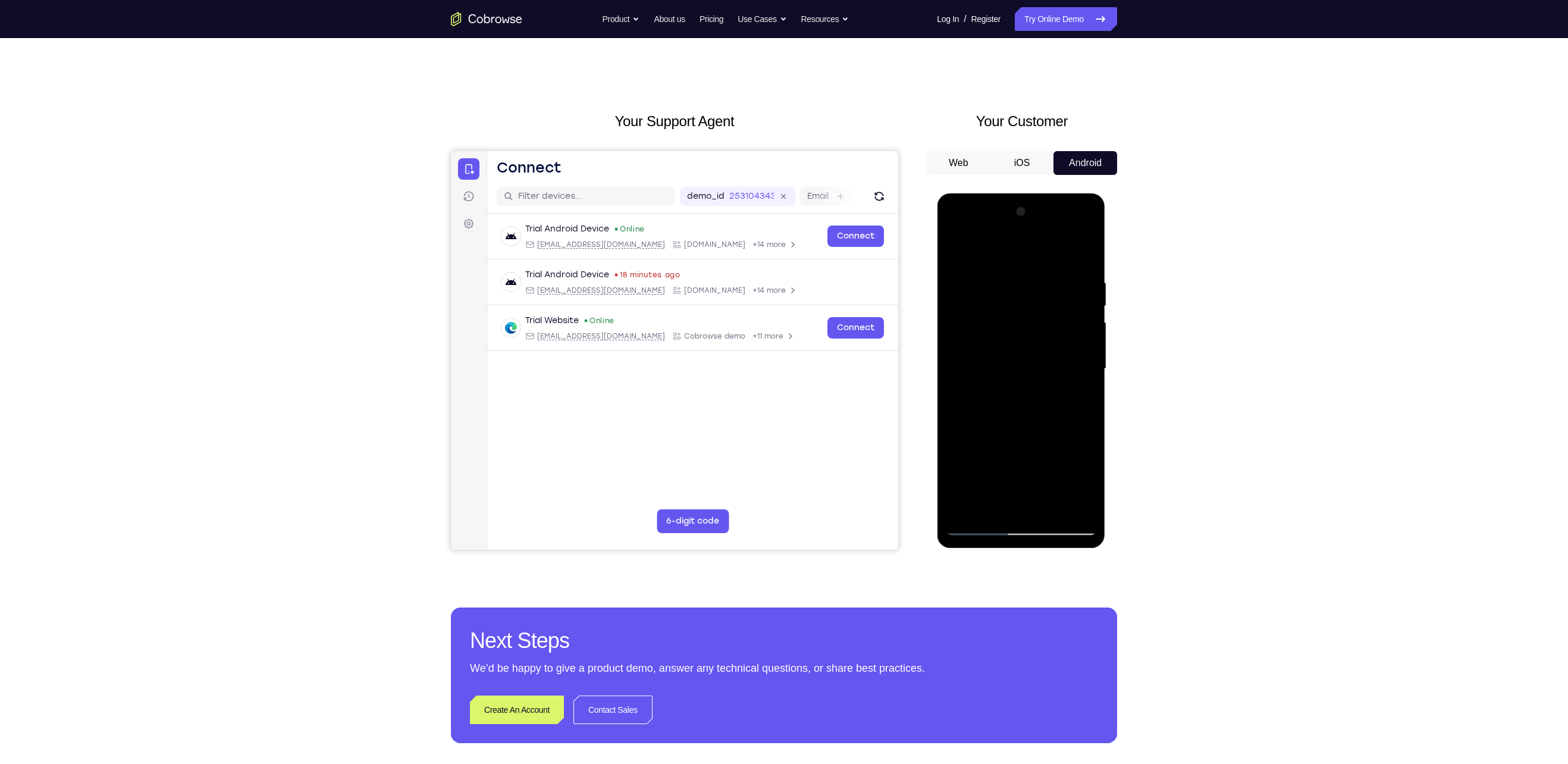
click at [1019, 497] on div at bounding box center [1021, 368] width 150 height 333
drag, startPoint x: 1040, startPoint y: 342, endPoint x: 1025, endPoint y: 487, distance: 145.8
click at [1025, 487] on div at bounding box center [1021, 368] width 150 height 333
drag, startPoint x: 1031, startPoint y: 340, endPoint x: 998, endPoint y: 559, distance: 221.5
click at [998, 550] on html "Online web based iOS Simulators and Android Emulators. Run iPhone, iPad, Mobile…" at bounding box center [1021, 372] width 169 height 357
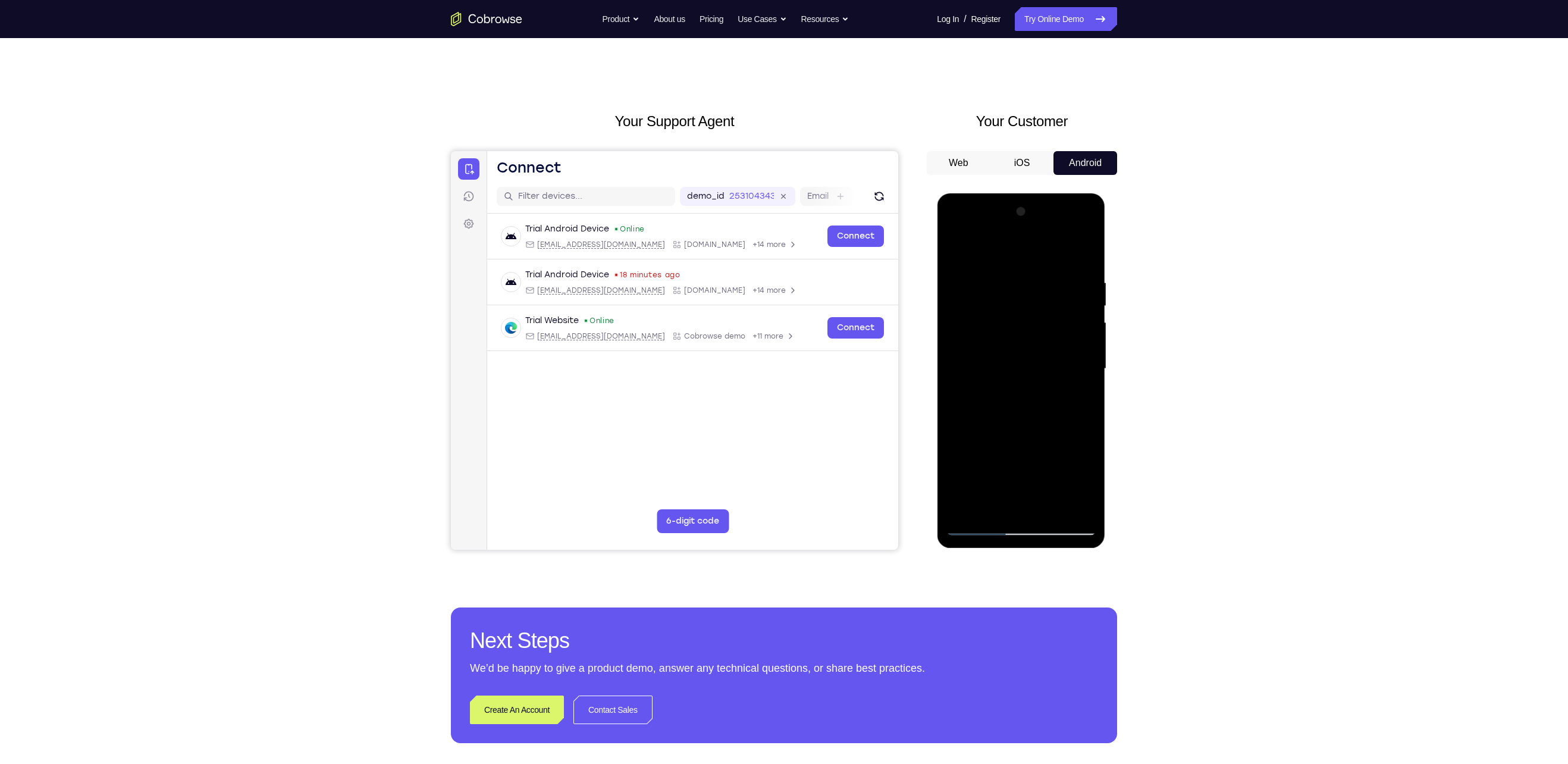
drag, startPoint x: 1028, startPoint y: 347, endPoint x: 1014, endPoint y: 459, distance: 112.9
click at [1014, 459] on div at bounding box center [1021, 368] width 150 height 333
drag, startPoint x: 1022, startPoint y: 355, endPoint x: 1022, endPoint y: 385, distance: 30.0
click at [1022, 385] on div at bounding box center [1021, 368] width 150 height 333
drag, startPoint x: 1037, startPoint y: 344, endPoint x: 1022, endPoint y: 515, distance: 171.7
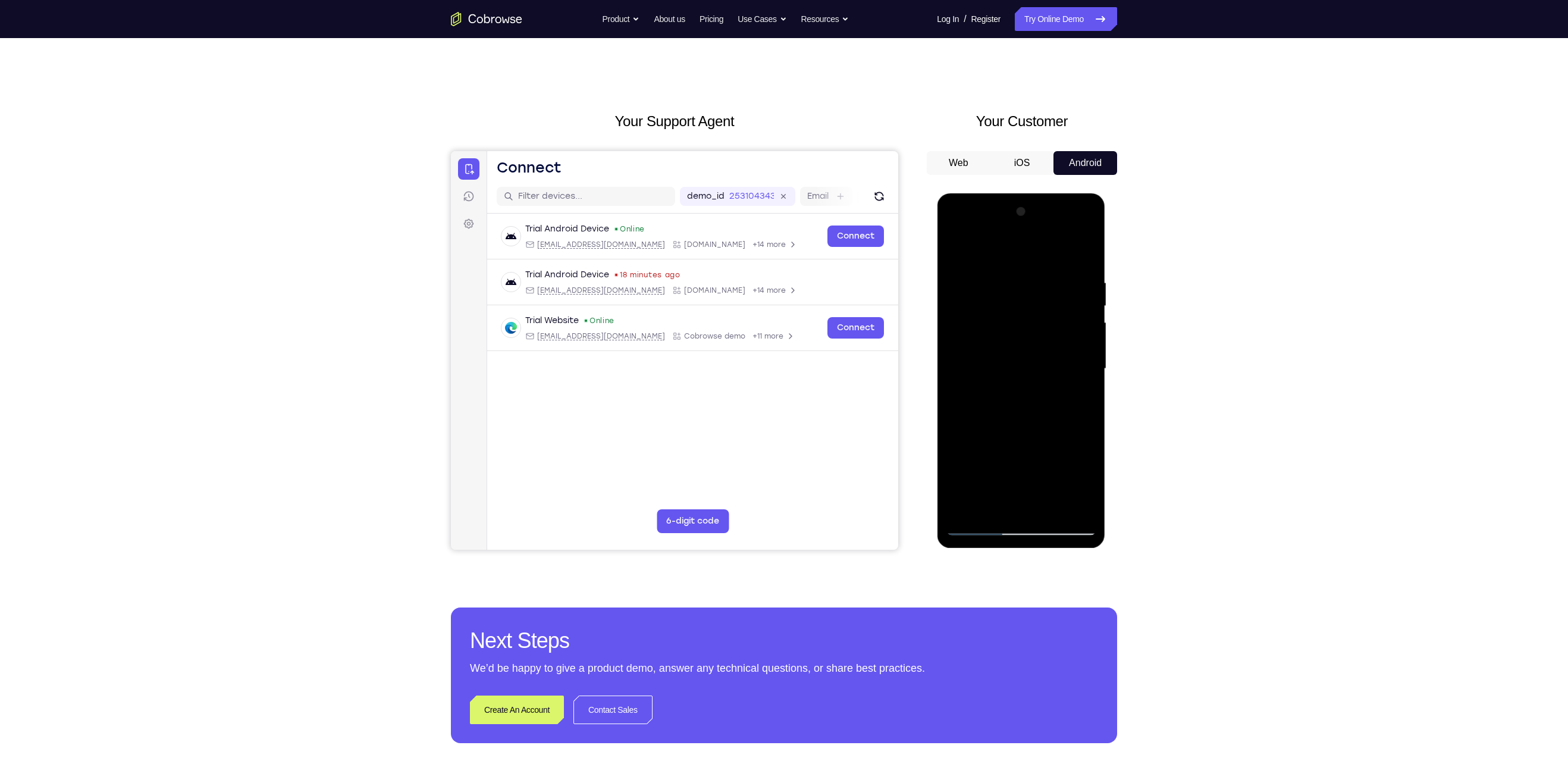
click at [1022, 515] on div at bounding box center [1021, 368] width 150 height 333
drag, startPoint x: 1021, startPoint y: 380, endPoint x: 1019, endPoint y: 160, distance: 220.0
click at [1019, 194] on html "Online web based iOS Simulators and Android Emulators. Run iPhone, iPad, Mobile…" at bounding box center [1021, 372] width 169 height 357
drag, startPoint x: 1028, startPoint y: 351, endPoint x: 1017, endPoint y: 461, distance: 110.5
click at [1017, 461] on div at bounding box center [1021, 368] width 150 height 333
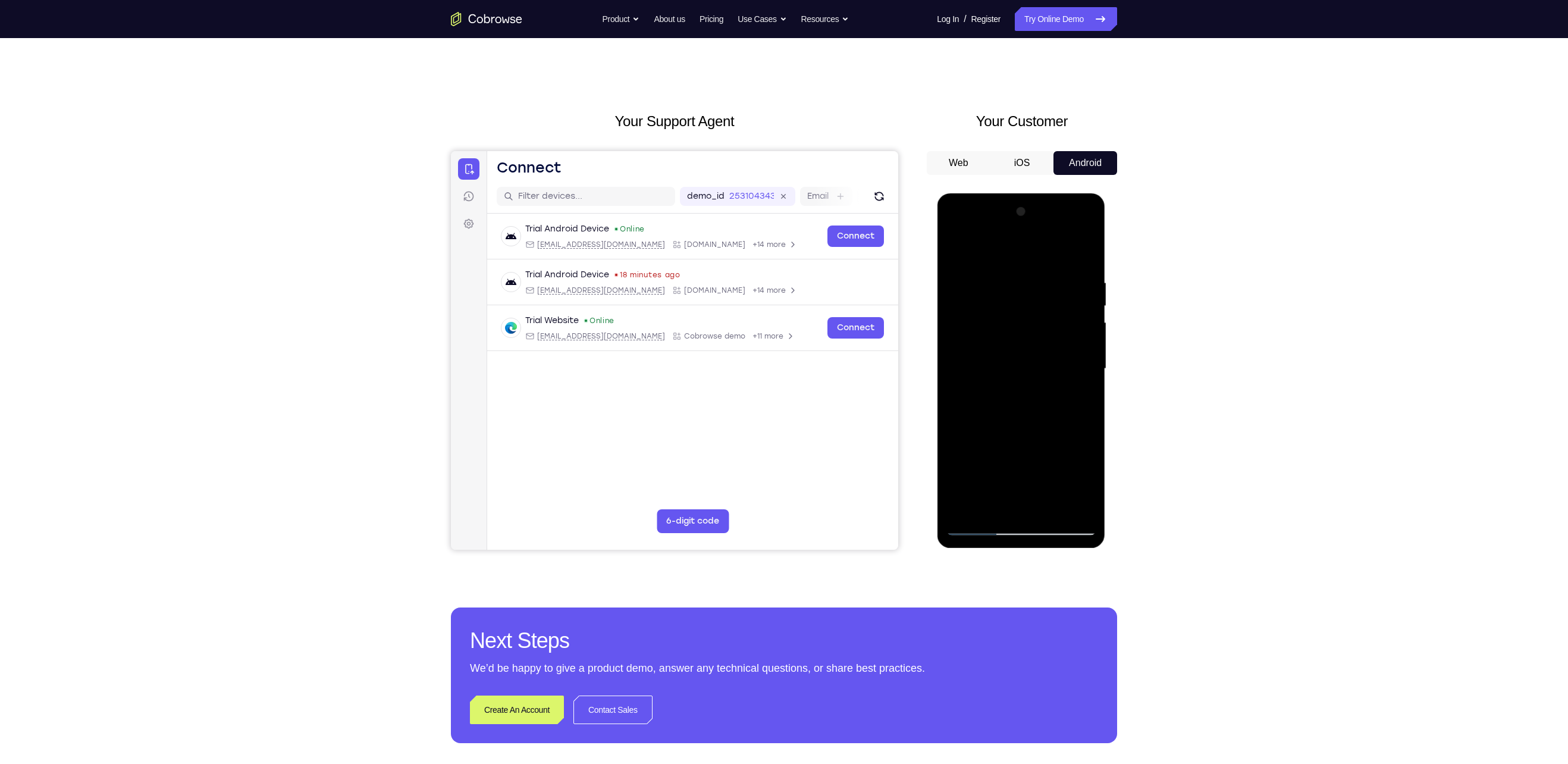
drag, startPoint x: 992, startPoint y: 339, endPoint x: 984, endPoint y: 449, distance: 110.3
click at [984, 449] on div at bounding box center [1021, 368] width 150 height 333
click at [955, 372] on div at bounding box center [1021, 368] width 150 height 333
drag, startPoint x: 1015, startPoint y: 382, endPoint x: 1012, endPoint y: 451, distance: 69.1
click at [1012, 451] on div at bounding box center [1021, 368] width 150 height 333
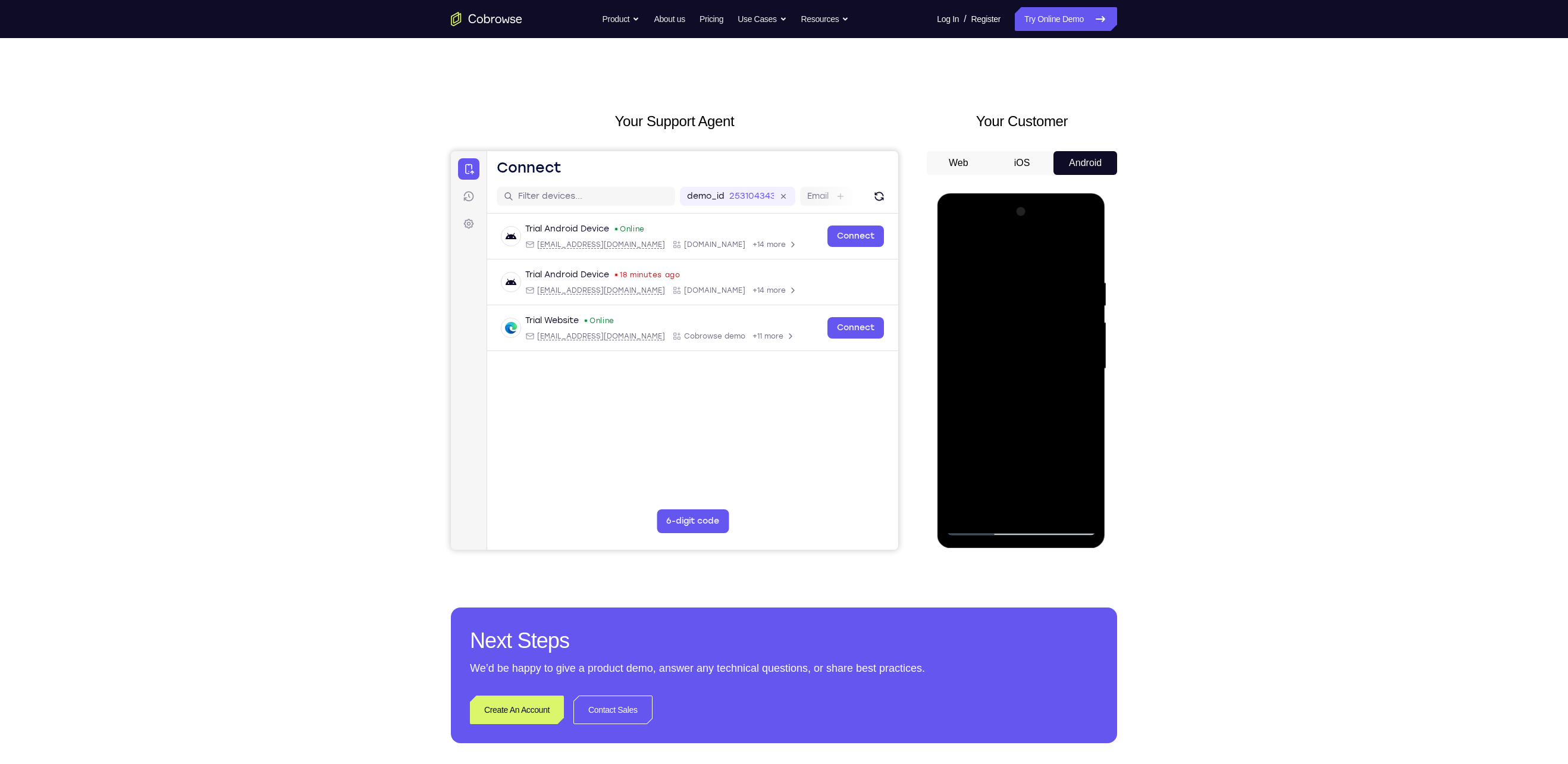
drag, startPoint x: 1023, startPoint y: 434, endPoint x: 1021, endPoint y: 224, distance: 210.0
click at [1021, 224] on div at bounding box center [1021, 368] width 150 height 333
drag, startPoint x: 1024, startPoint y: 391, endPoint x: 1030, endPoint y: 306, distance: 85.2
click at [1030, 306] on div at bounding box center [1021, 368] width 150 height 333
click at [978, 443] on div at bounding box center [1021, 368] width 150 height 333
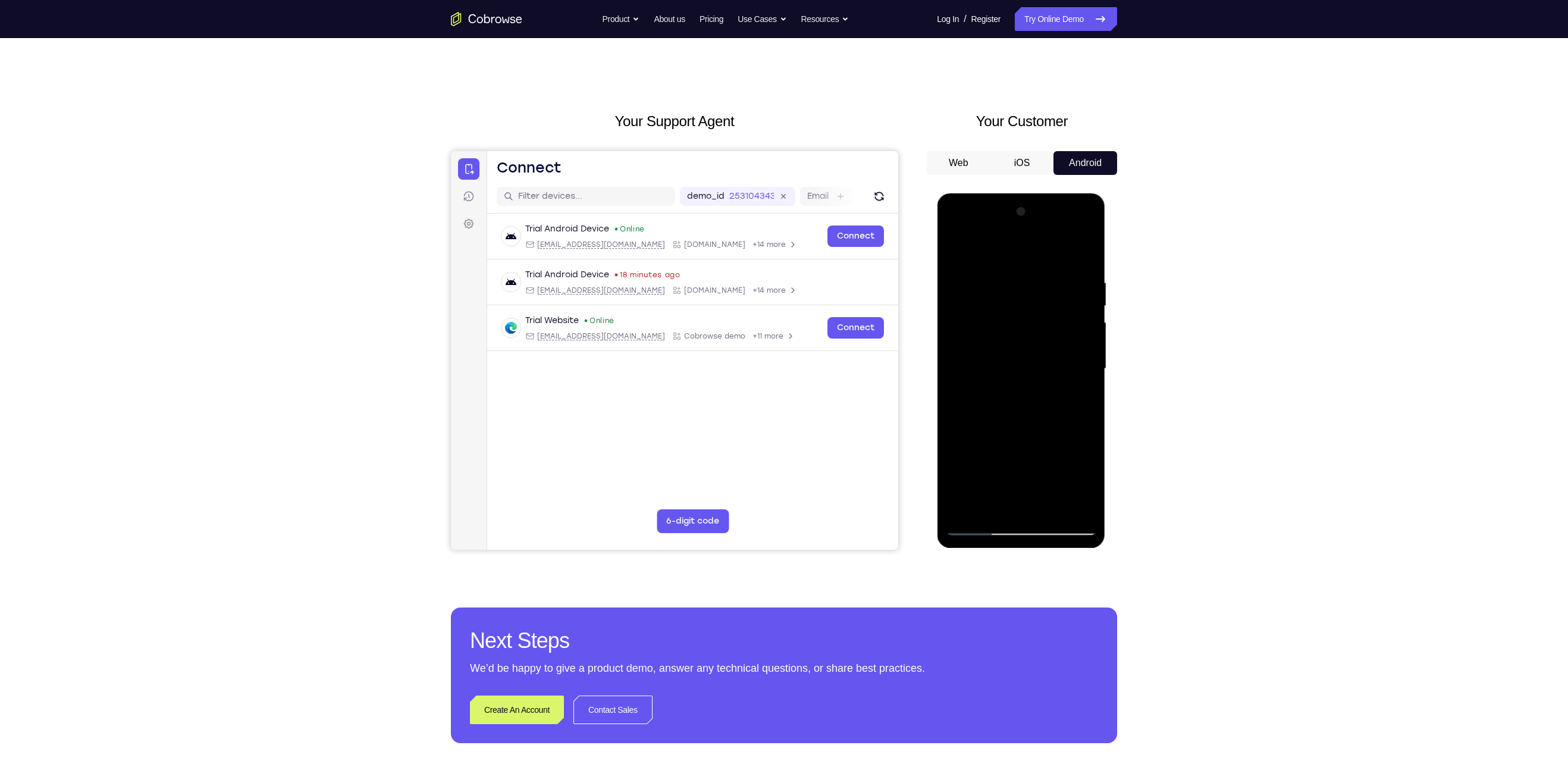
drag, startPoint x: 1024, startPoint y: 396, endPoint x: 1026, endPoint y: 231, distance: 165.0
click at [1026, 231] on div at bounding box center [1021, 368] width 150 height 333
drag, startPoint x: 1016, startPoint y: 406, endPoint x: 1018, endPoint y: 319, distance: 87.0
click at [1018, 319] on div at bounding box center [1021, 368] width 150 height 333
drag, startPoint x: 1003, startPoint y: 389, endPoint x: 1004, endPoint y: 331, distance: 58.0
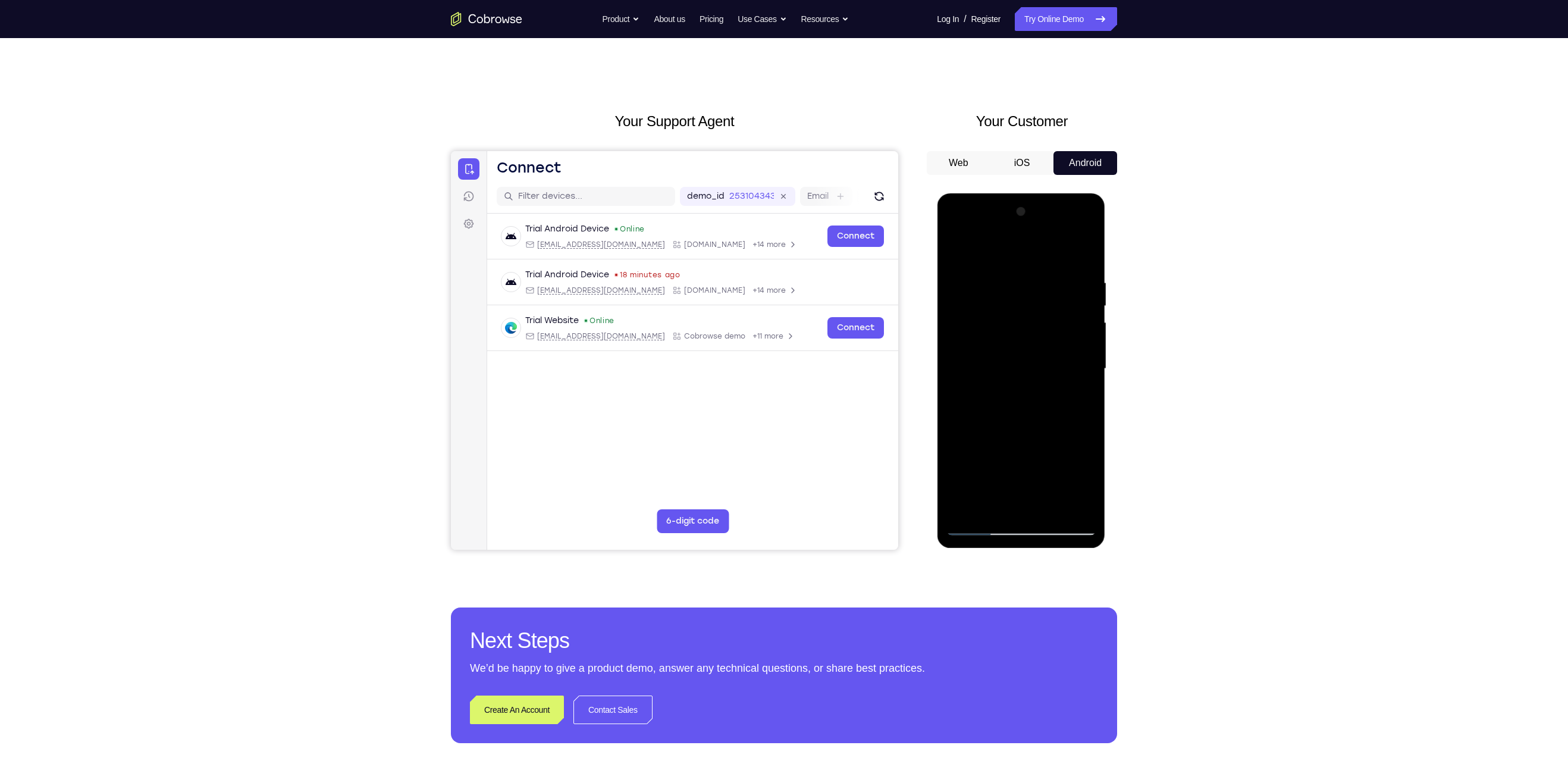
click at [1004, 331] on div at bounding box center [1021, 368] width 150 height 333
click at [955, 413] on div at bounding box center [1021, 368] width 150 height 333
drag, startPoint x: 1025, startPoint y: 428, endPoint x: 1029, endPoint y: 186, distance: 242.0
click at [1029, 194] on html "Online web based iOS Simulators and Android Emulators. Run iPhone, iPad, Mobile…" at bounding box center [1021, 372] width 169 height 357
drag, startPoint x: 1014, startPoint y: 395, endPoint x: 1016, endPoint y: 193, distance: 202.0
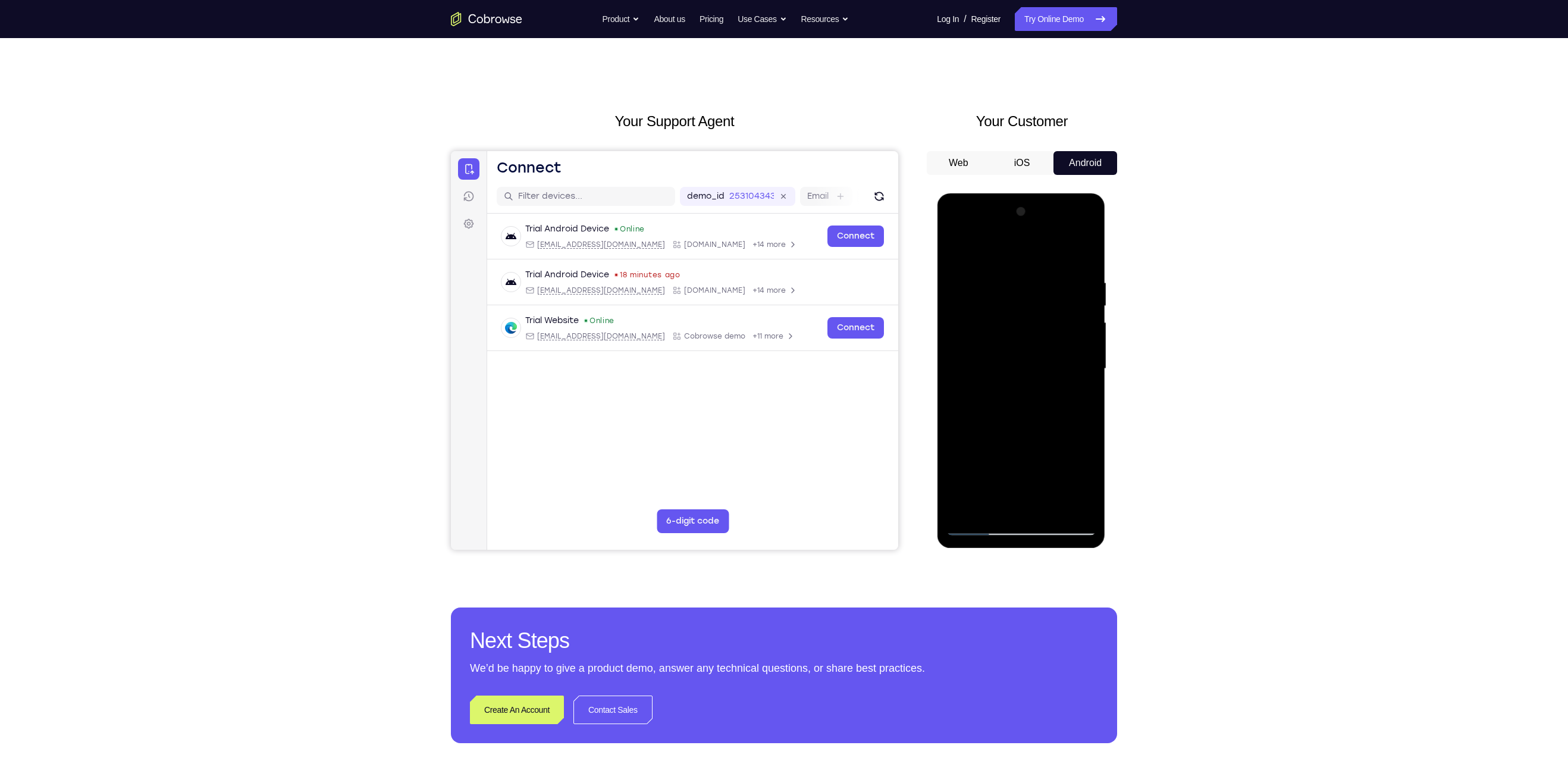
click at [1016, 194] on div at bounding box center [1021, 371] width 168 height 355
drag, startPoint x: 1032, startPoint y: 421, endPoint x: 1042, endPoint y: 285, distance: 136.4
click at [1042, 285] on div at bounding box center [1021, 368] width 150 height 333
click at [958, 437] on div at bounding box center [1021, 368] width 150 height 333
drag, startPoint x: 1015, startPoint y: 429, endPoint x: 1021, endPoint y: 224, distance: 205.1
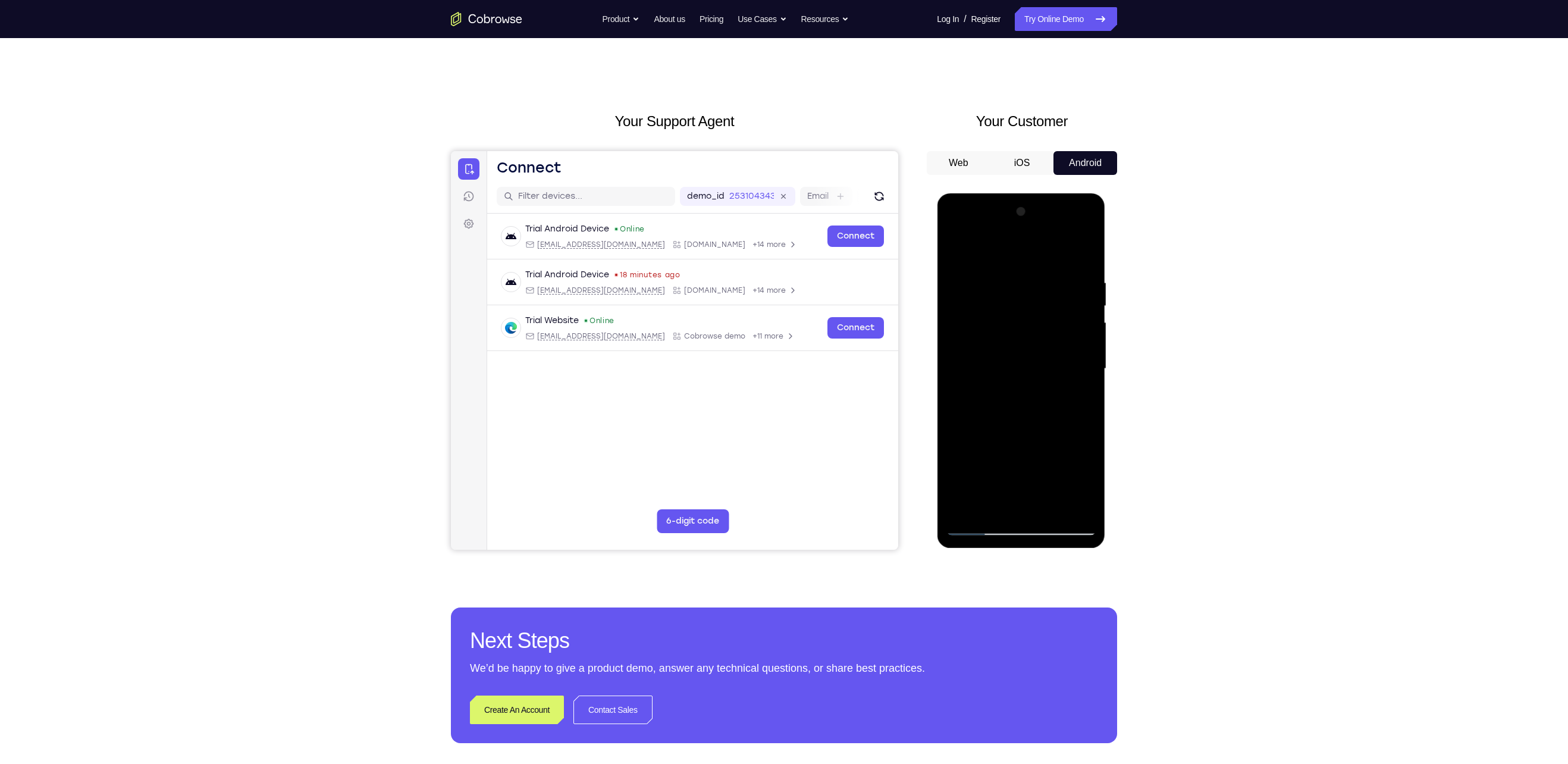
click at [1021, 224] on div at bounding box center [1021, 368] width 150 height 333
drag, startPoint x: 1013, startPoint y: 408, endPoint x: 1023, endPoint y: 160, distance: 248.2
click at [1023, 194] on html "Online web based iOS Simulators and Android Emulators. Run iPhone, iPad, Mobile…" at bounding box center [1021, 372] width 169 height 357
drag, startPoint x: 1035, startPoint y: 408, endPoint x: 1038, endPoint y: 339, distance: 69.1
click at [1038, 339] on div at bounding box center [1021, 368] width 150 height 333
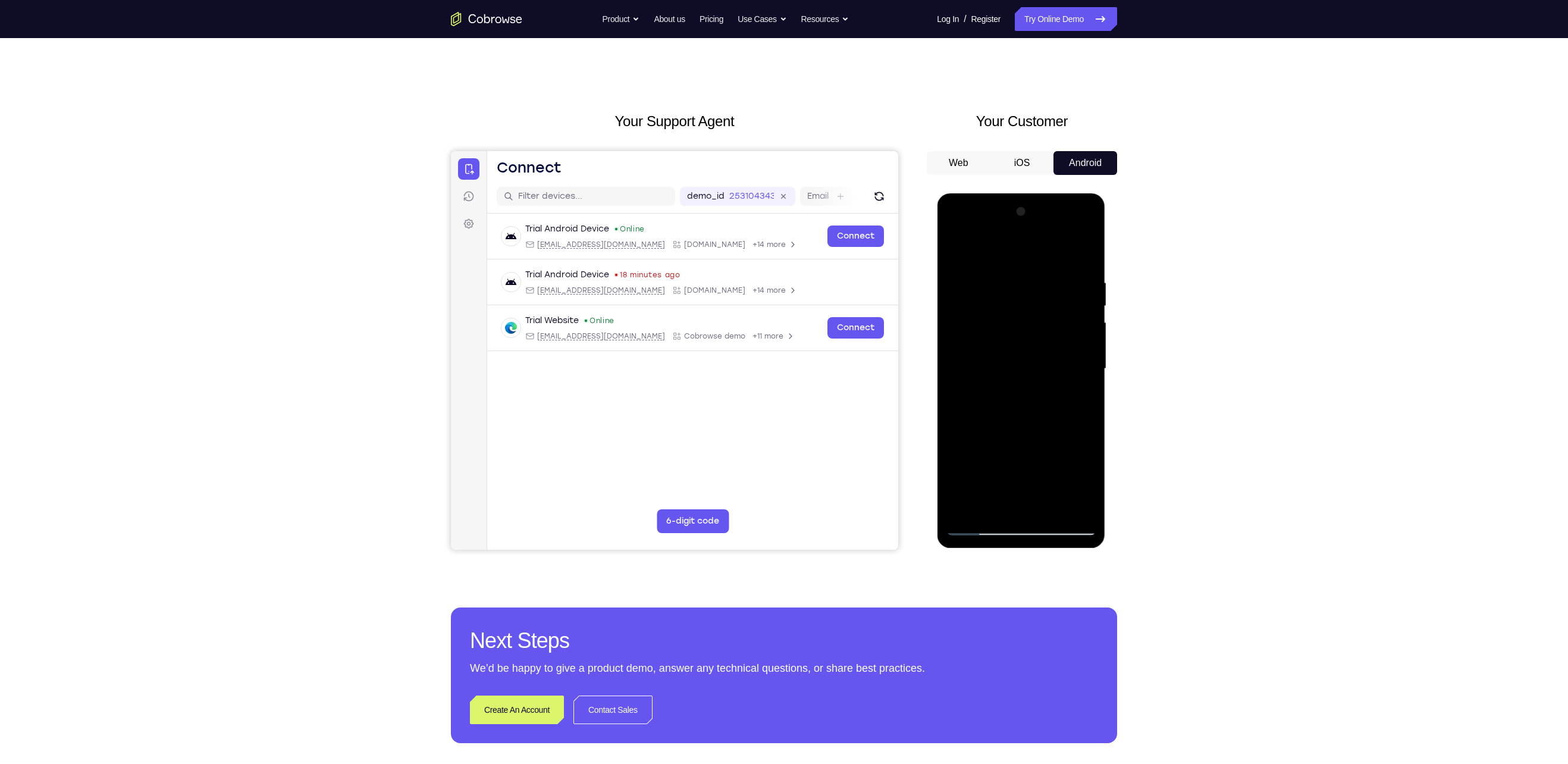
drag, startPoint x: 1033, startPoint y: 433, endPoint x: 1043, endPoint y: 230, distance: 203.2
click at [1043, 230] on div at bounding box center [1021, 368] width 150 height 333
drag, startPoint x: 1026, startPoint y: 433, endPoint x: 1025, endPoint y: 393, distance: 40.0
click at [1025, 393] on div at bounding box center [1021, 368] width 150 height 333
drag, startPoint x: 1024, startPoint y: 388, endPoint x: 1032, endPoint y: 325, distance: 63.5
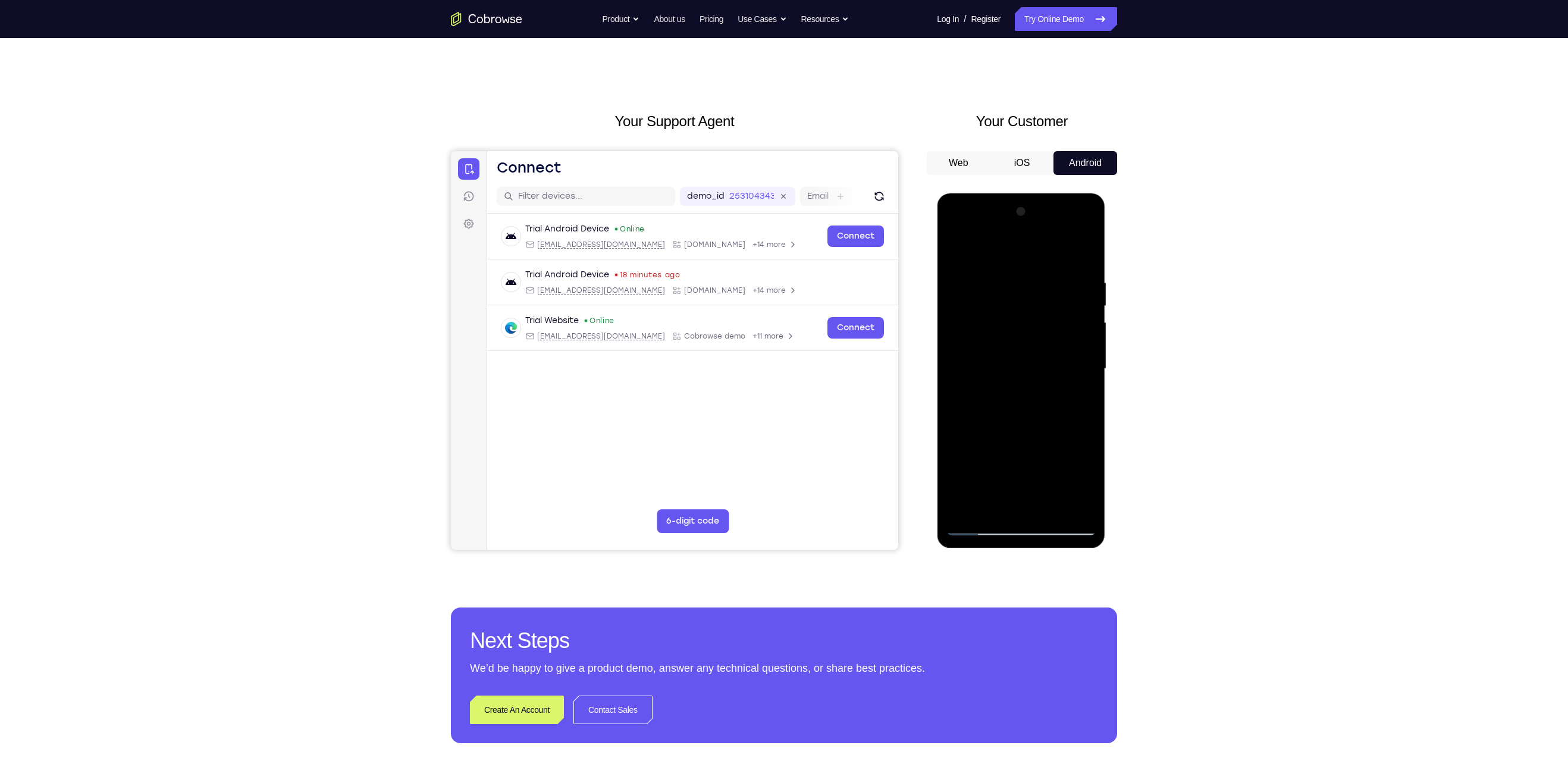
click at [1032, 325] on div at bounding box center [1021, 368] width 150 height 333
drag, startPoint x: 1026, startPoint y: 445, endPoint x: 1044, endPoint y: 218, distance: 227.7
click at [1044, 218] on div at bounding box center [1021, 368] width 150 height 333
drag, startPoint x: 1020, startPoint y: 416, endPoint x: 1023, endPoint y: 219, distance: 197.0
click at [1023, 219] on div at bounding box center [1021, 368] width 150 height 333
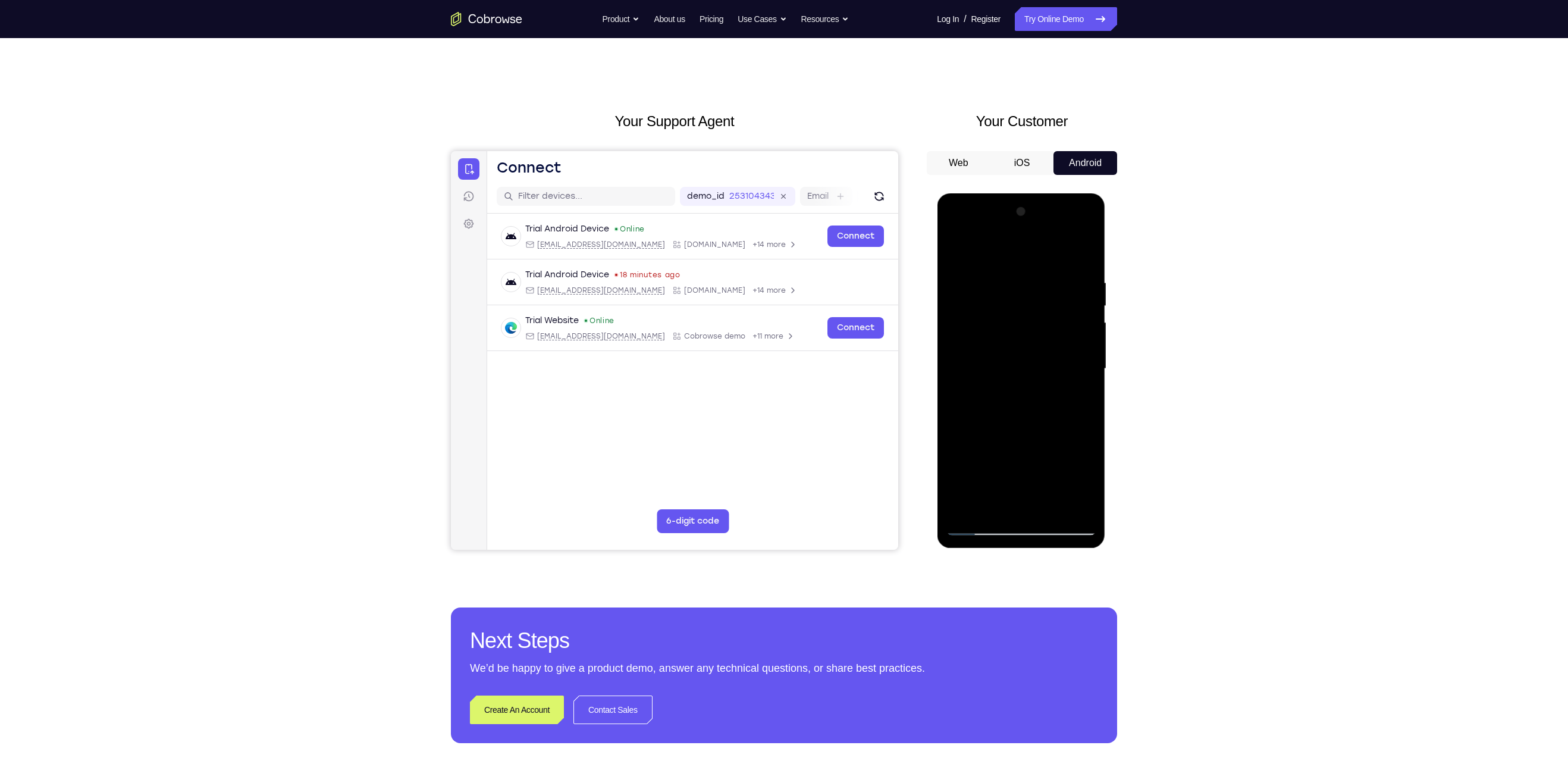
drag, startPoint x: 1012, startPoint y: 421, endPoint x: 1018, endPoint y: 329, distance: 92.2
click at [1018, 329] on div at bounding box center [1021, 368] width 150 height 333
drag, startPoint x: 1019, startPoint y: 442, endPoint x: 1033, endPoint y: 226, distance: 216.5
click at [1033, 226] on div at bounding box center [1021, 368] width 150 height 333
drag, startPoint x: 1015, startPoint y: 380, endPoint x: 1018, endPoint y: 319, distance: 61.1
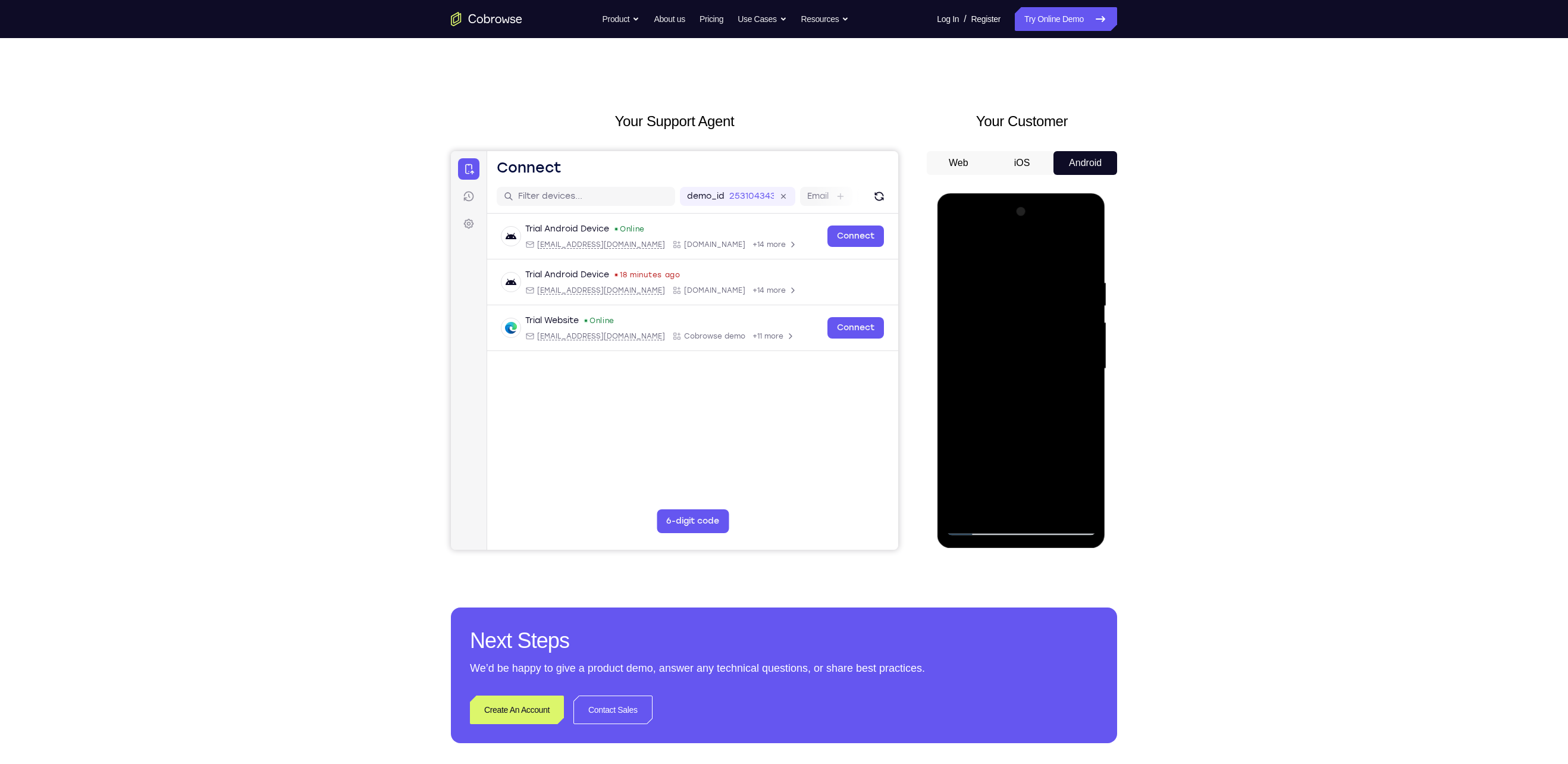
click at [1018, 319] on div at bounding box center [1021, 368] width 150 height 333
drag, startPoint x: 1007, startPoint y: 402, endPoint x: 1019, endPoint y: 199, distance: 203.4
click at [1019, 199] on div at bounding box center [1021, 371] width 168 height 355
drag, startPoint x: 997, startPoint y: 367, endPoint x: 1000, endPoint y: 317, distance: 50.1
click at [1000, 317] on div at bounding box center [1021, 368] width 150 height 333
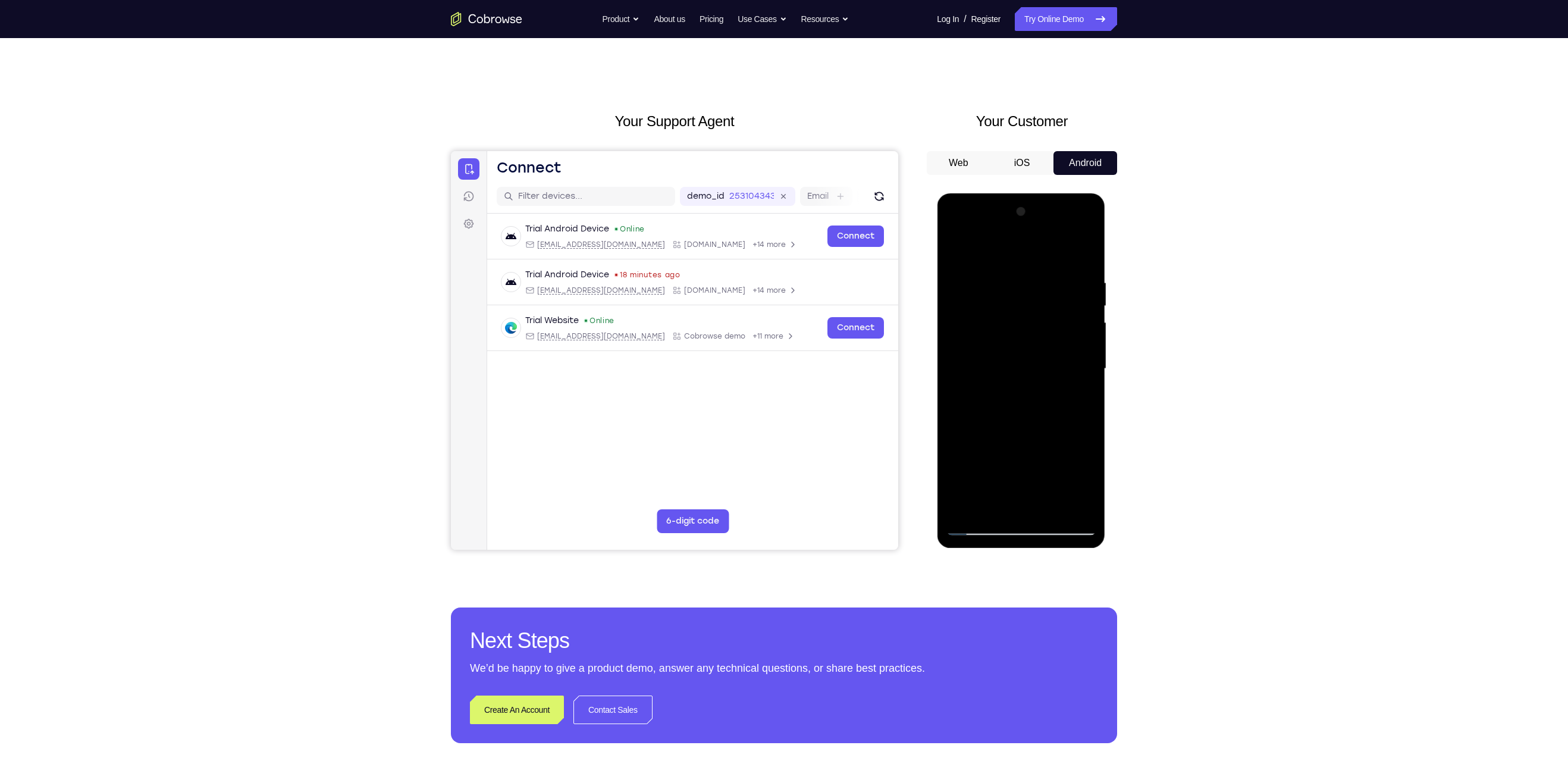
drag, startPoint x: 1018, startPoint y: 407, endPoint x: 1054, endPoint y: 160, distance: 249.6
click at [1054, 194] on html "Online web based iOS Simulators and Android Emulators. Run iPhone, iPad, Mobile…" at bounding box center [1021, 372] width 169 height 357
drag, startPoint x: 1029, startPoint y: 425, endPoint x: 1037, endPoint y: 201, distance: 224.1
click at [1037, 202] on div at bounding box center [1021, 368] width 150 height 333
drag, startPoint x: 1021, startPoint y: 465, endPoint x: 1040, endPoint y: 234, distance: 231.8
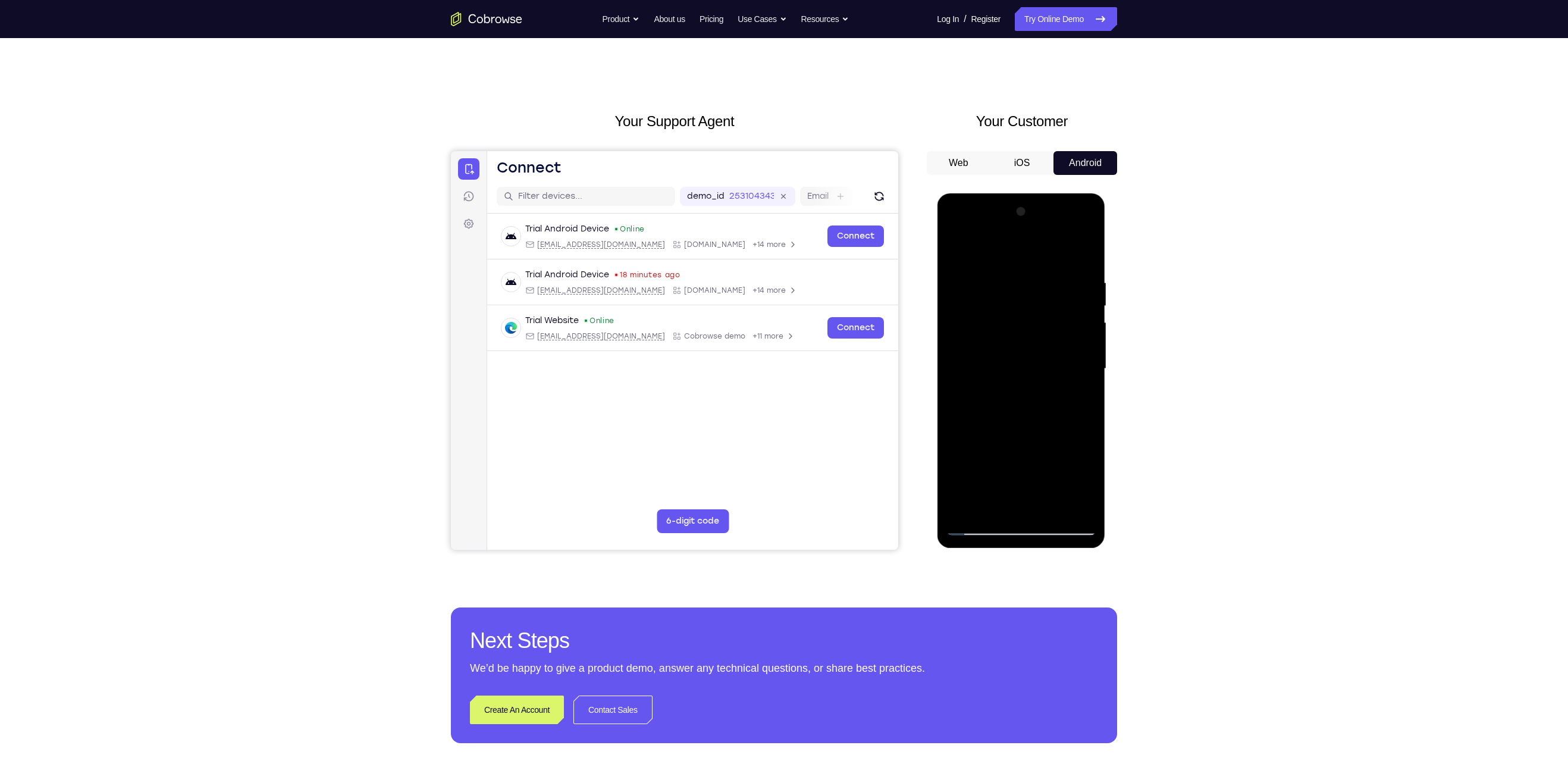
click at [1040, 234] on div at bounding box center [1021, 368] width 150 height 333
drag, startPoint x: 1005, startPoint y: 454, endPoint x: 1010, endPoint y: 425, distance: 29.4
click at [1010, 425] on div at bounding box center [1021, 368] width 150 height 333
drag, startPoint x: 1016, startPoint y: 415, endPoint x: 1016, endPoint y: 389, distance: 26.0
click at [1016, 389] on div at bounding box center [1021, 368] width 150 height 333
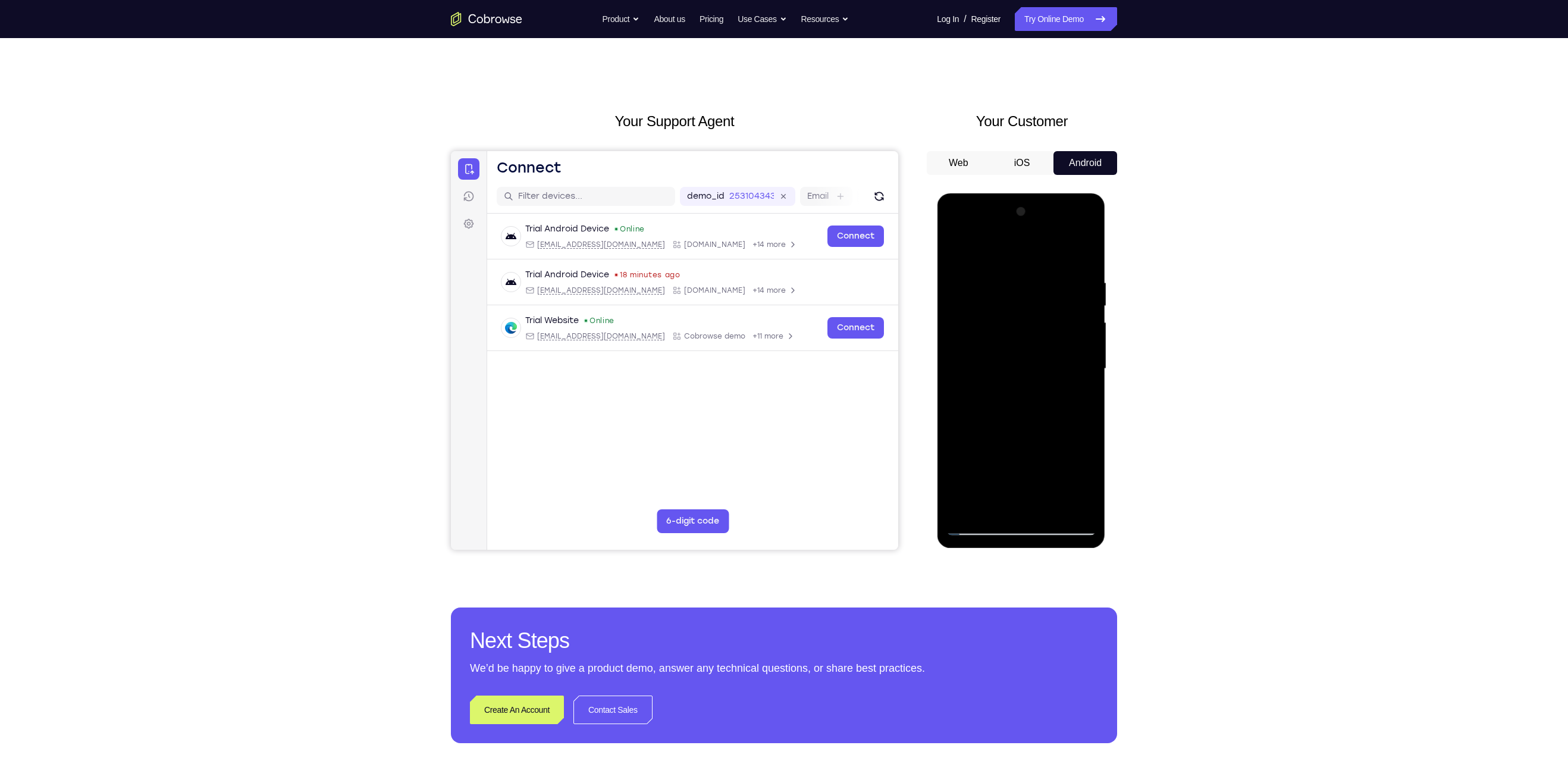
drag, startPoint x: 1013, startPoint y: 395, endPoint x: 1009, endPoint y: 230, distance: 165.0
click at [1009, 230] on div at bounding box center [1021, 368] width 150 height 333
drag, startPoint x: 1005, startPoint y: 448, endPoint x: 1009, endPoint y: 311, distance: 137.1
click at [1009, 311] on div at bounding box center [1021, 368] width 150 height 333
click at [960, 420] on div at bounding box center [1021, 368] width 150 height 333
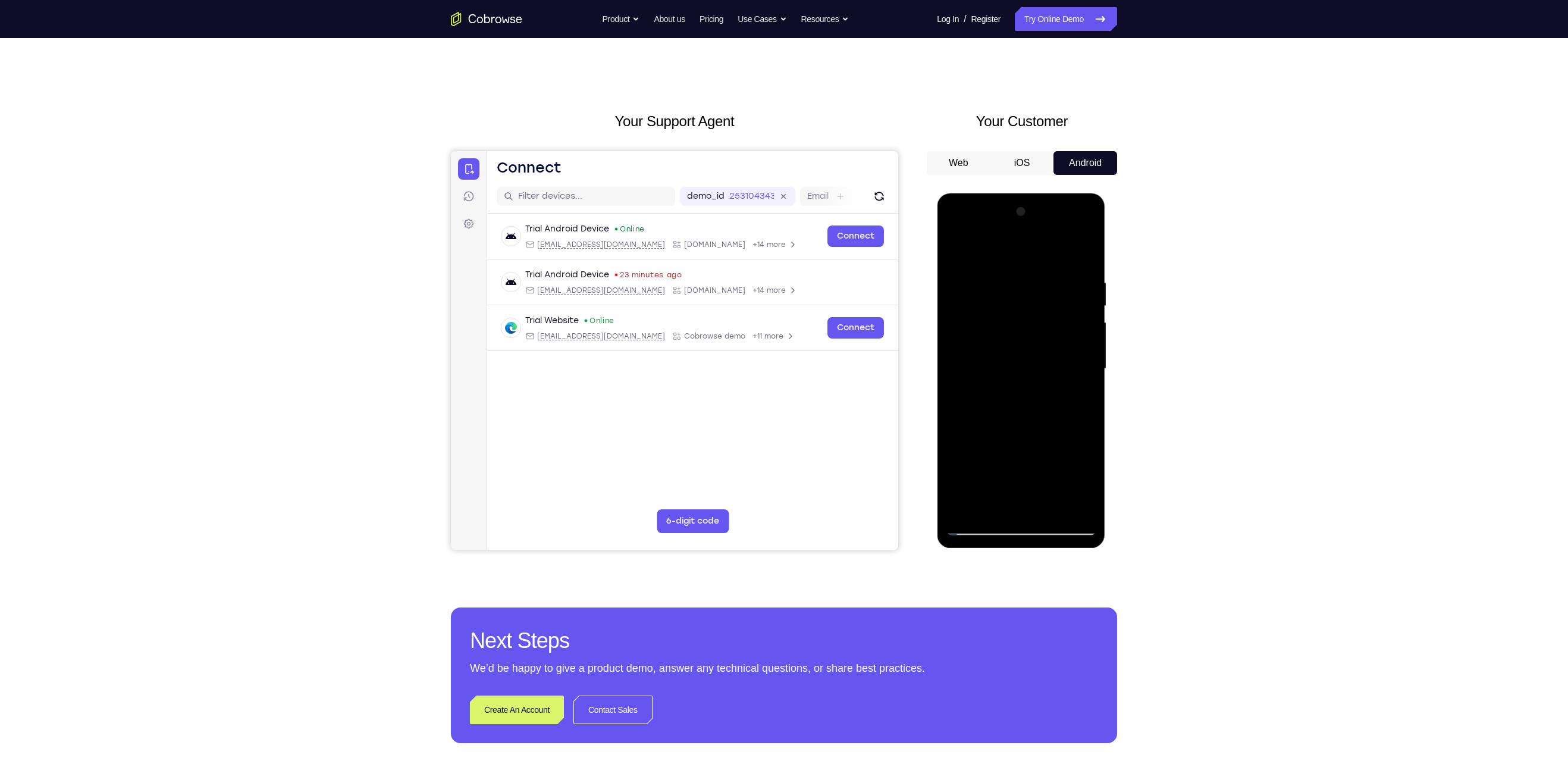
drag, startPoint x: 1008, startPoint y: 441, endPoint x: 1012, endPoint y: 218, distance: 223.0
click at [1012, 218] on div at bounding box center [1021, 368] width 150 height 333
drag, startPoint x: 1024, startPoint y: 404, endPoint x: 1024, endPoint y: 160, distance: 244.0
click at [1024, 194] on html "Online web based iOS Simulators and Android Emulators. Run iPhone, iPad, Mobile…" at bounding box center [1021, 372] width 169 height 357
drag, startPoint x: 1028, startPoint y: 403, endPoint x: 1028, endPoint y: 278, distance: 125.0
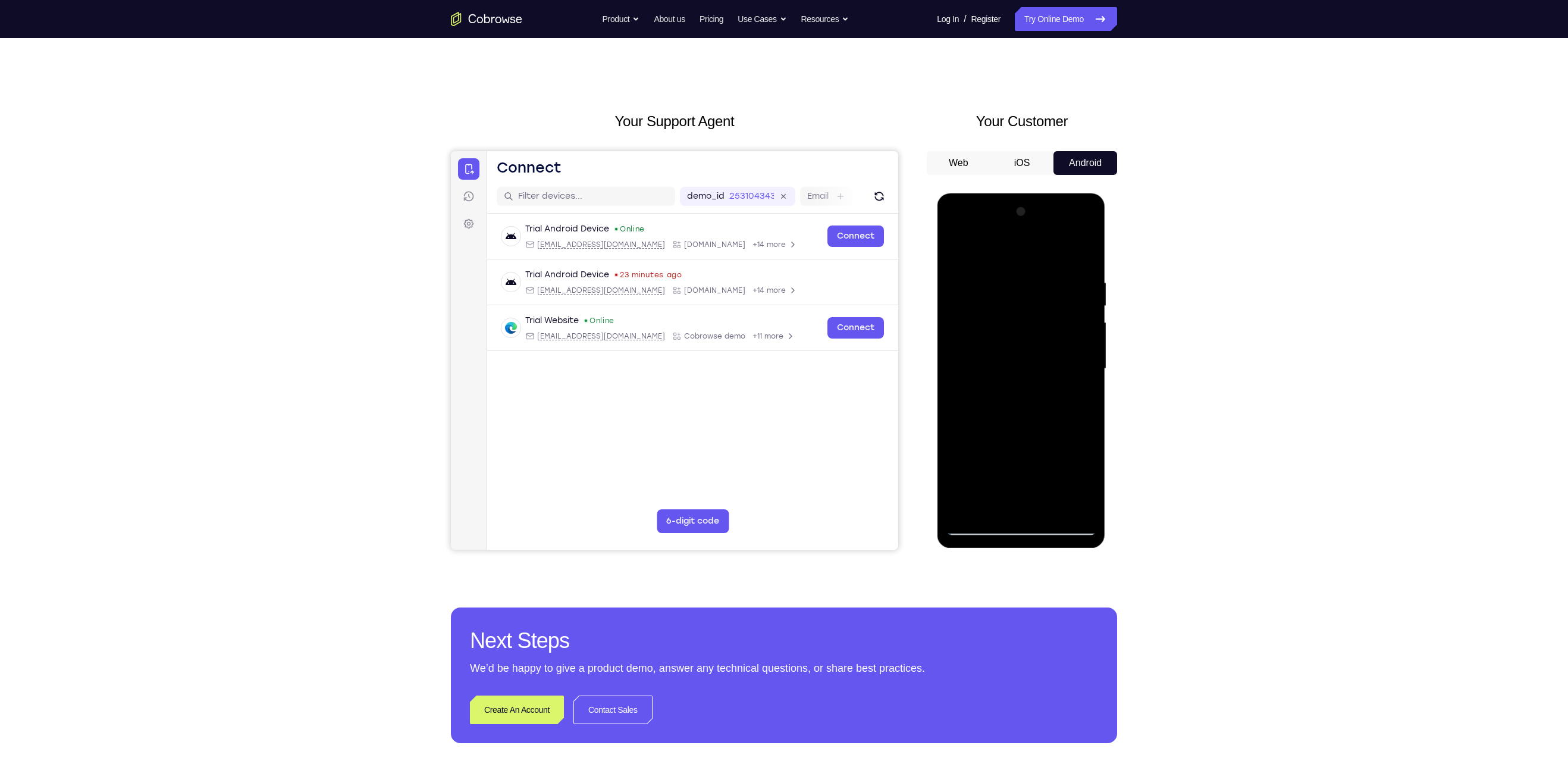
click at [1028, 278] on div at bounding box center [1021, 368] width 150 height 333
drag, startPoint x: 1020, startPoint y: 445, endPoint x: 1045, endPoint y: 205, distance: 241.3
click at [1045, 194] on div "Tap to Start" at bounding box center [1021, 194] width 168 height 0
